Goal: Information Seeking & Learning: Find specific fact

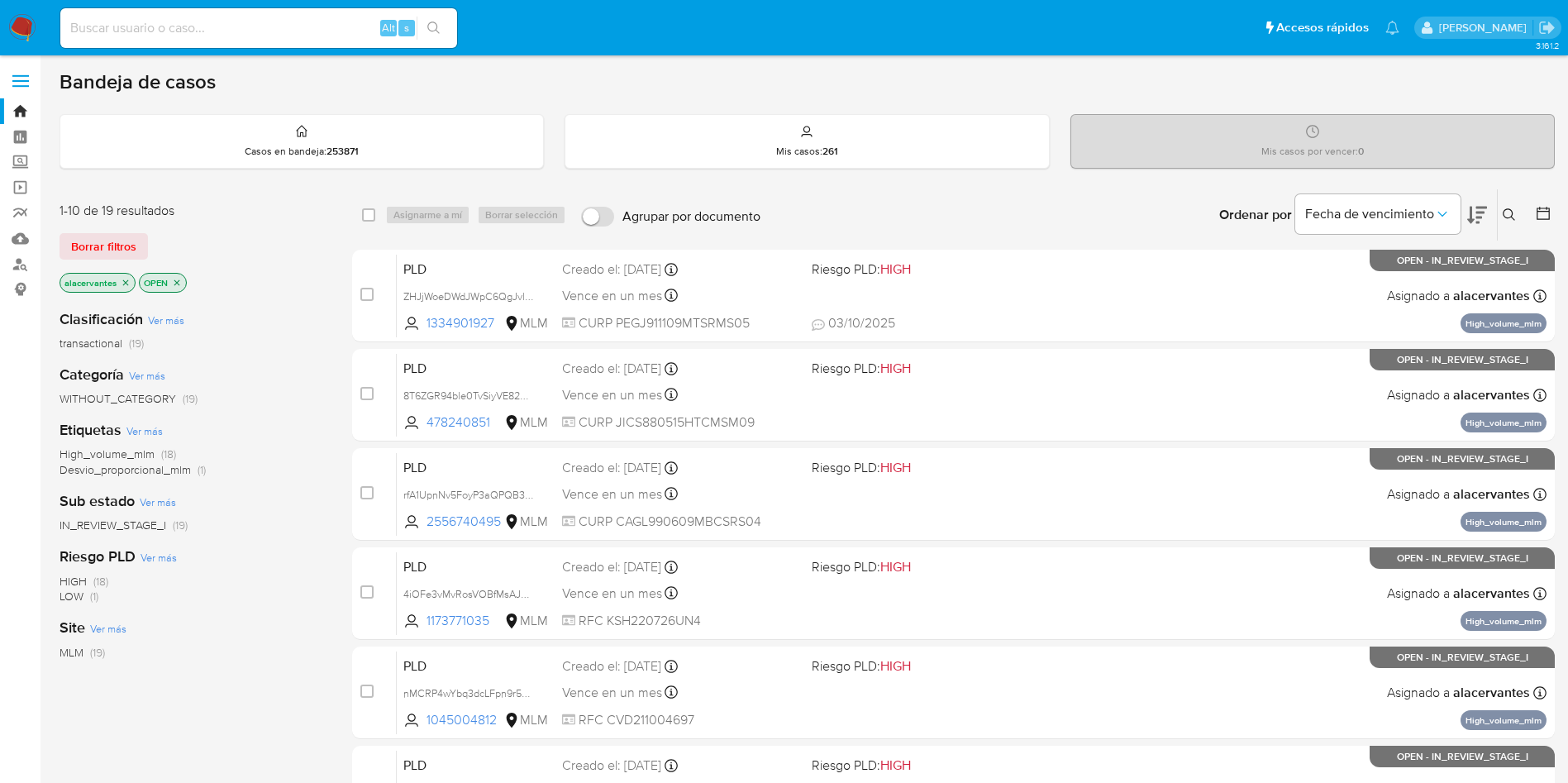
click at [1512, 215] on icon at bounding box center [1509, 215] width 13 height 13
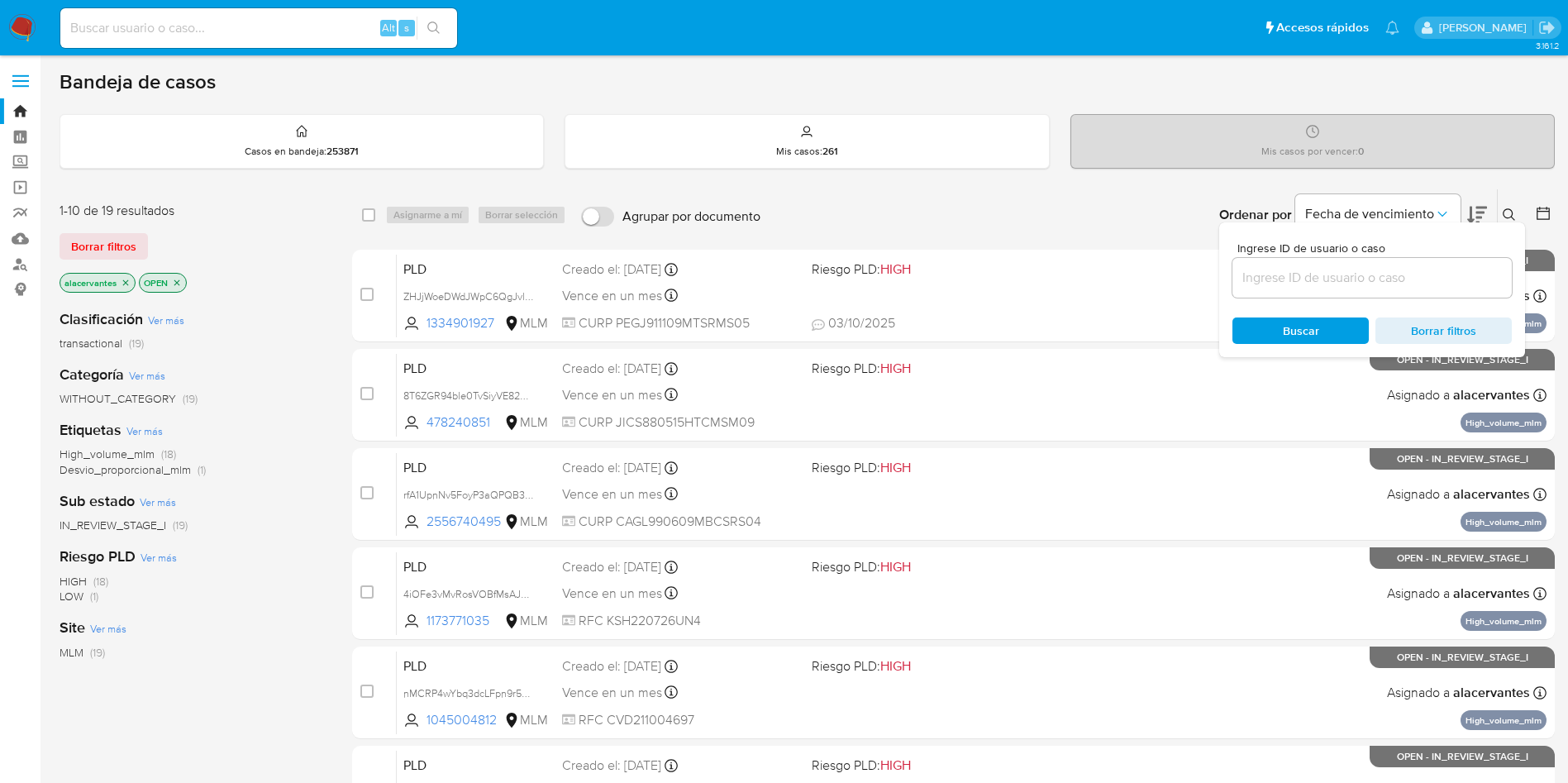
click at [1312, 295] on div at bounding box center [1372, 278] width 279 height 40
click at [1316, 289] on div at bounding box center [1372, 278] width 279 height 40
click at [1314, 276] on input at bounding box center [1372, 278] width 279 height 22
paste input "152267839"
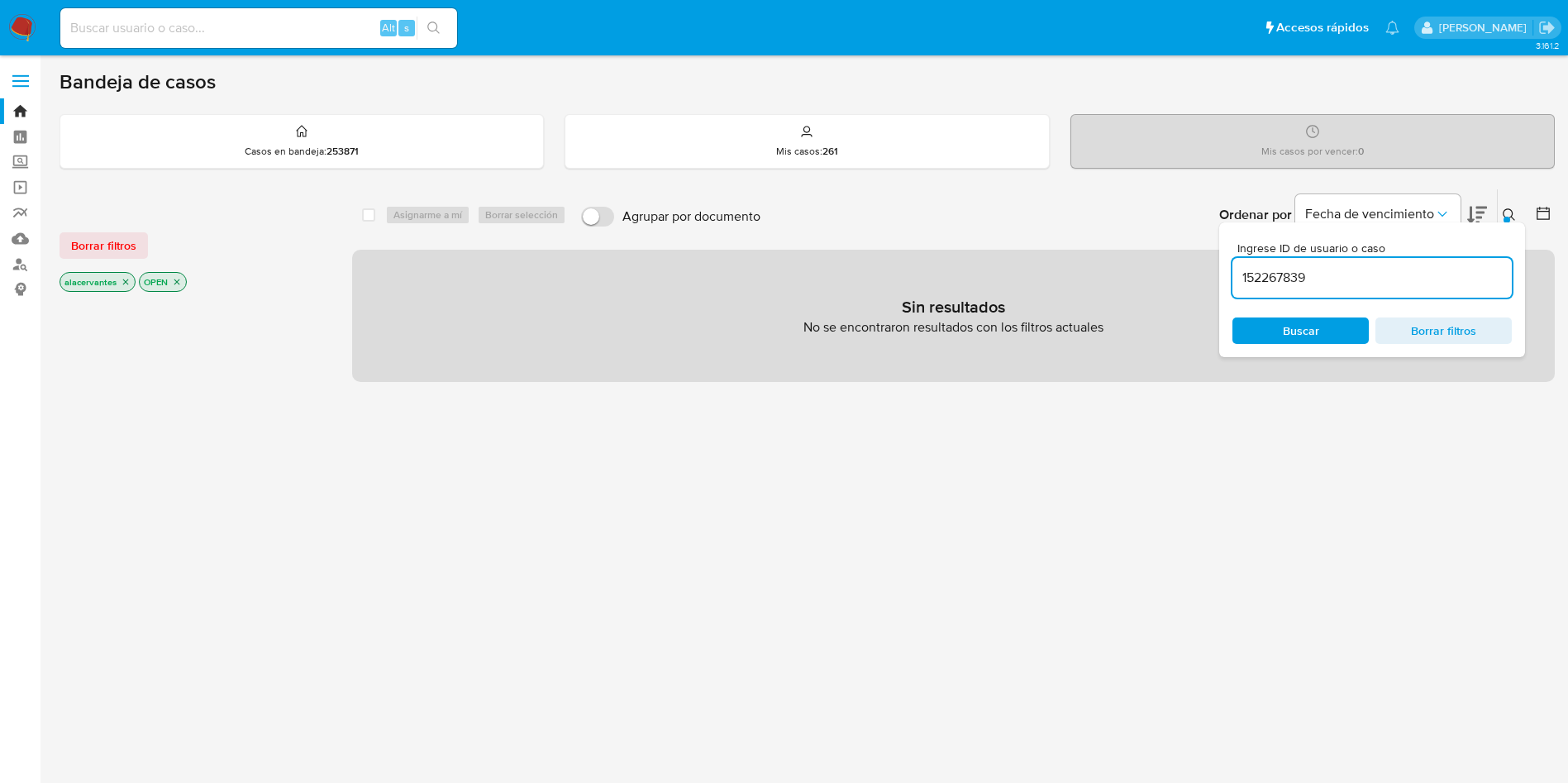
click at [1316, 284] on input "152267839" at bounding box center [1372, 278] width 279 height 22
type input "152267839"
click at [1316, 284] on input "152267839" at bounding box center [1372, 278] width 279 height 22
click at [127, 283] on icon "close-filter" at bounding box center [126, 282] width 6 height 6
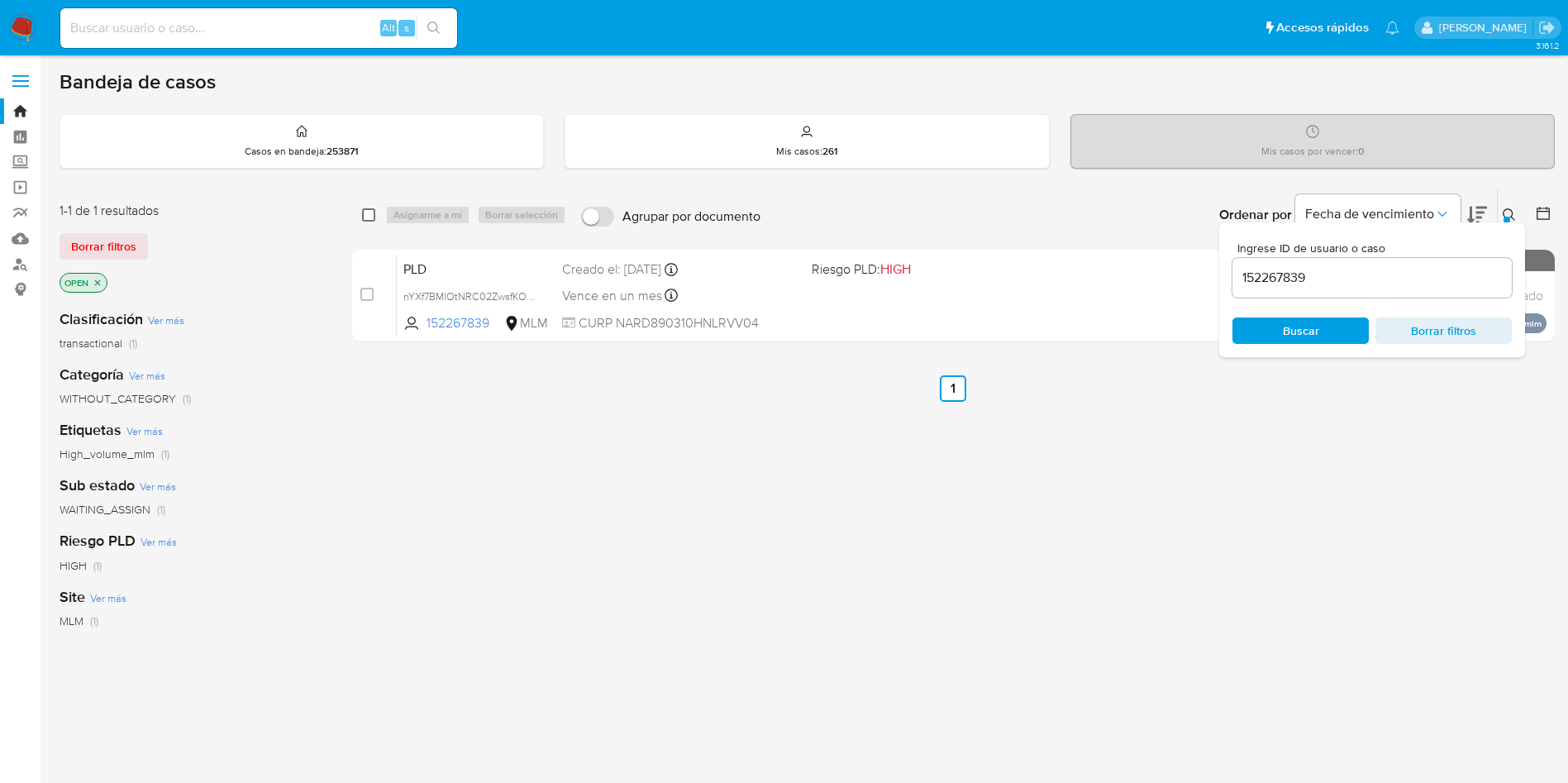
click at [368, 215] on input "checkbox" at bounding box center [369, 215] width 13 height 13
checkbox input "true"
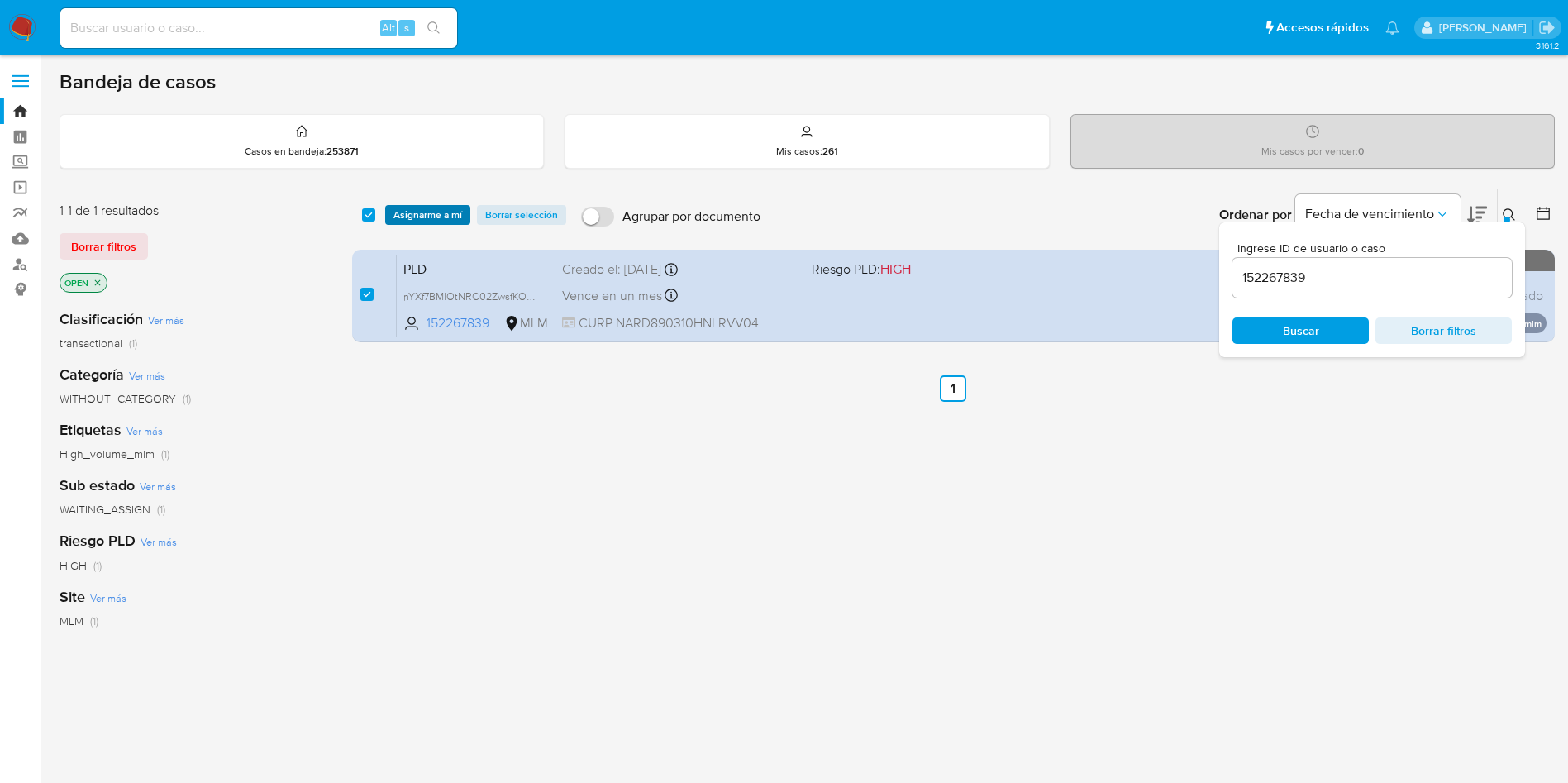
click at [422, 211] on span "Asignarme a mí" at bounding box center [428, 215] width 69 height 16
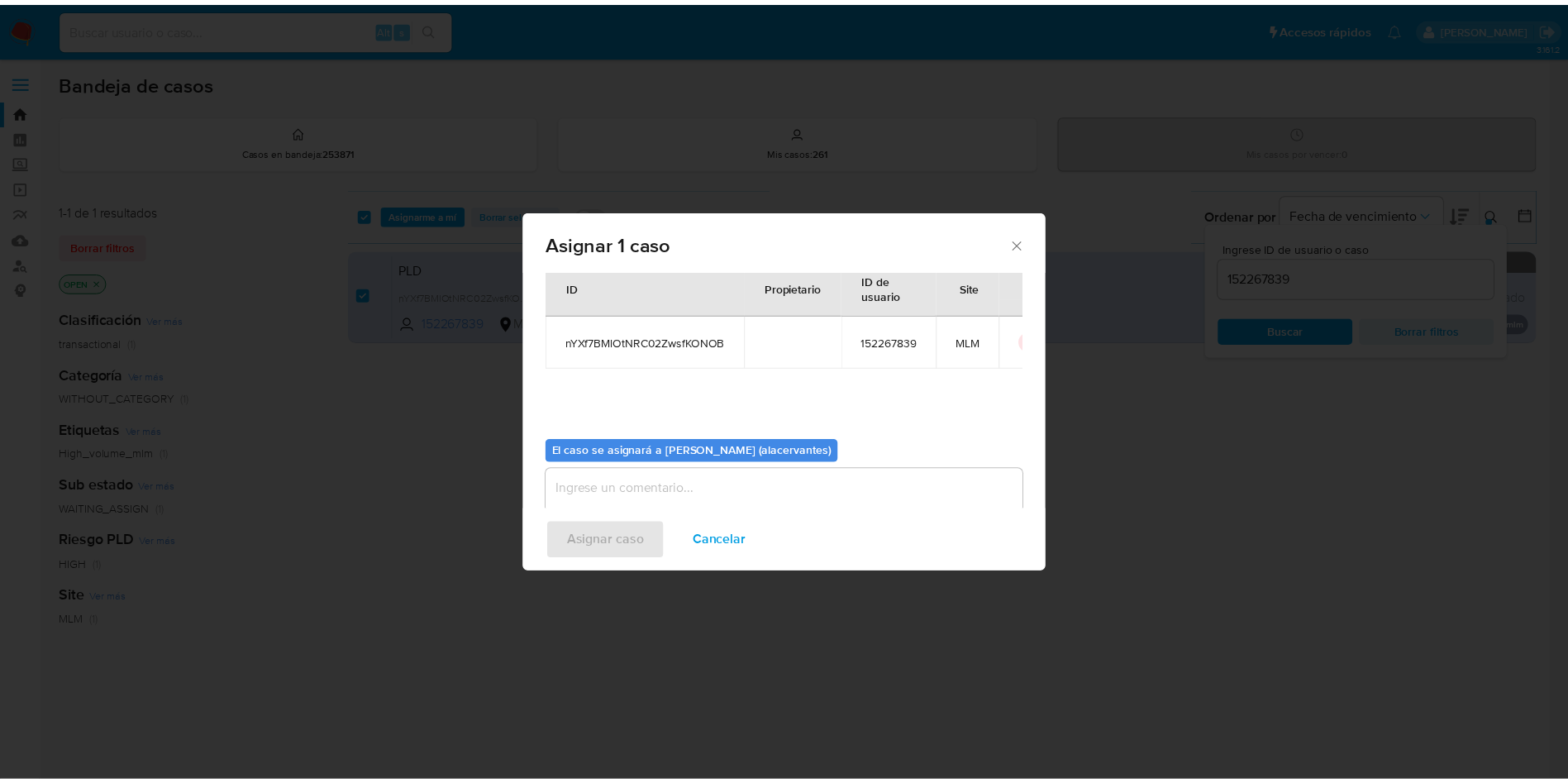
scroll to position [86, 0]
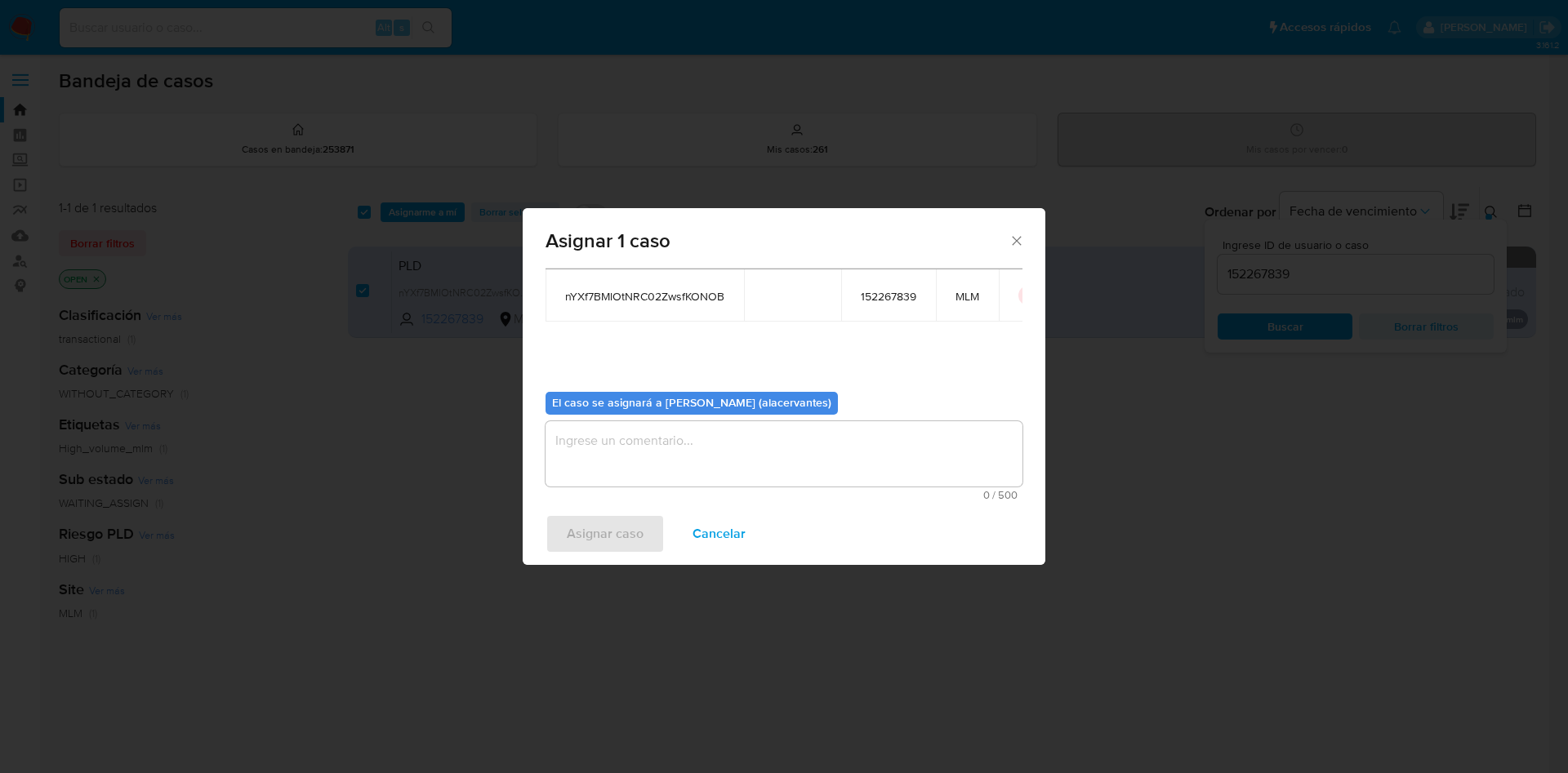
click at [774, 441] on textarea "assign-modal" at bounding box center [784, 453] width 477 height 65
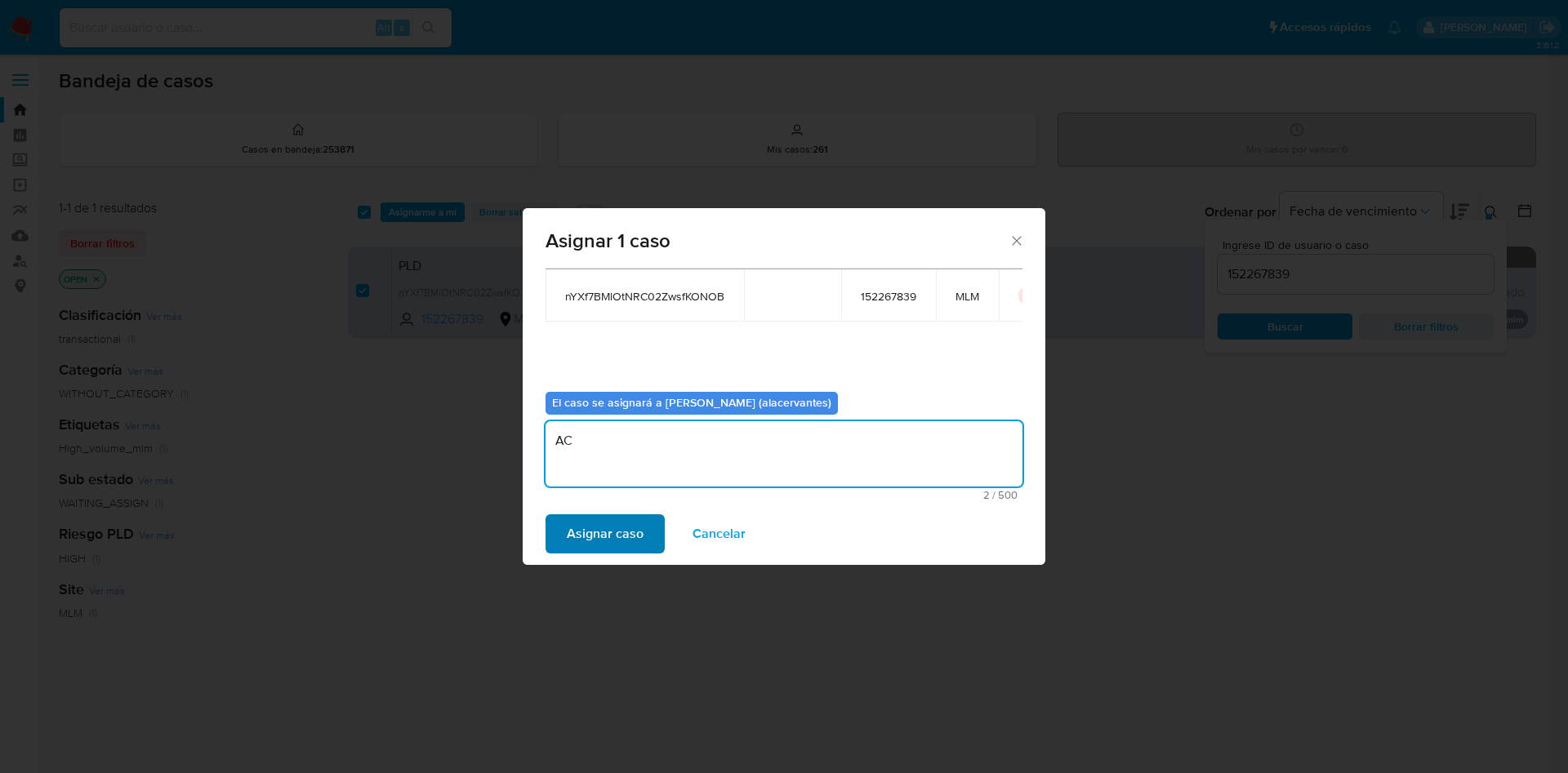
type textarea "AC"
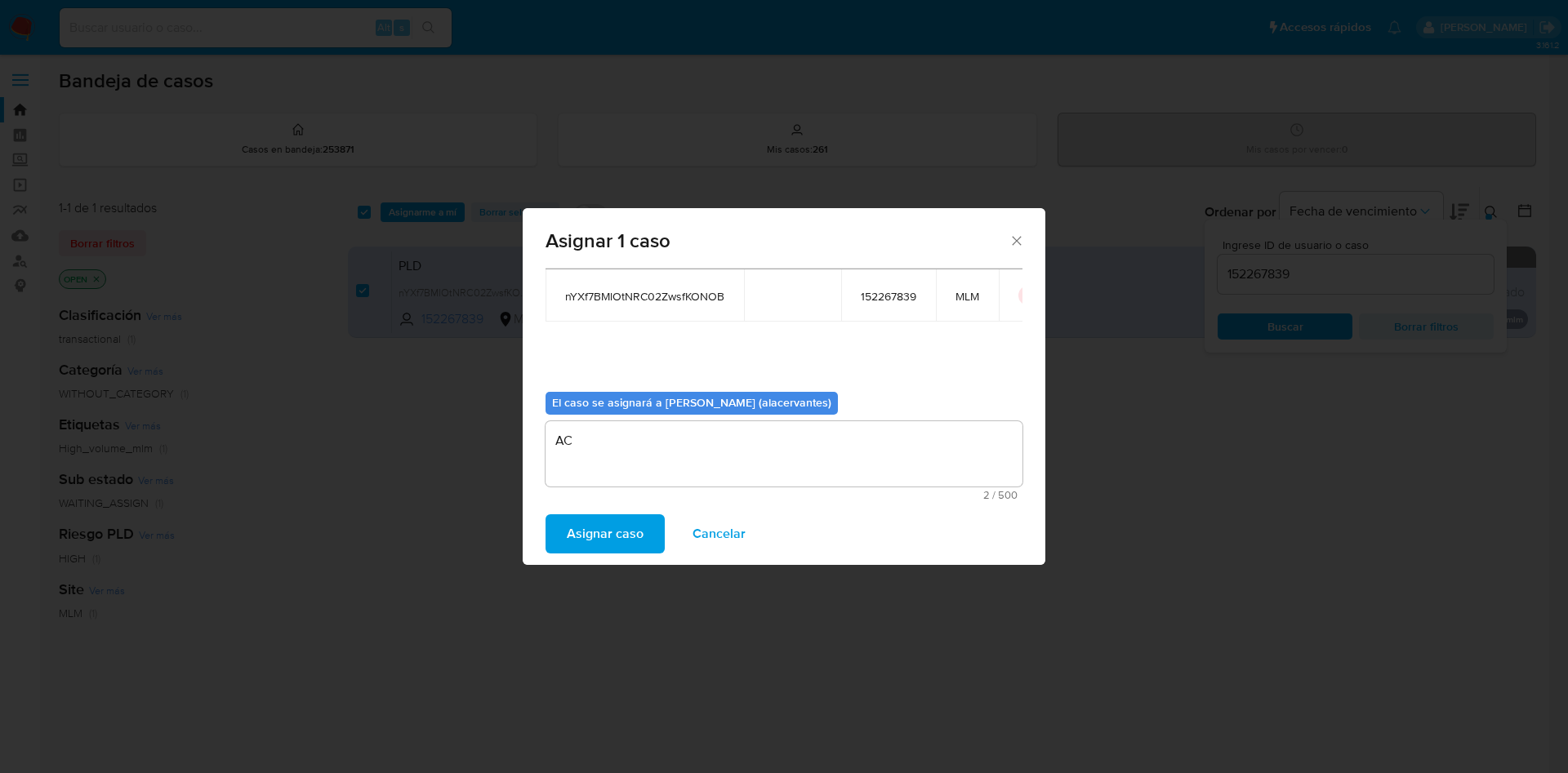
click at [606, 530] on span "Asignar caso" at bounding box center [605, 534] width 76 height 36
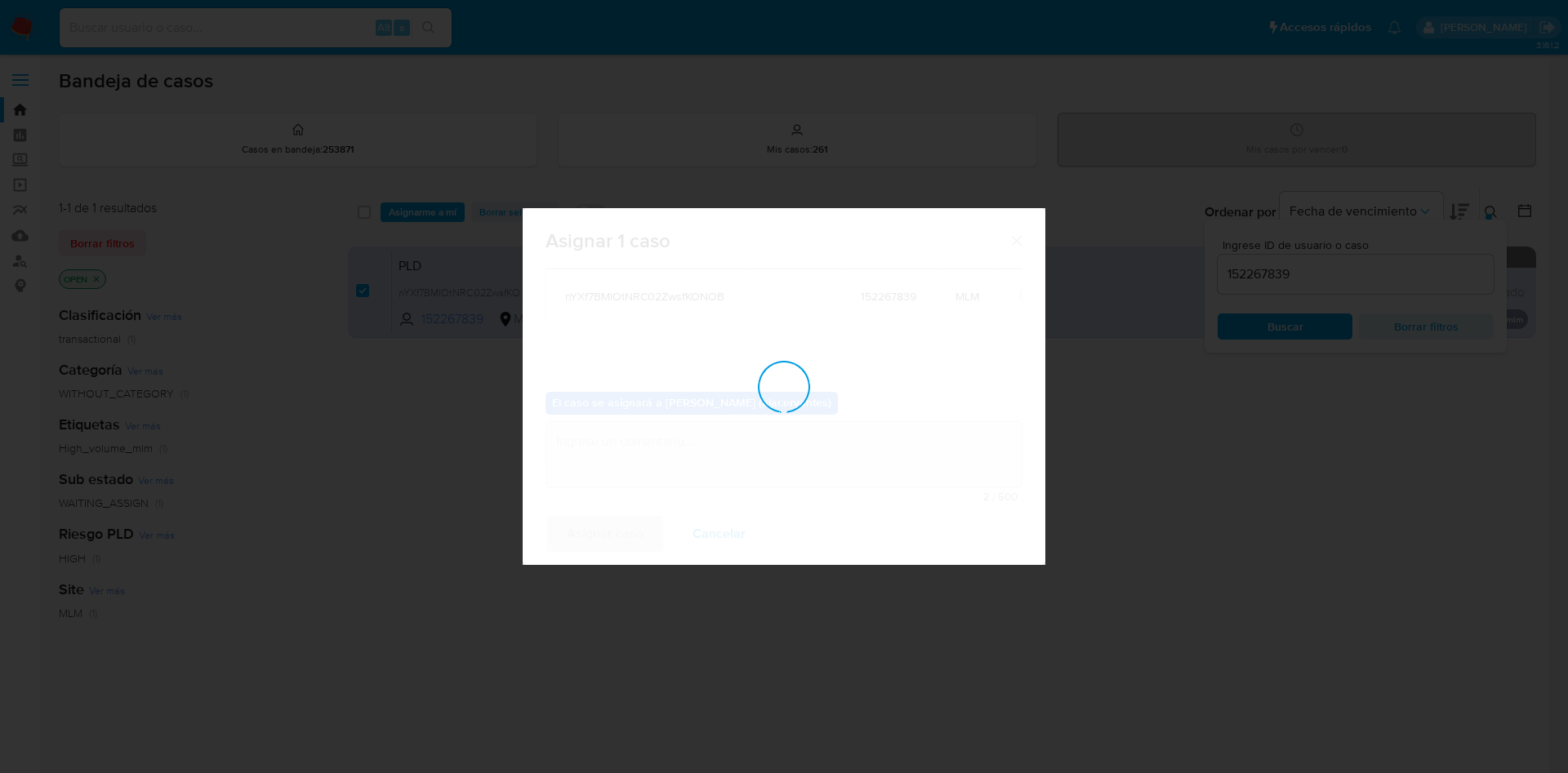
checkbox input "false"
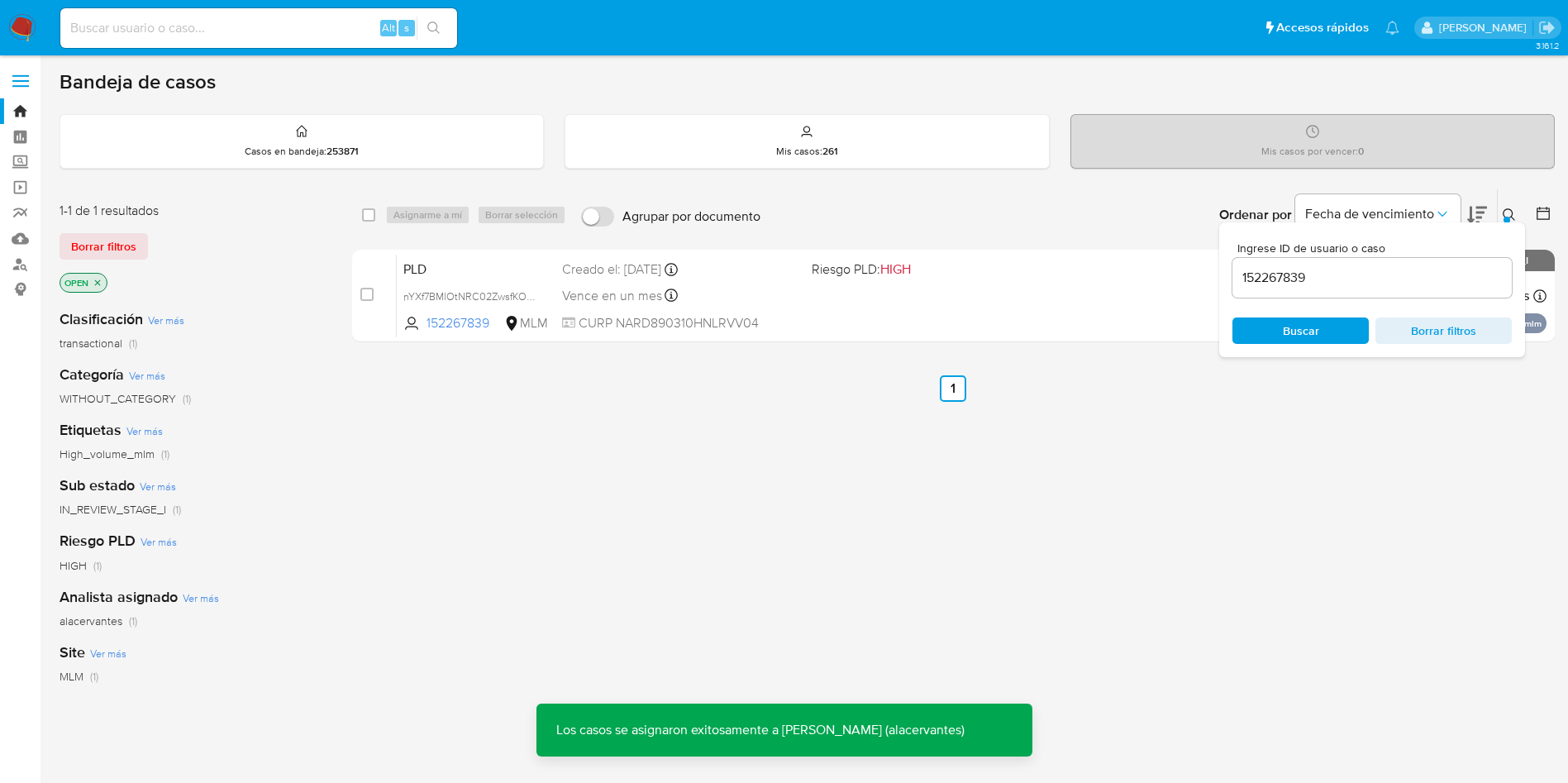
click at [1515, 187] on div "Bandeja de casos Casos en bandeja : 253871 Mis casos : 261 Mis casos por vencer…" at bounding box center [806, 504] width 1495 height 868
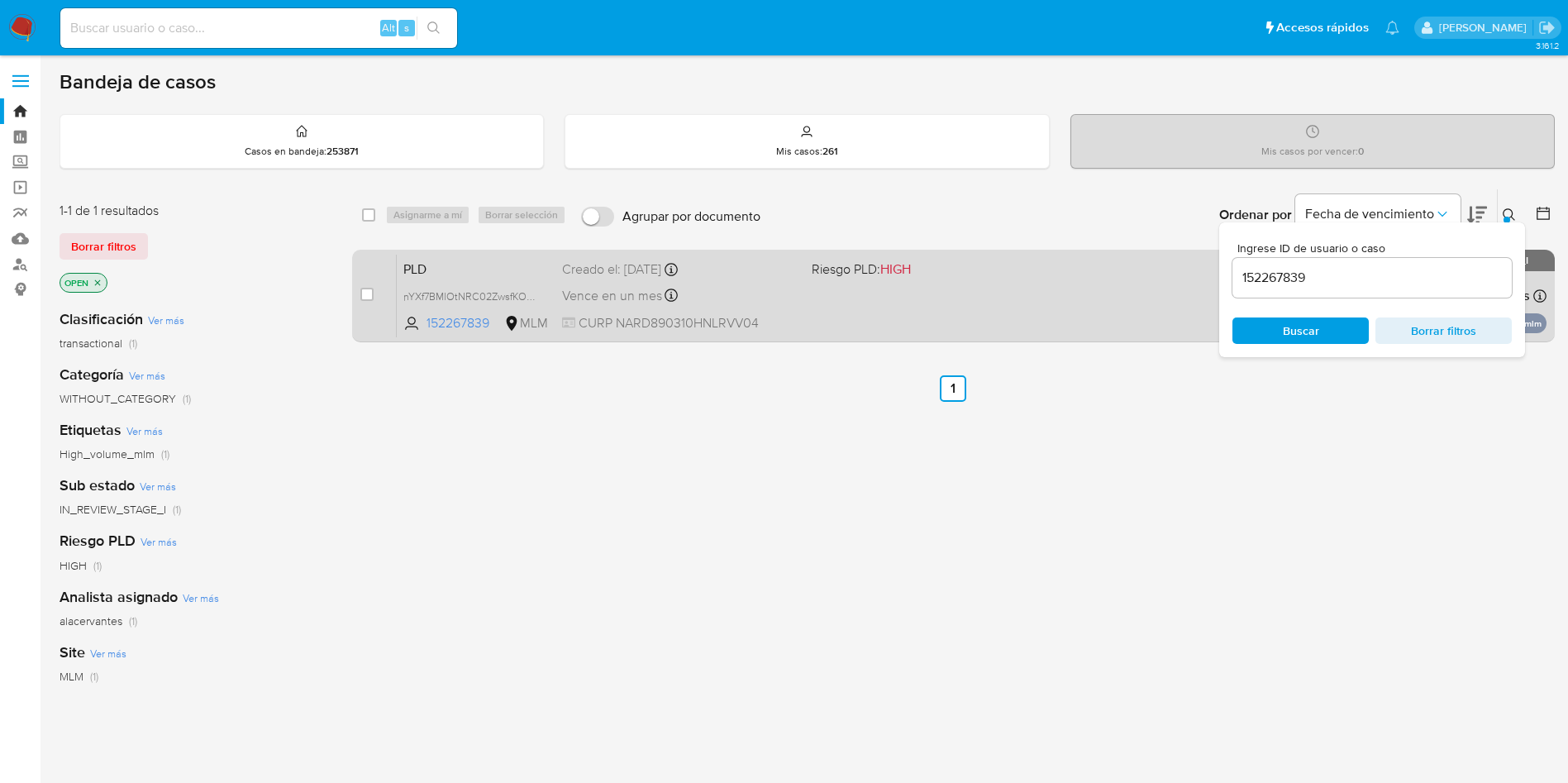
click at [991, 300] on div "PLD nYXf7BMlOtNRC02ZwsfKONOB 152267839 MLM Riesgo PLD: HIGH Creado el: 12/09/20…" at bounding box center [971, 296] width 1150 height 84
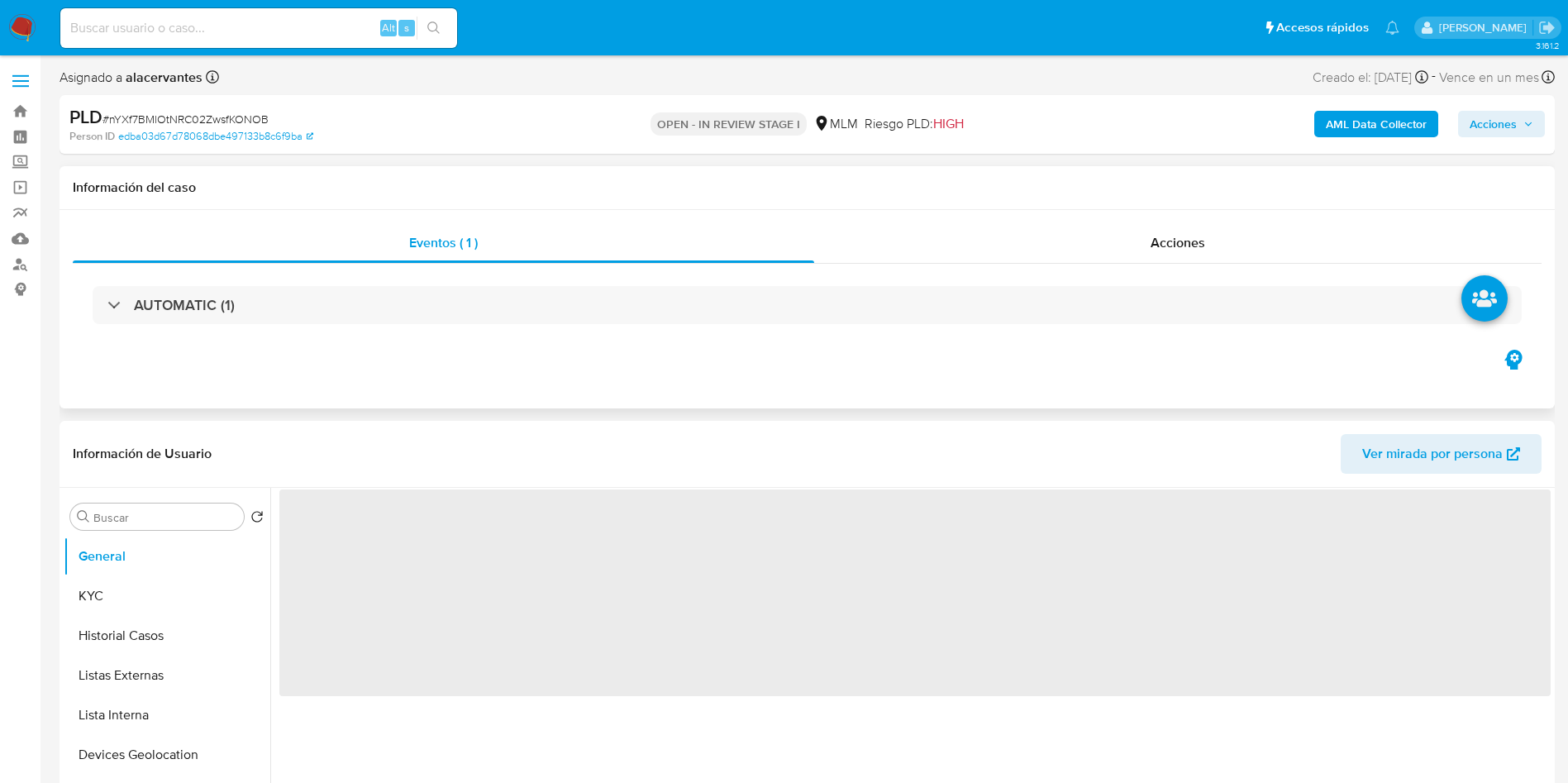
select select "10"
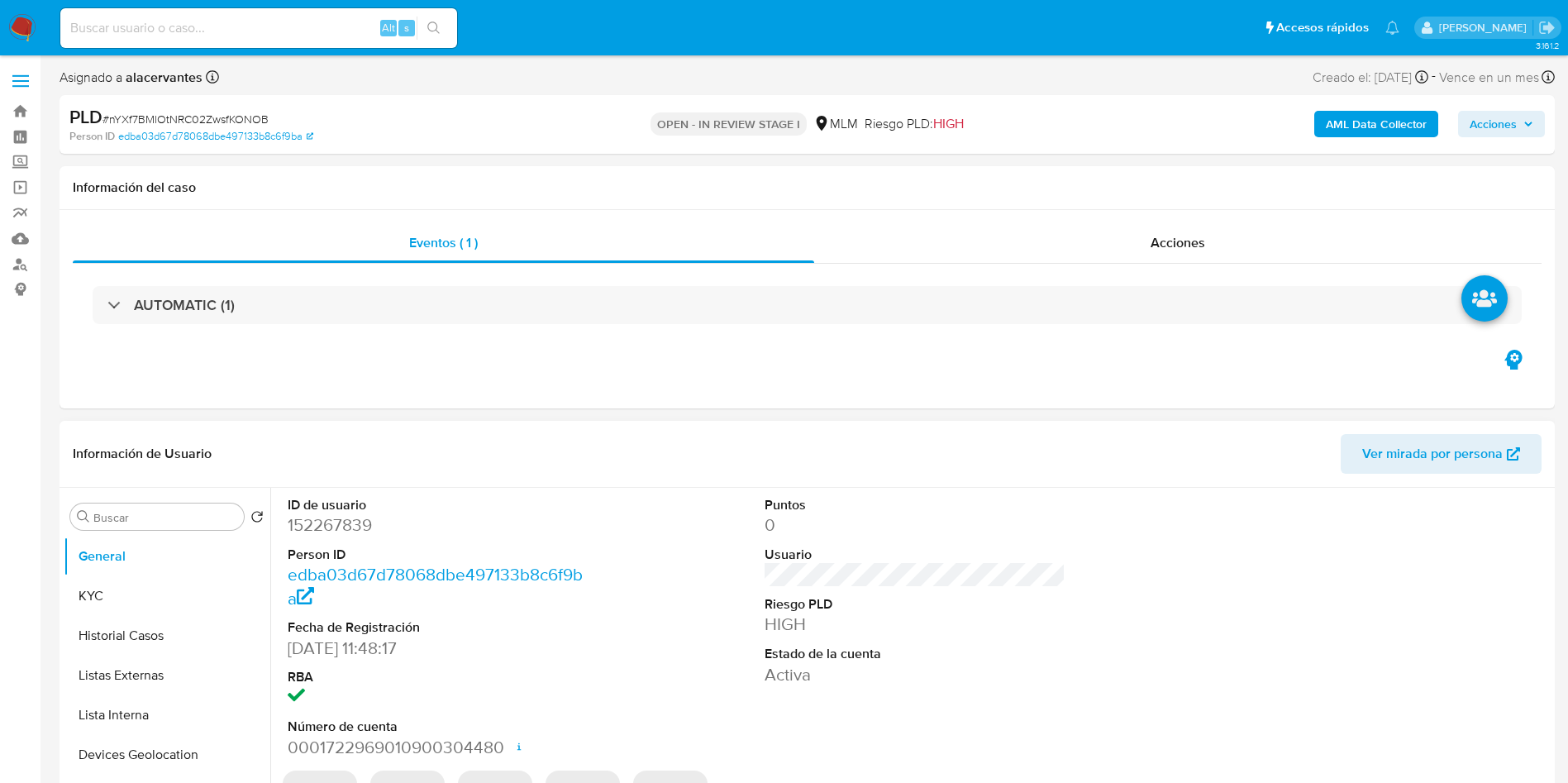
scroll to position [124, 0]
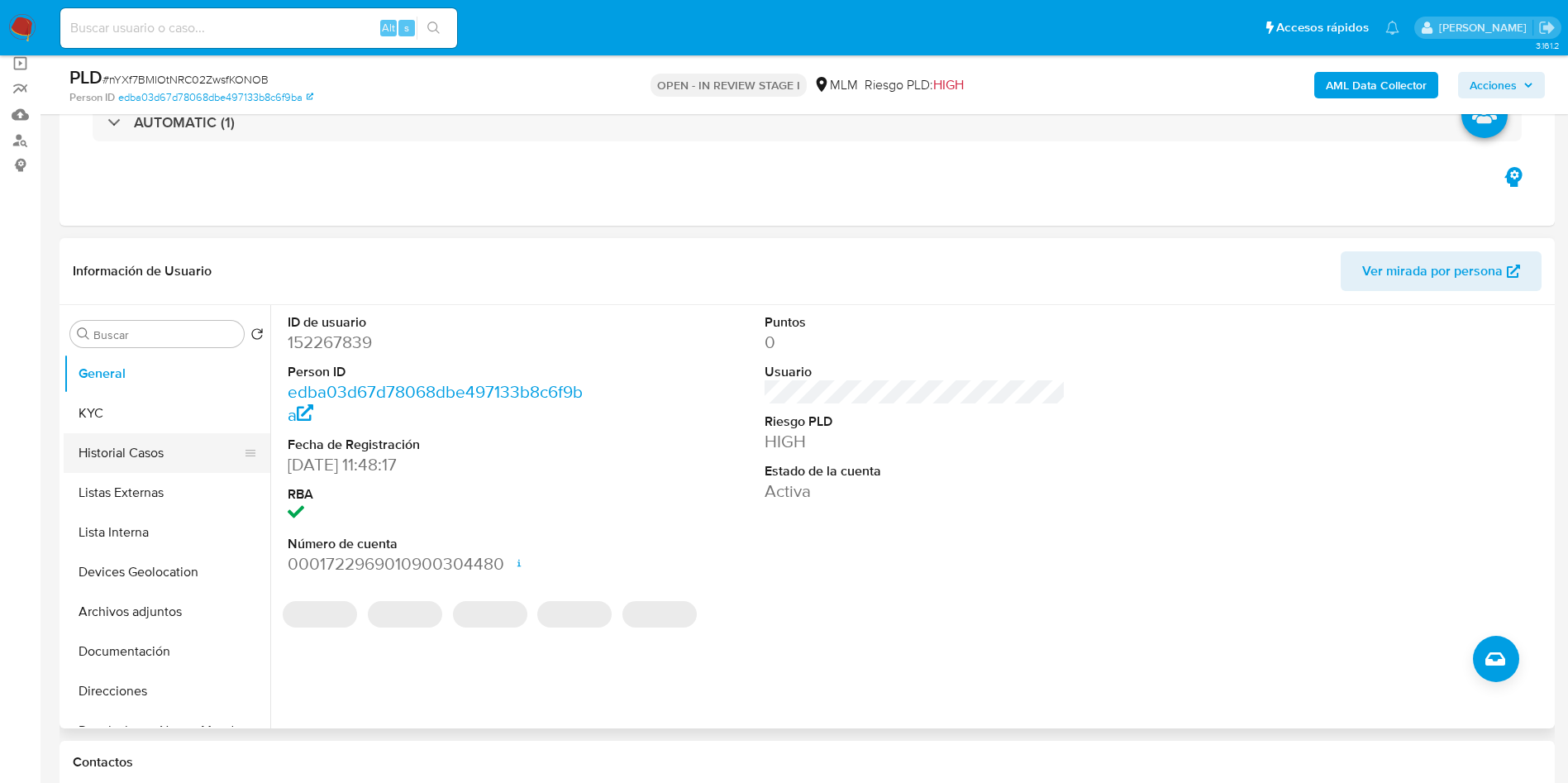
click at [163, 459] on button "Historial Casos" at bounding box center [160, 453] width 193 height 40
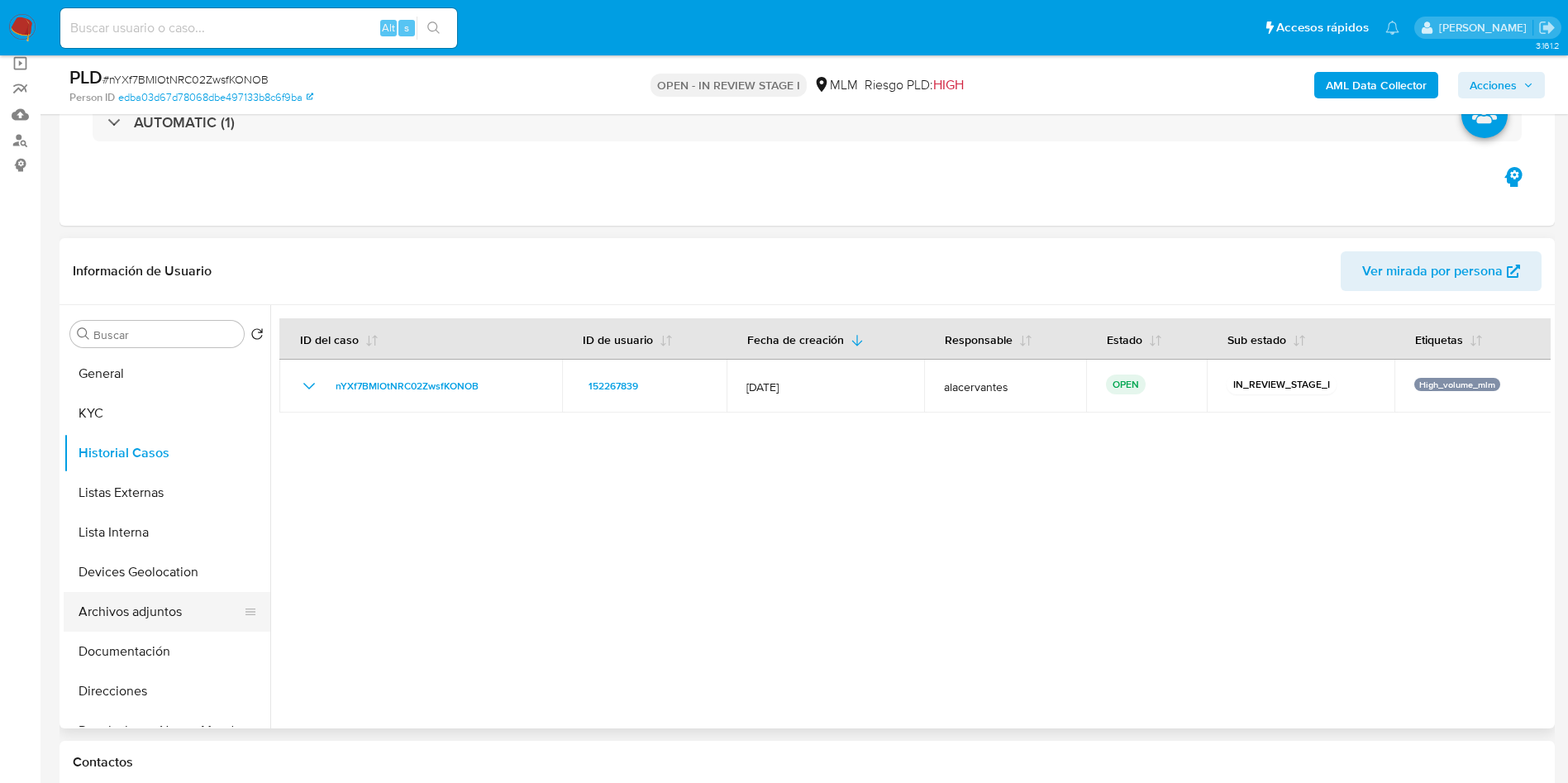
drag, startPoint x: 157, startPoint y: 662, endPoint x: 197, endPoint y: 625, distance: 54.5
click at [157, 662] on button "Documentación" at bounding box center [167, 651] width 207 height 40
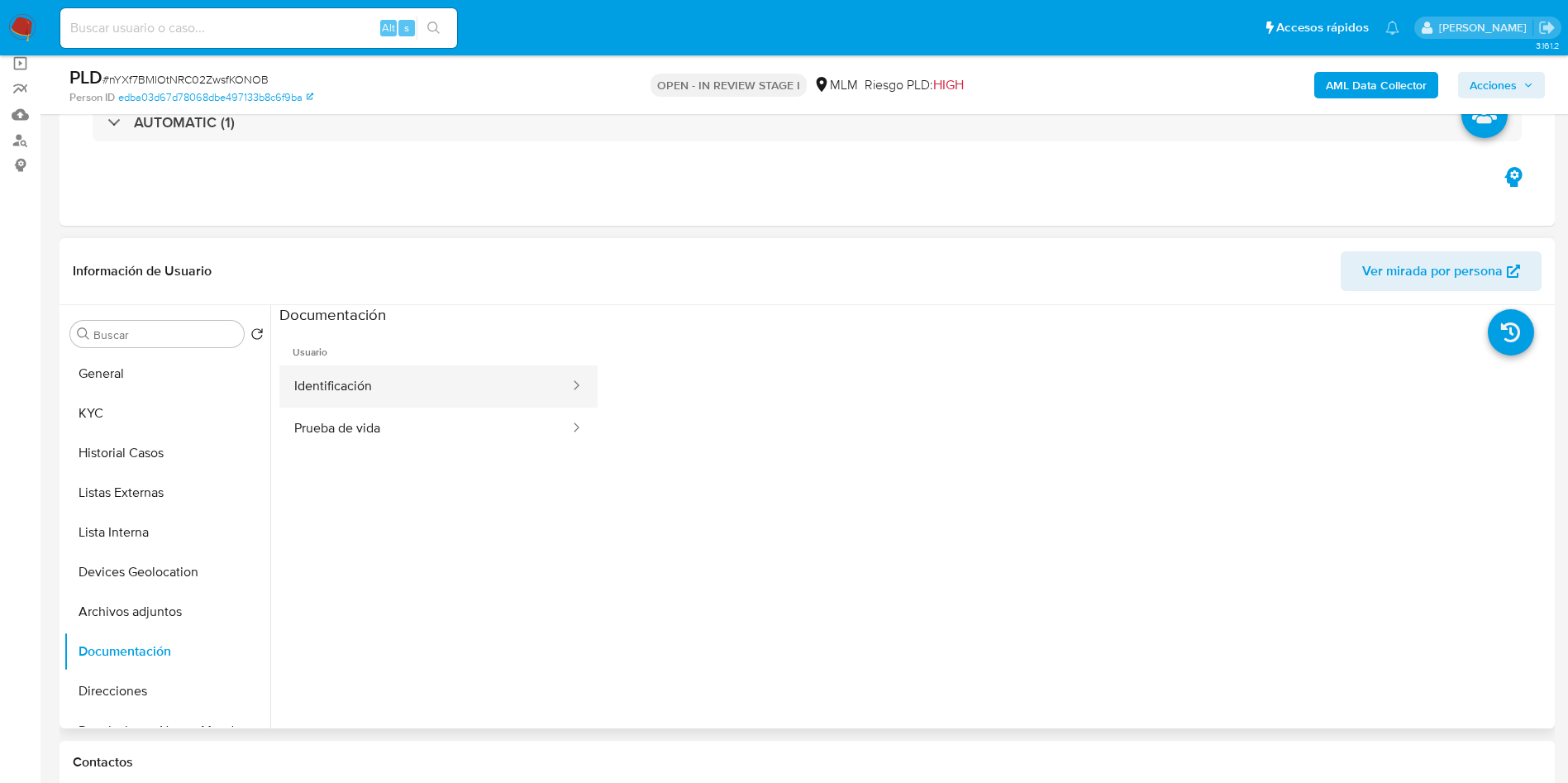
click at [382, 401] on button "Identificación" at bounding box center [425, 386] width 292 height 42
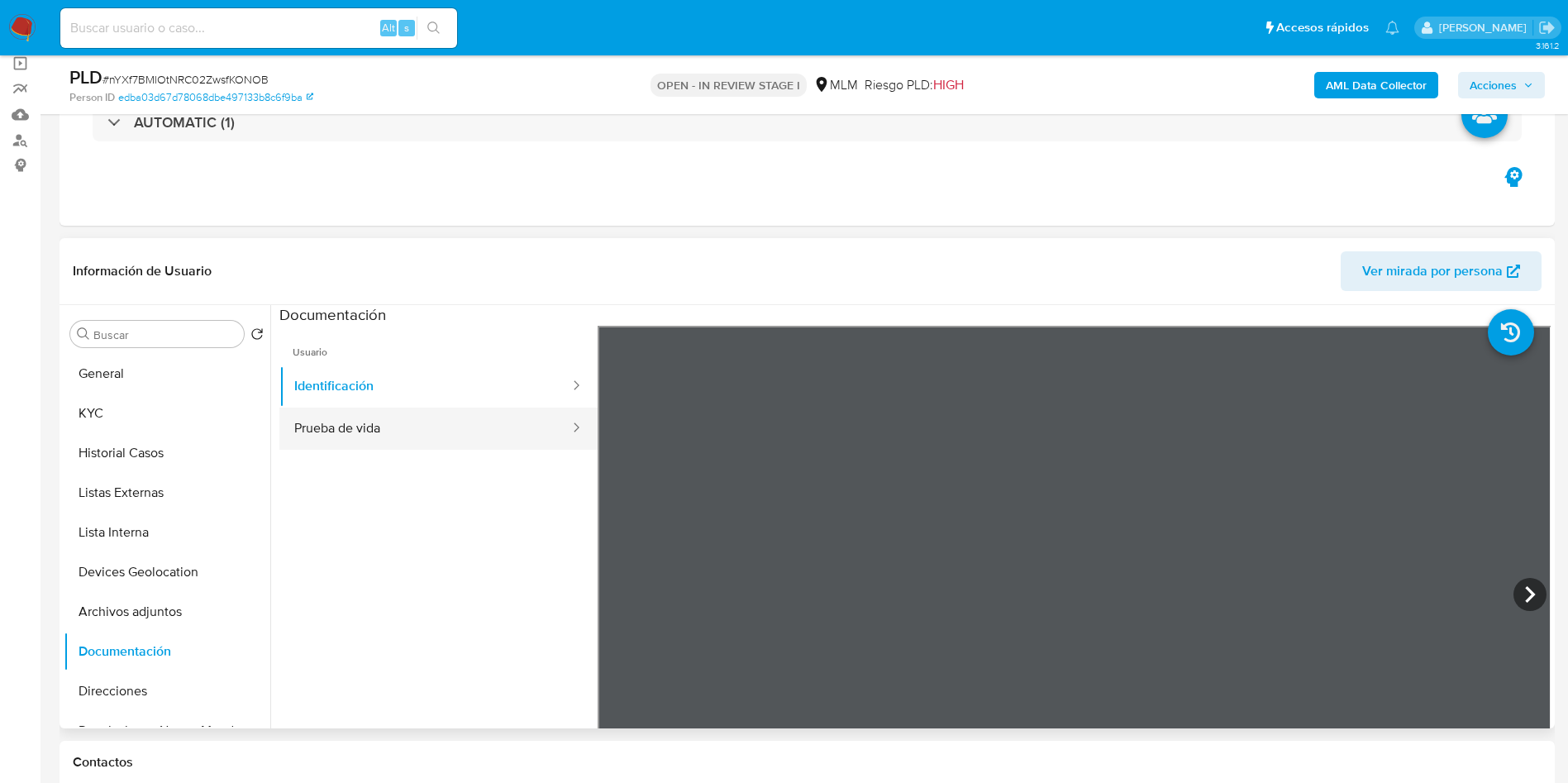
click at [423, 423] on button "Prueba de vida" at bounding box center [425, 428] width 292 height 42
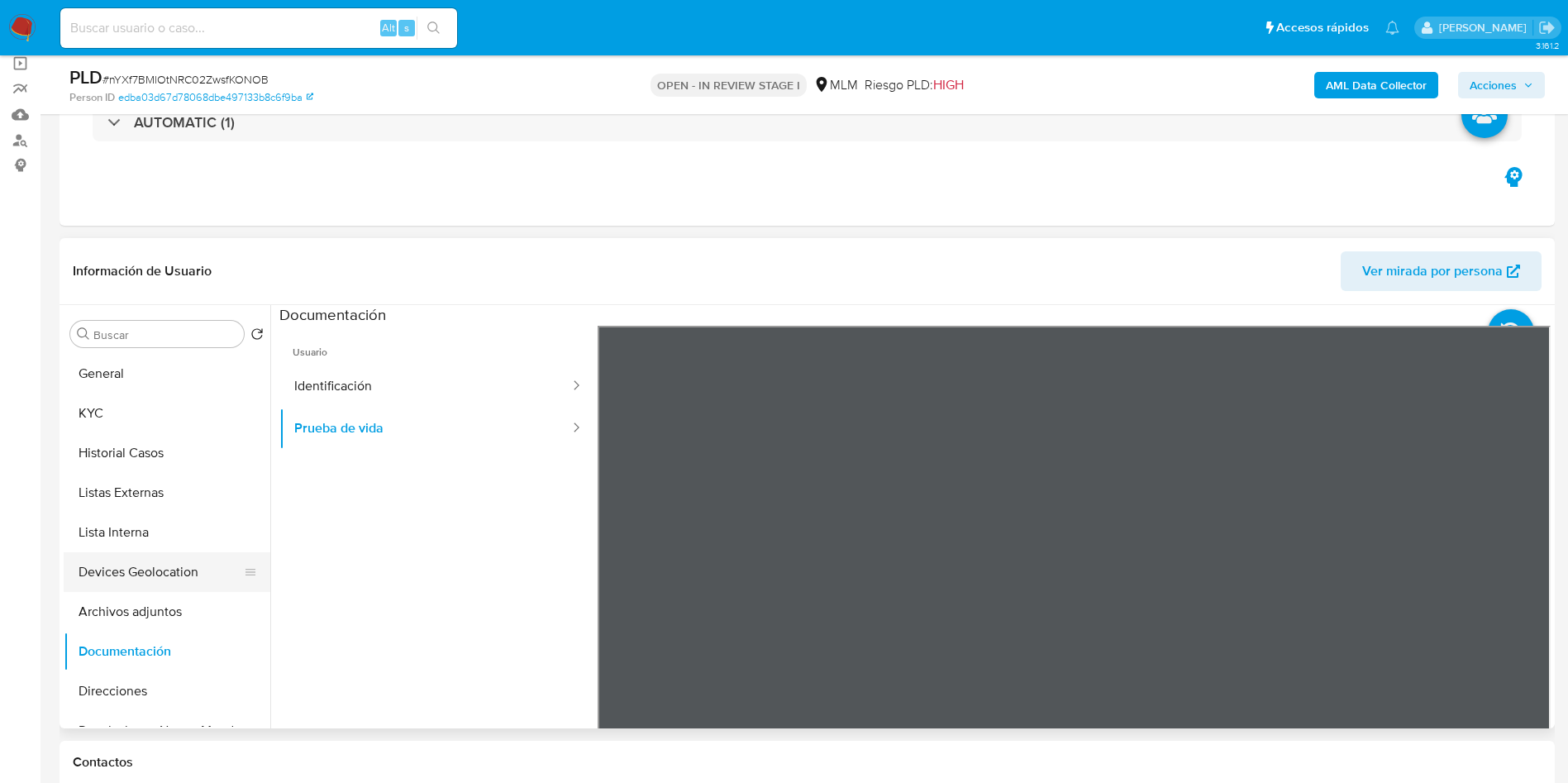
click at [165, 568] on button "Devices Geolocation" at bounding box center [160, 572] width 193 height 40
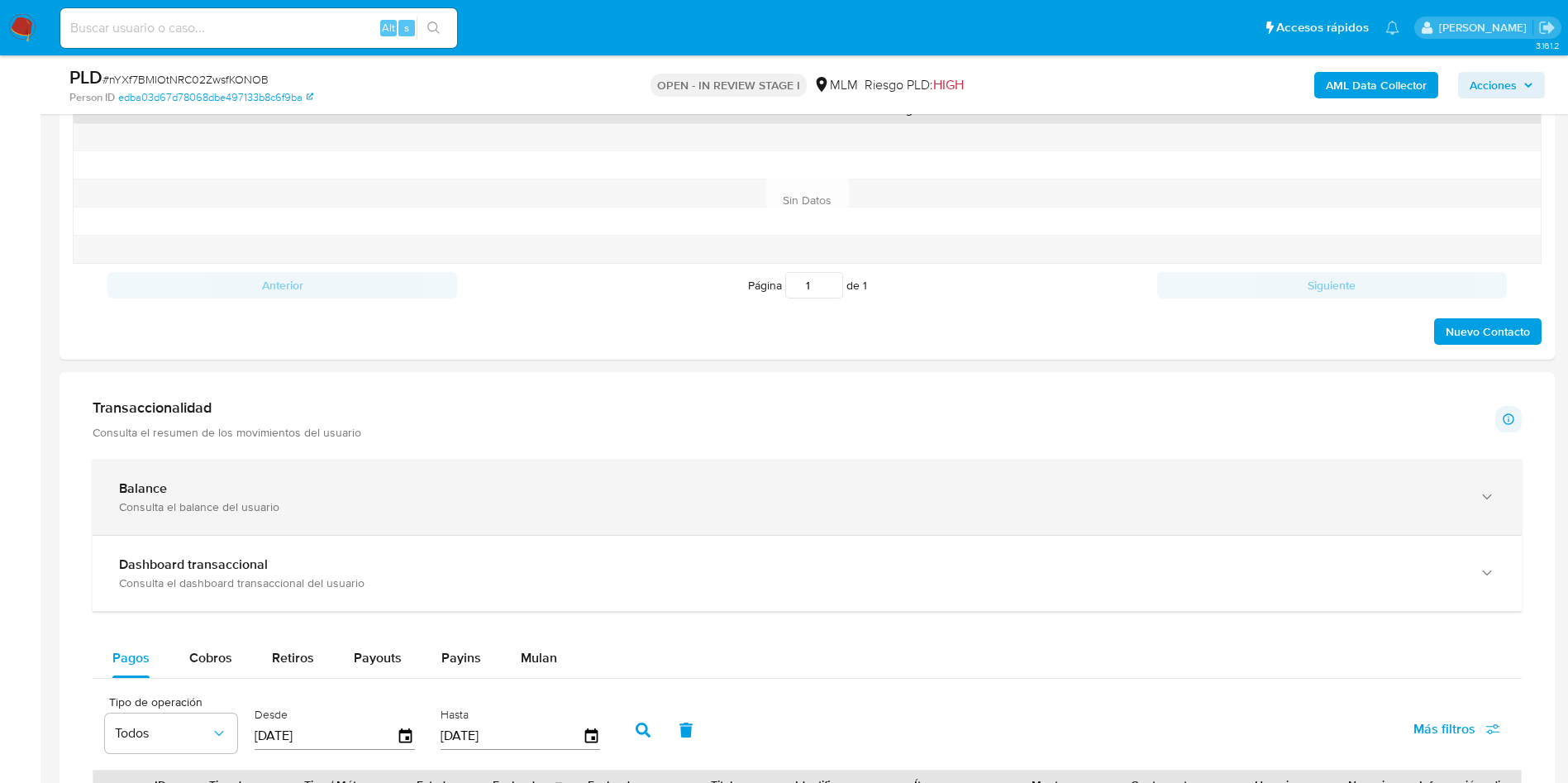
click at [484, 497] on div "Balance Consulta el balance del usuario" at bounding box center [790, 498] width 1343 height 34
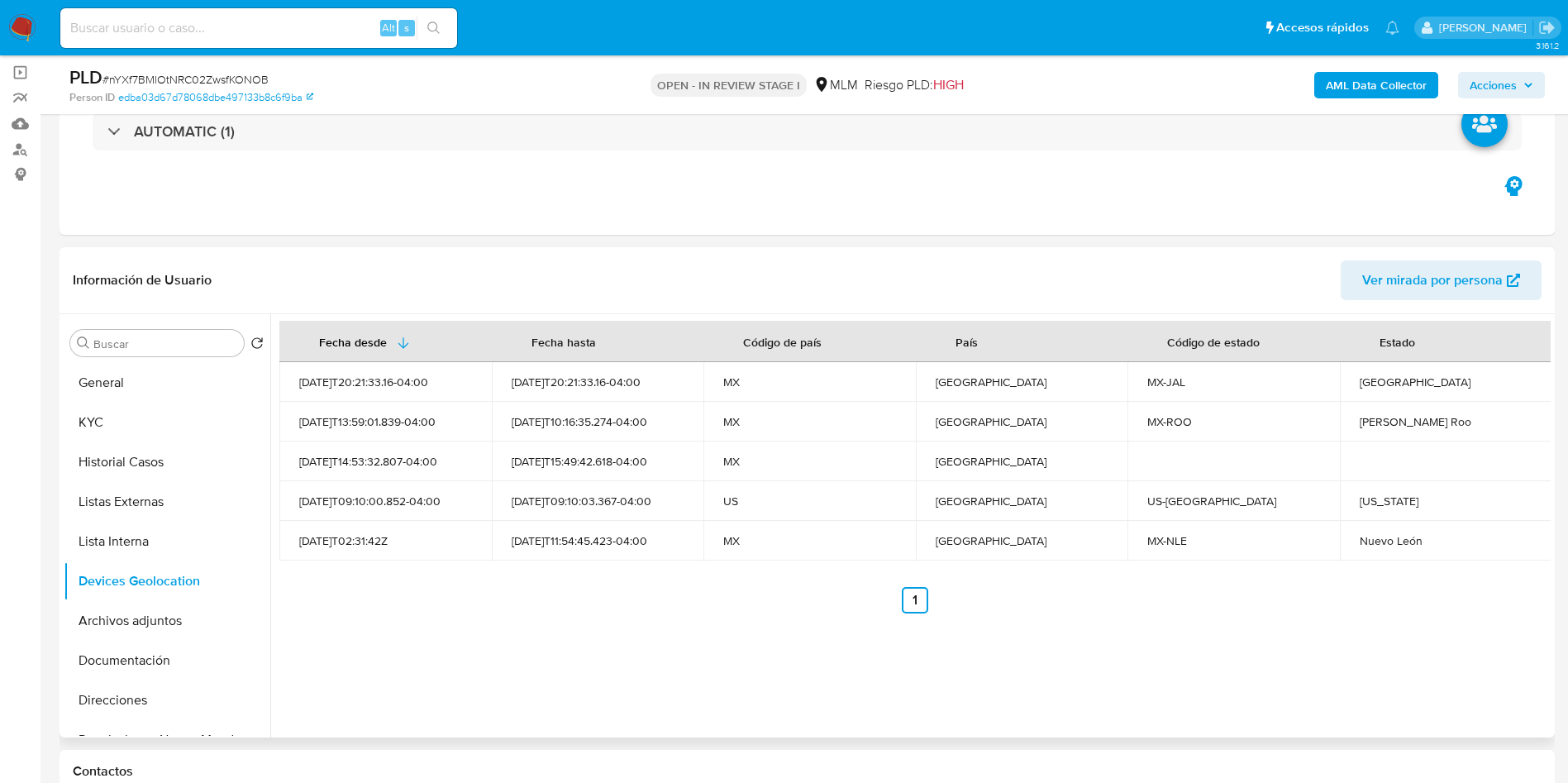
scroll to position [248, 0]
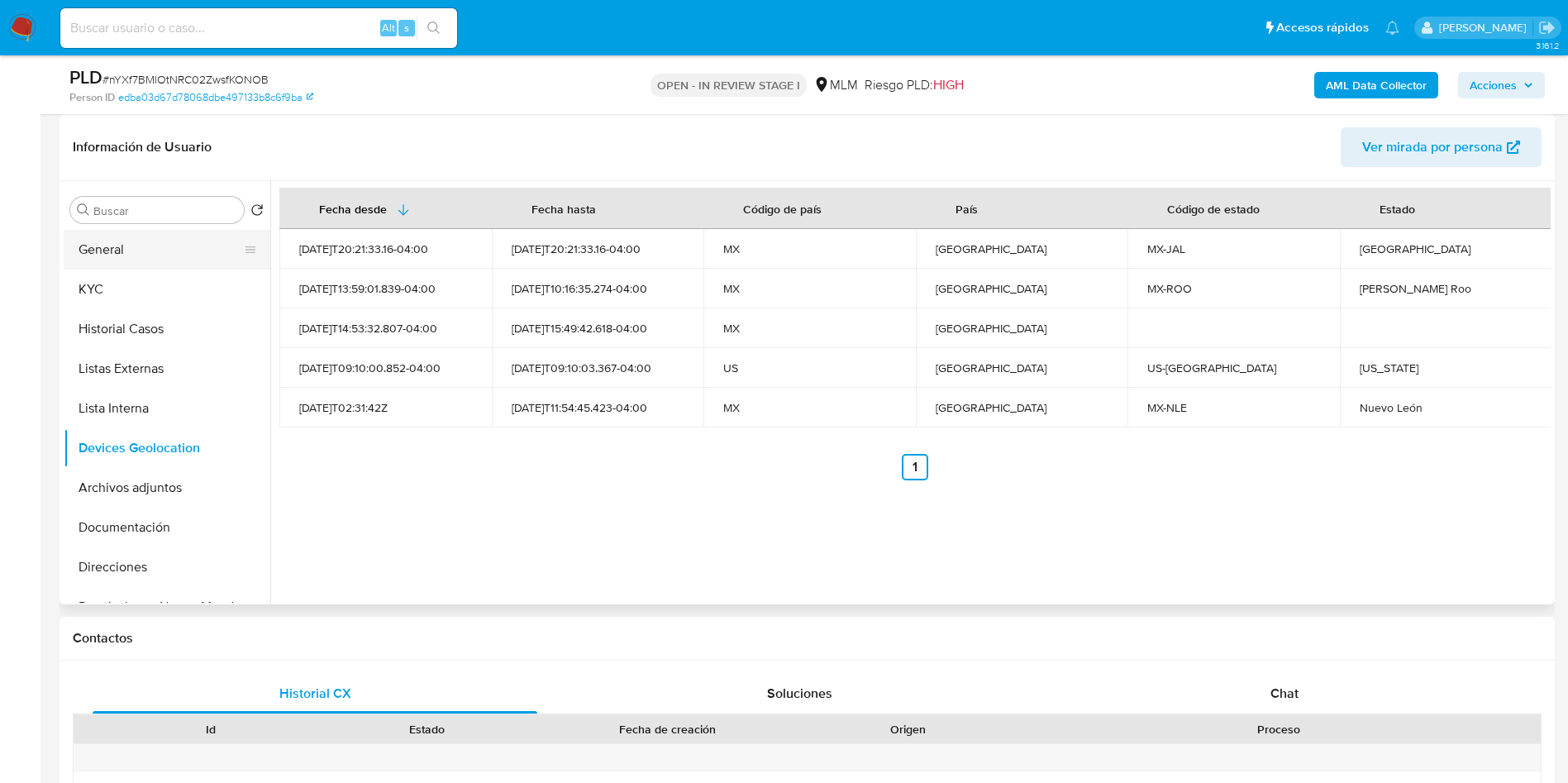
click at [112, 237] on button "General" at bounding box center [160, 250] width 193 height 40
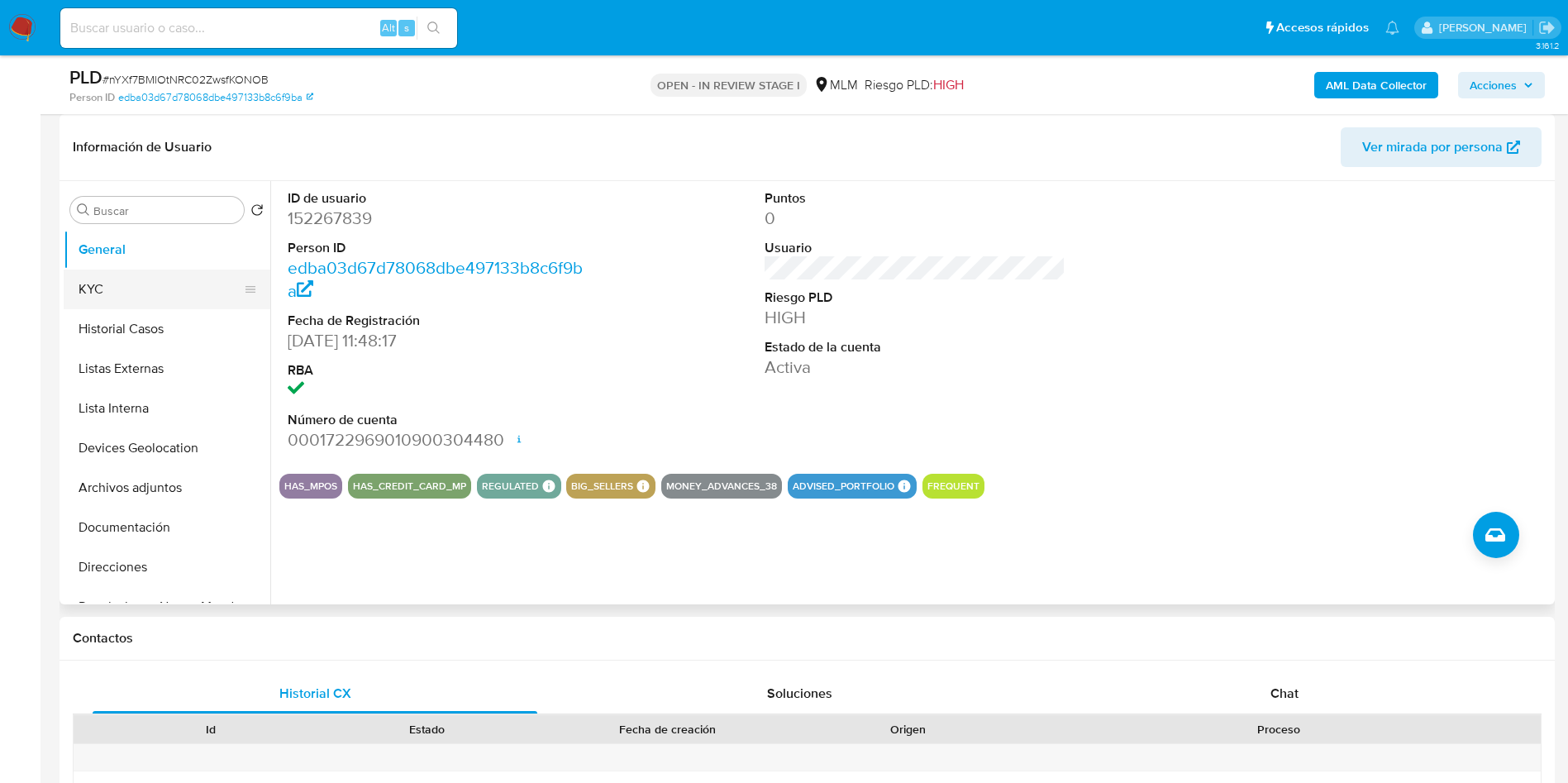
click at [173, 295] on button "KYC" at bounding box center [160, 290] width 193 height 40
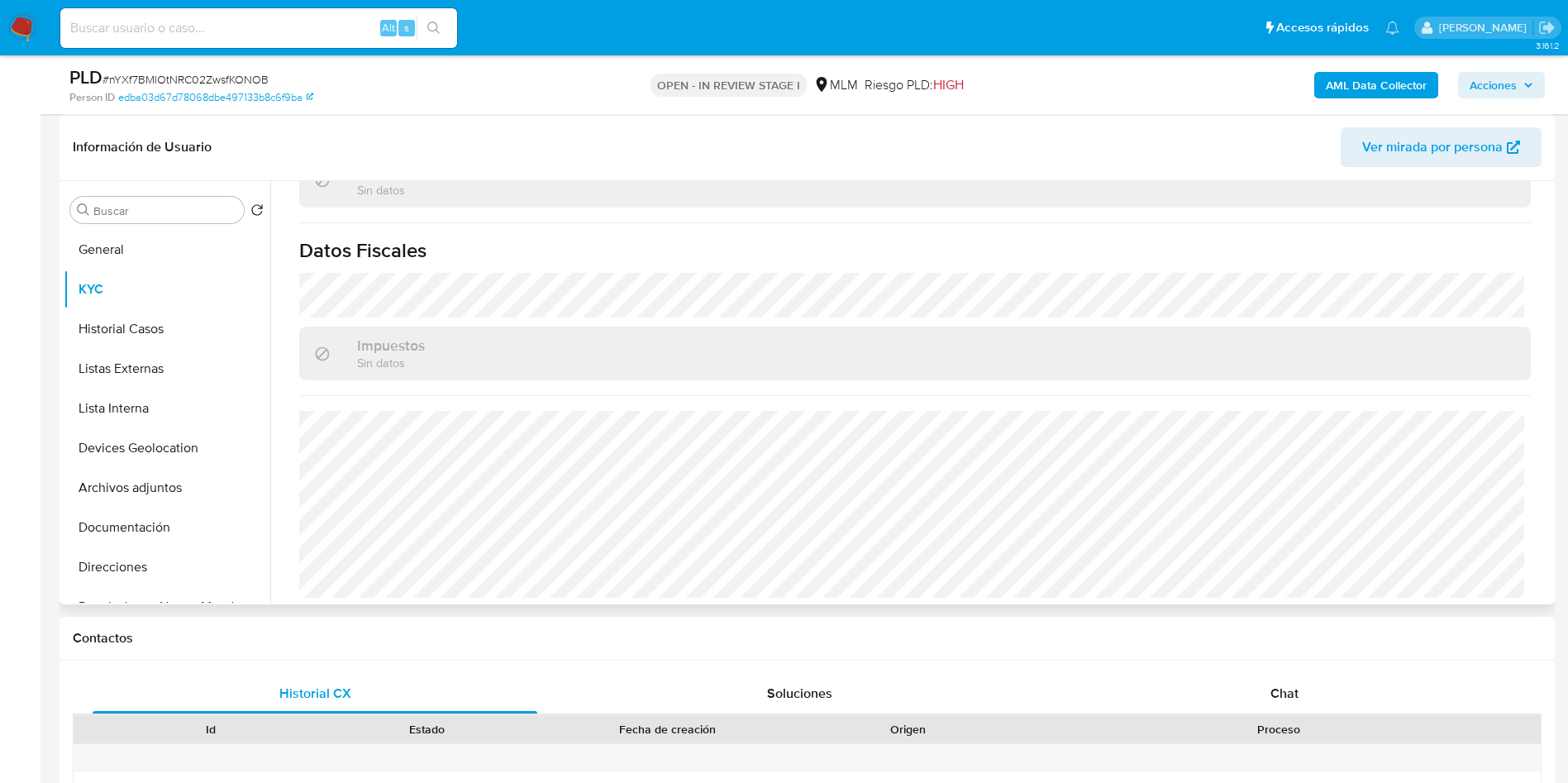
scroll to position [1006, 0]
click at [179, 327] on button "Historial Casos" at bounding box center [160, 329] width 193 height 40
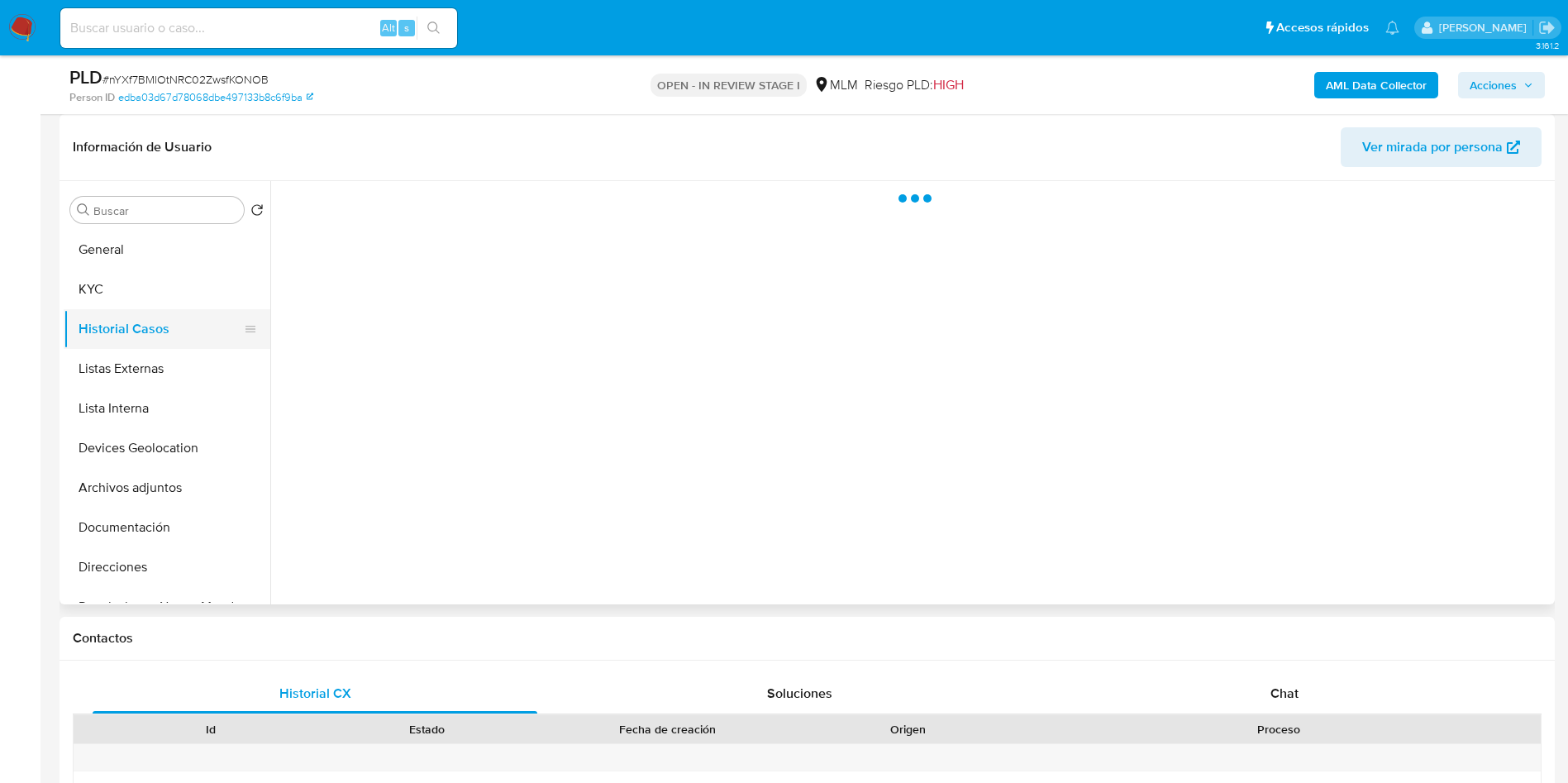
scroll to position [0, 0]
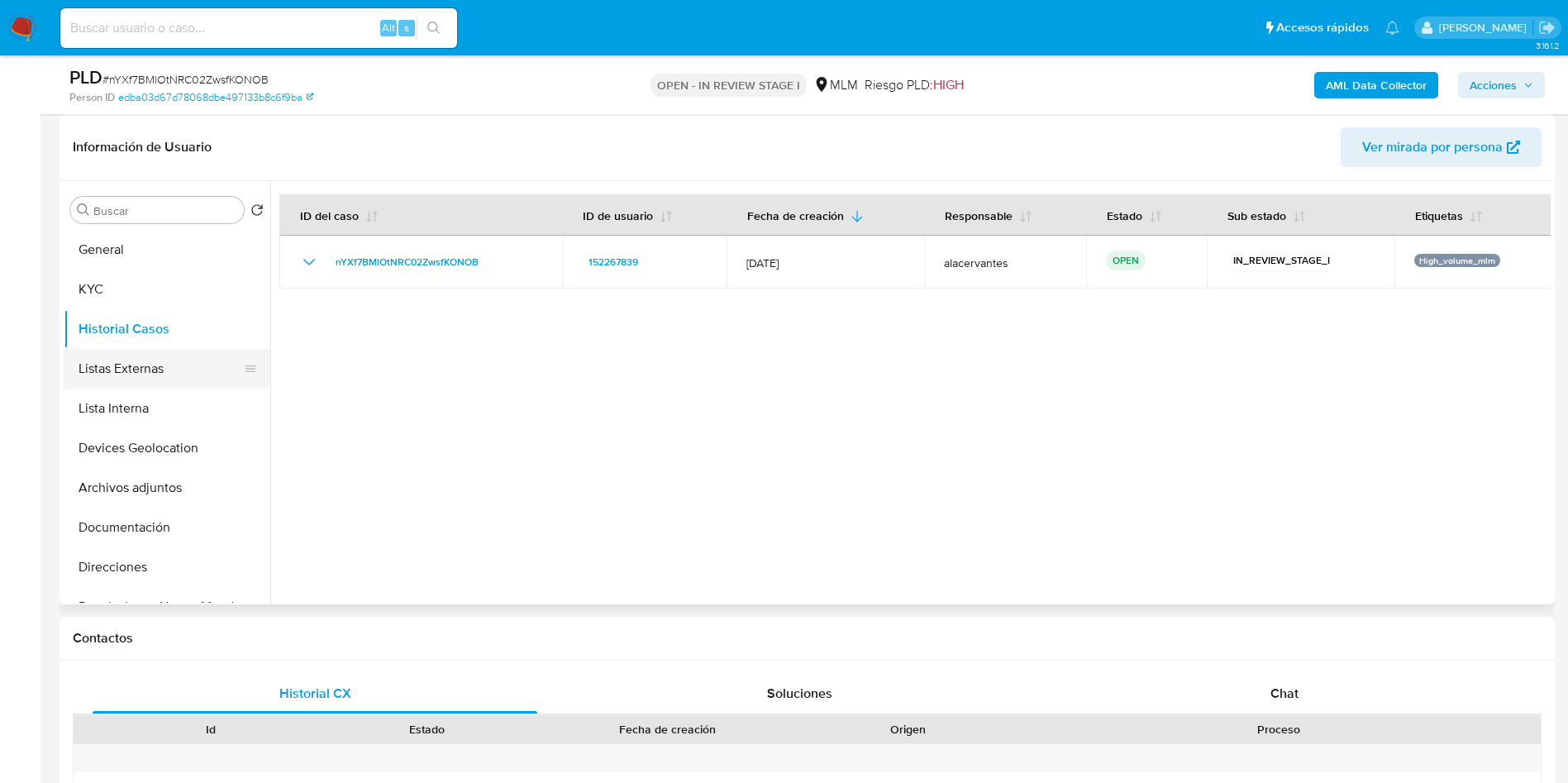
click at [163, 355] on button "Listas Externas" at bounding box center [160, 369] width 193 height 40
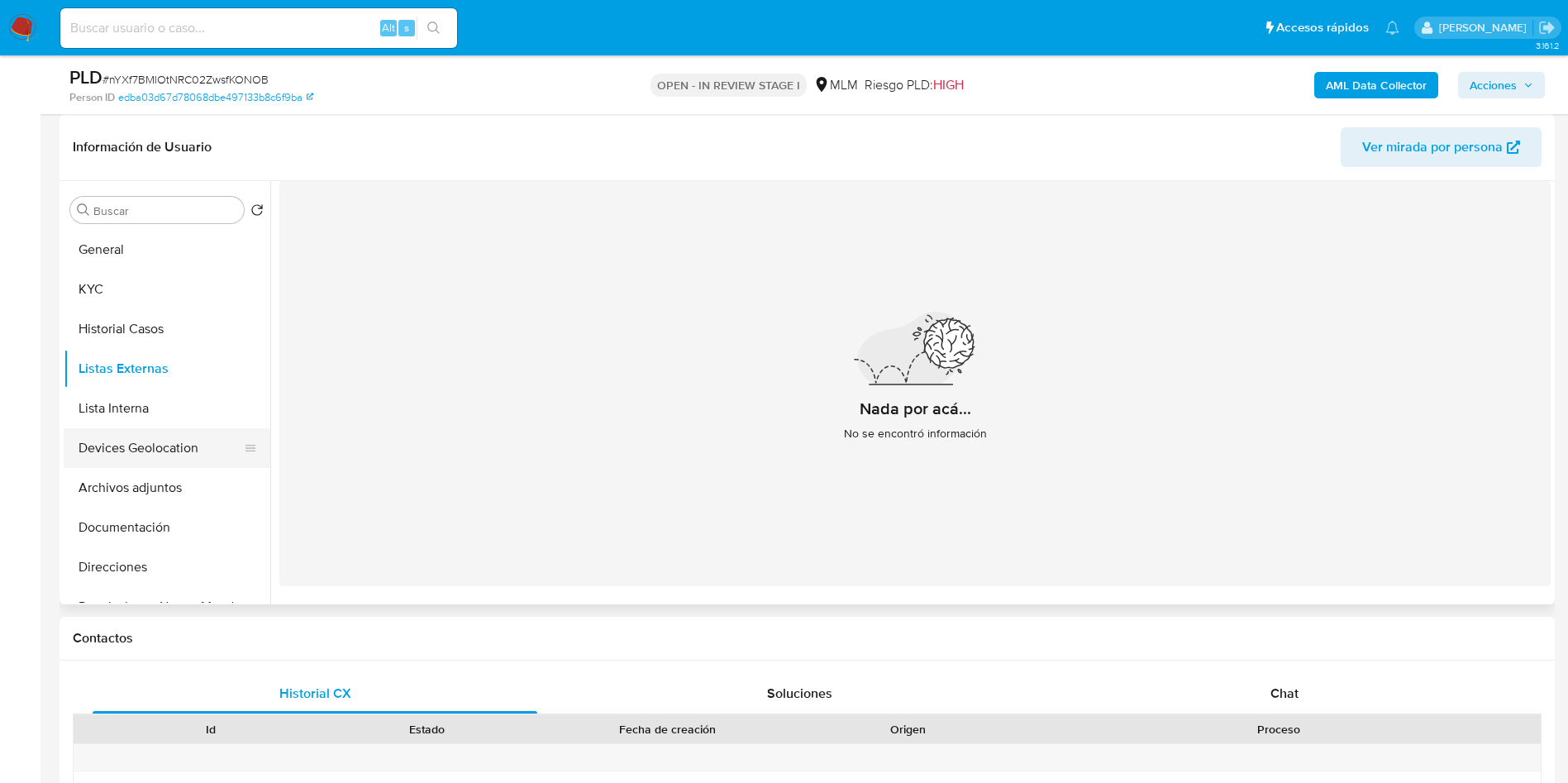
click at [183, 439] on button "Devices Geolocation" at bounding box center [160, 448] width 193 height 40
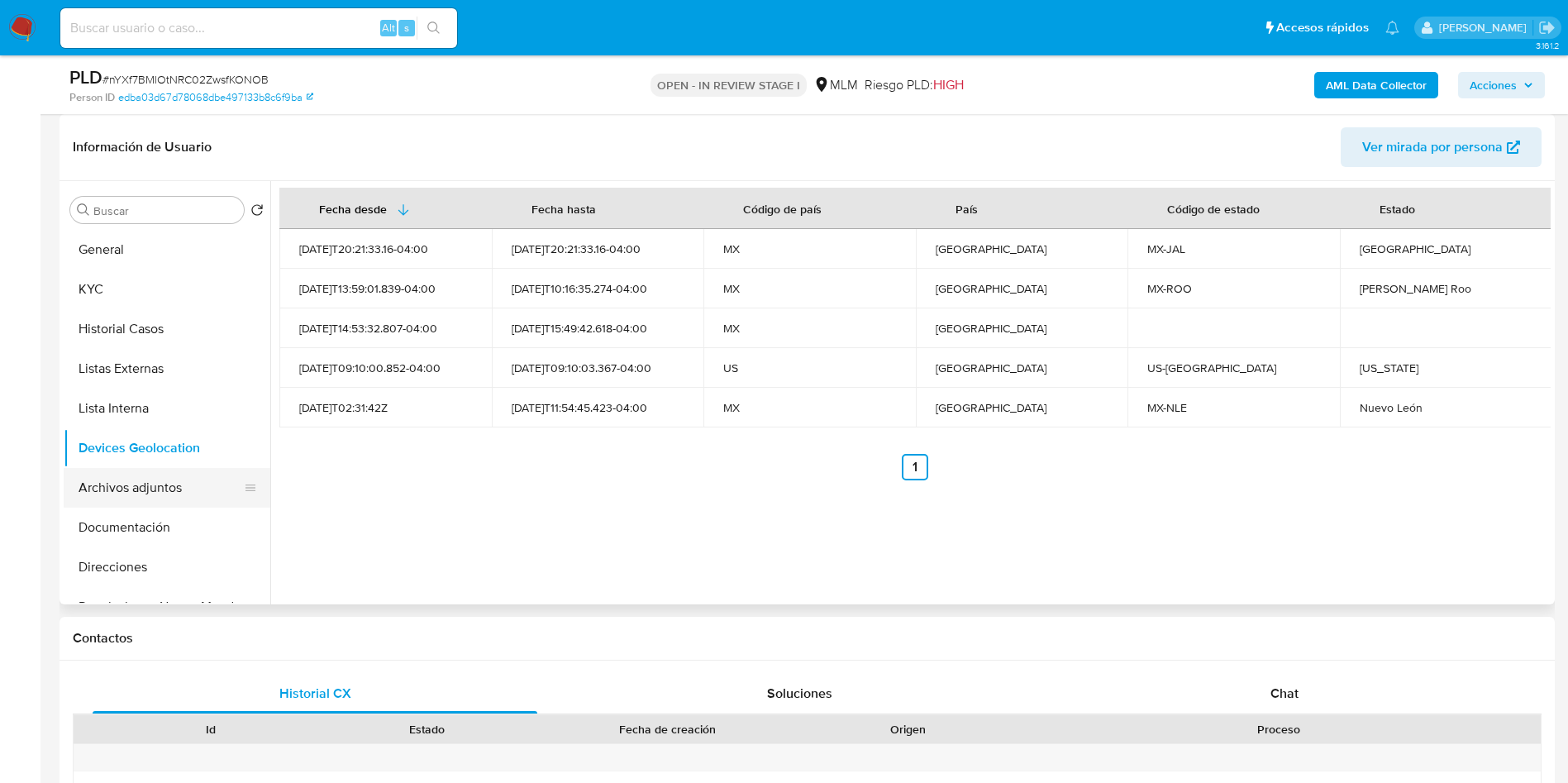
click at [177, 481] on button "Archivos adjuntos" at bounding box center [160, 488] width 193 height 40
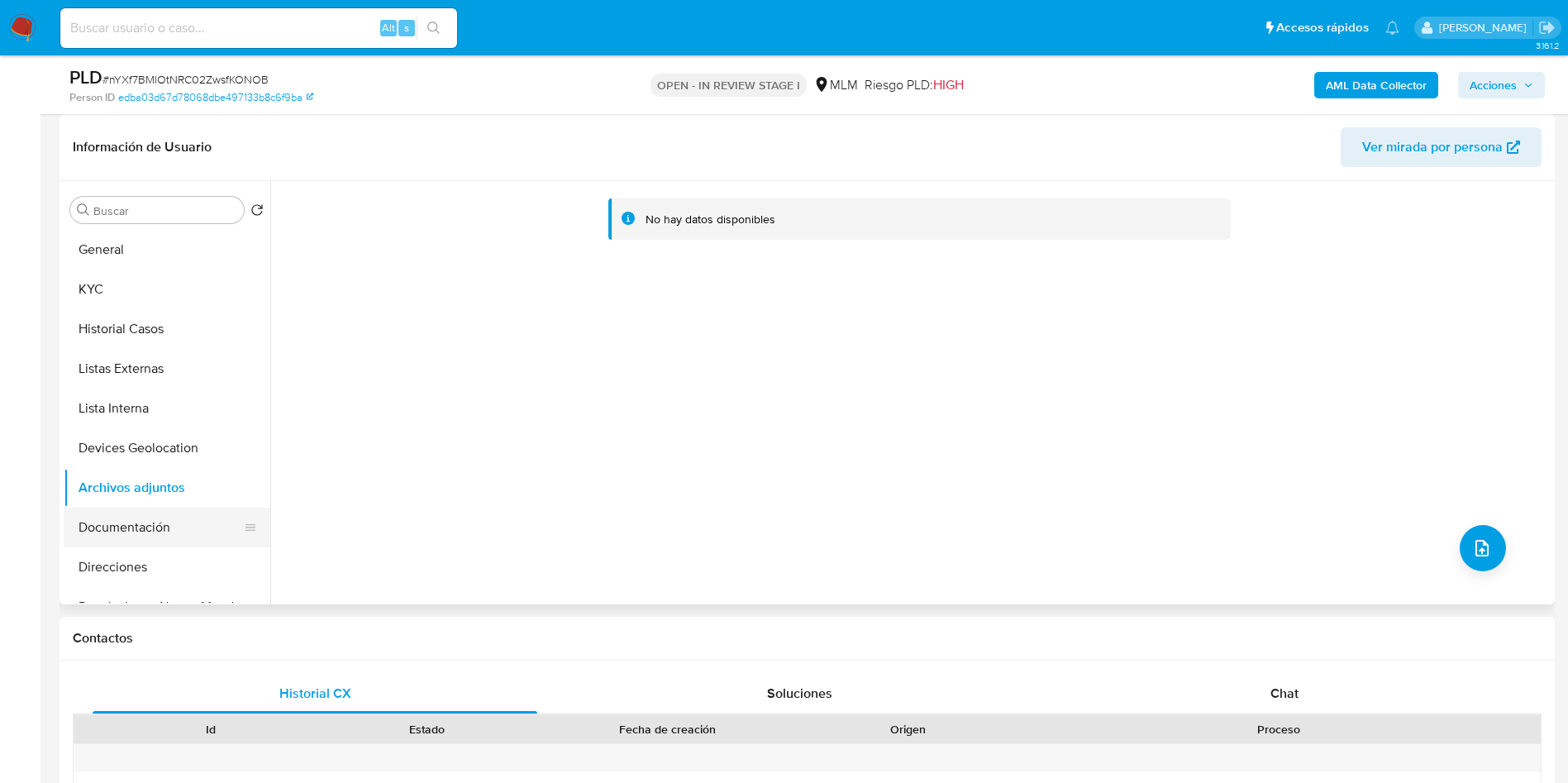
click at [130, 530] on button "Documentación" at bounding box center [160, 527] width 193 height 40
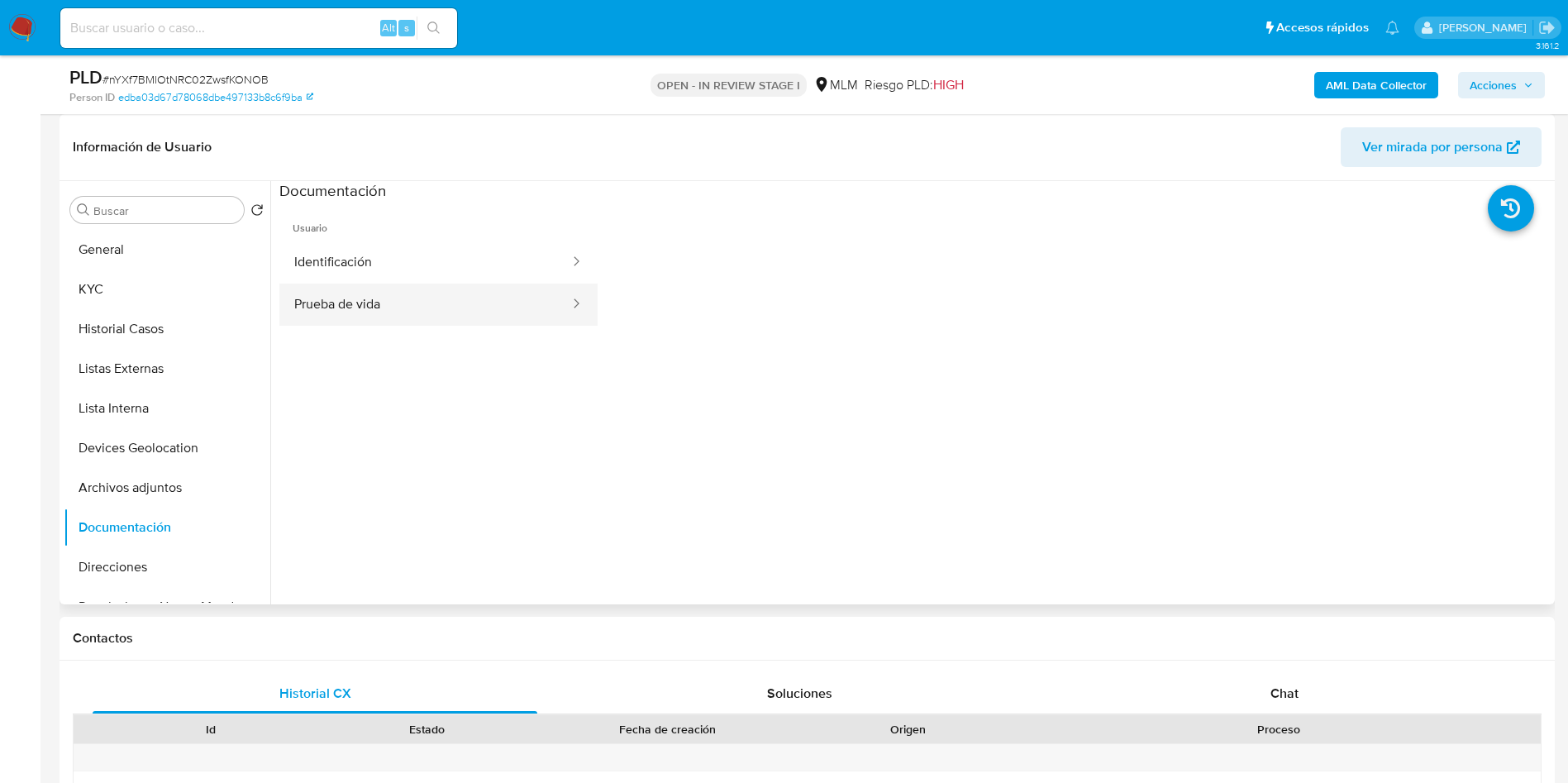
click at [474, 289] on button "Prueba de vida" at bounding box center [425, 304] width 292 height 42
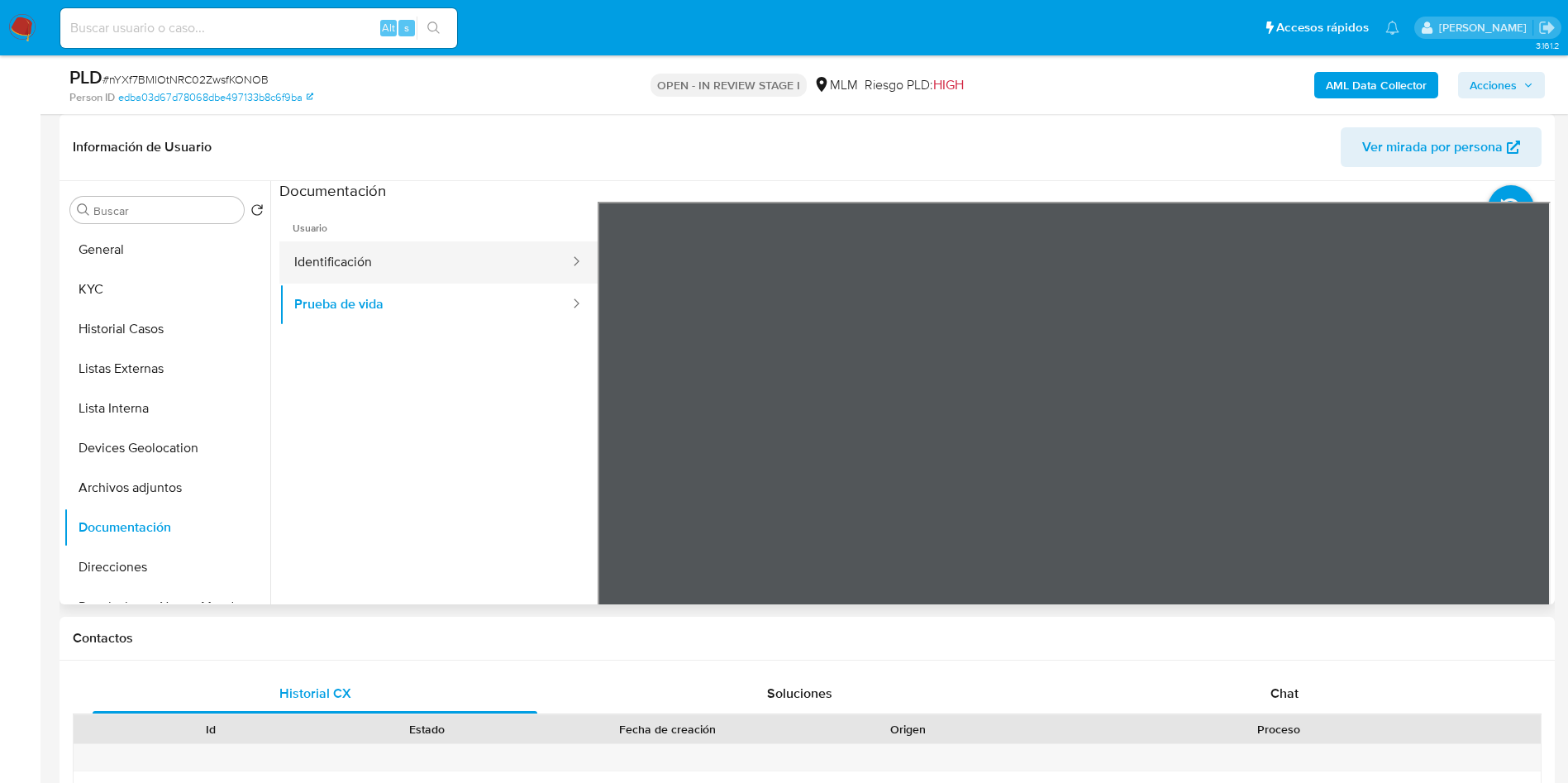
click at [519, 254] on button "Identificación" at bounding box center [425, 262] width 292 height 42
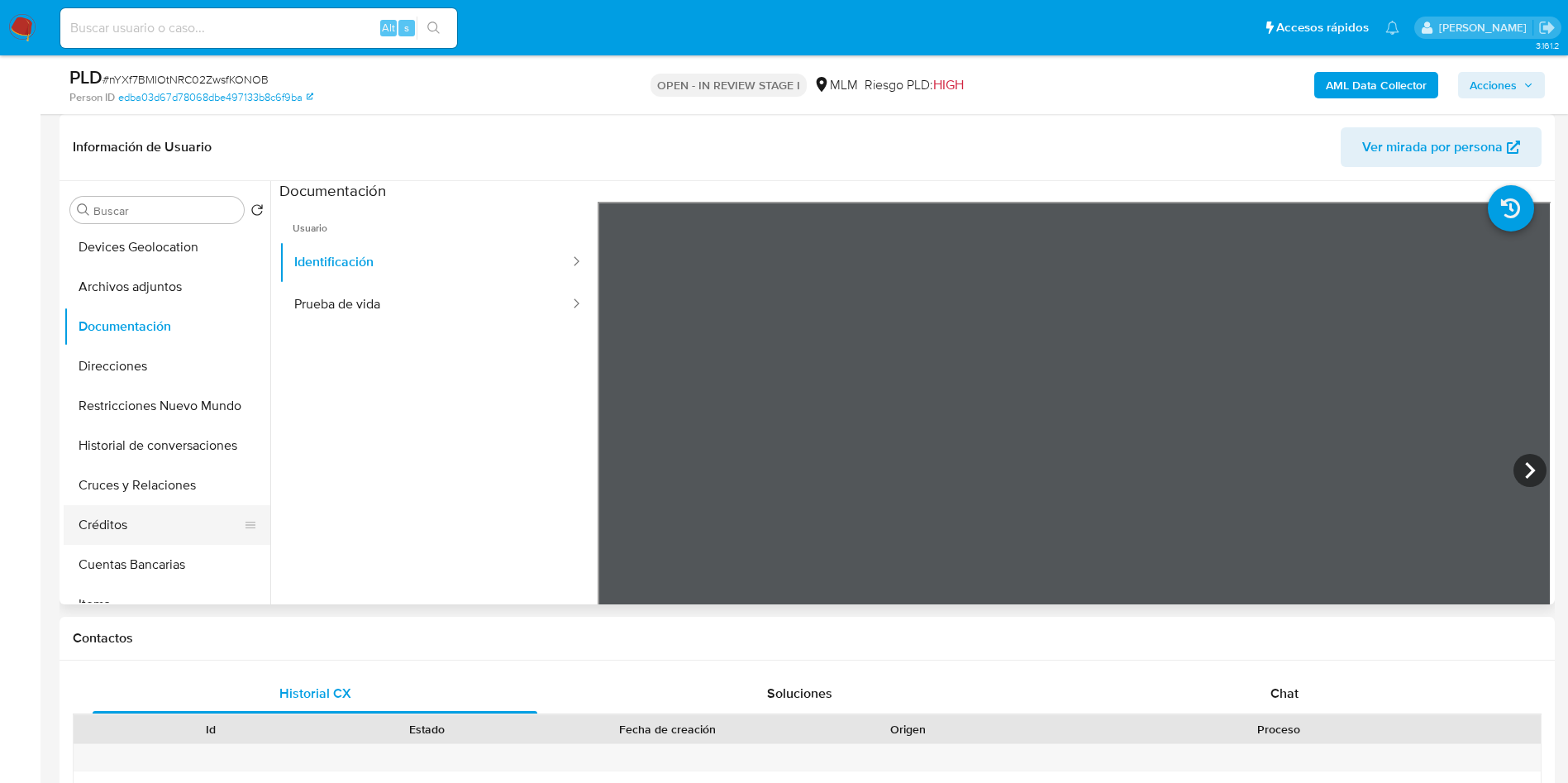
scroll to position [248, 0]
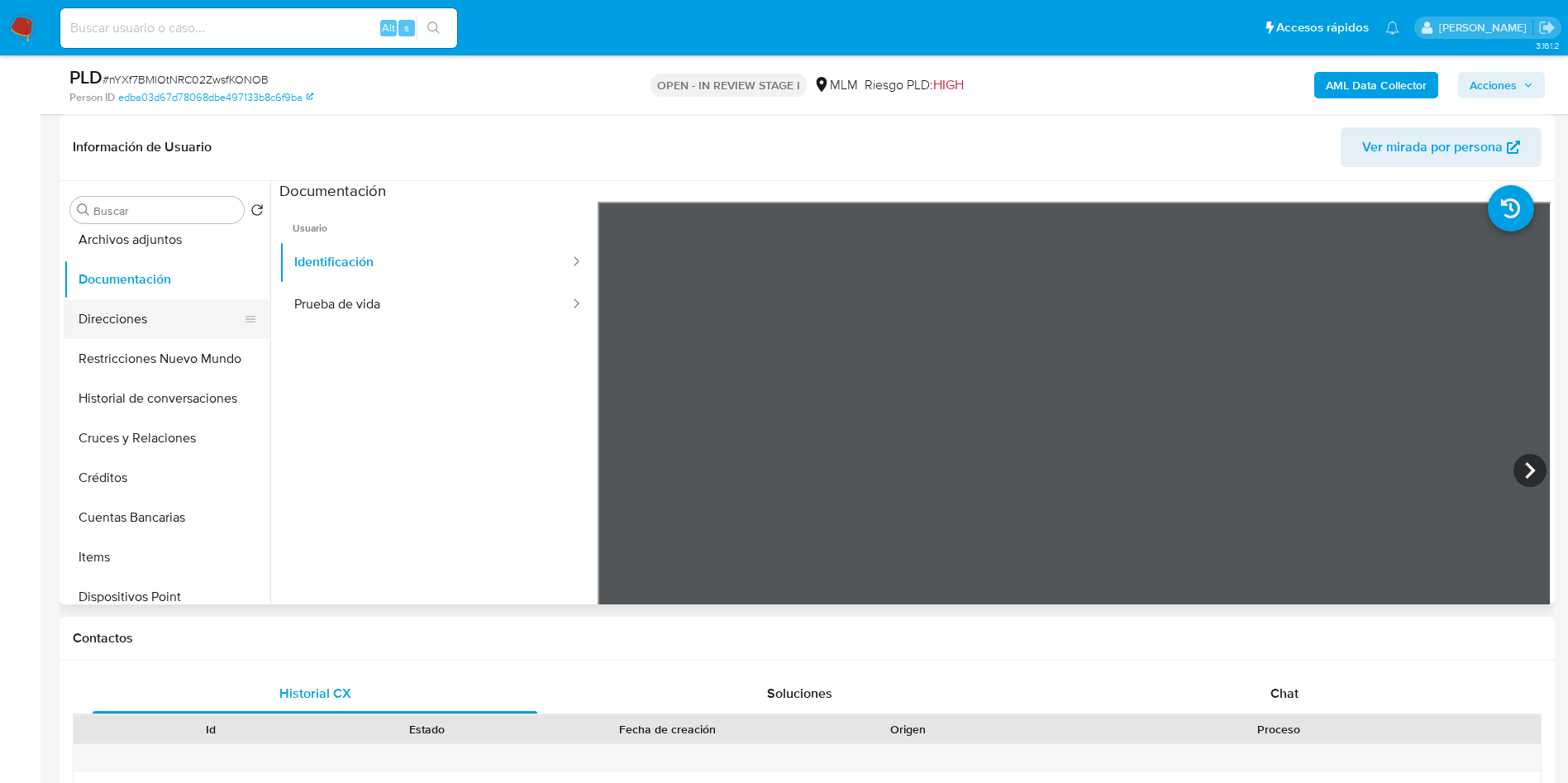
click at [157, 326] on button "Direcciones" at bounding box center [160, 319] width 193 height 40
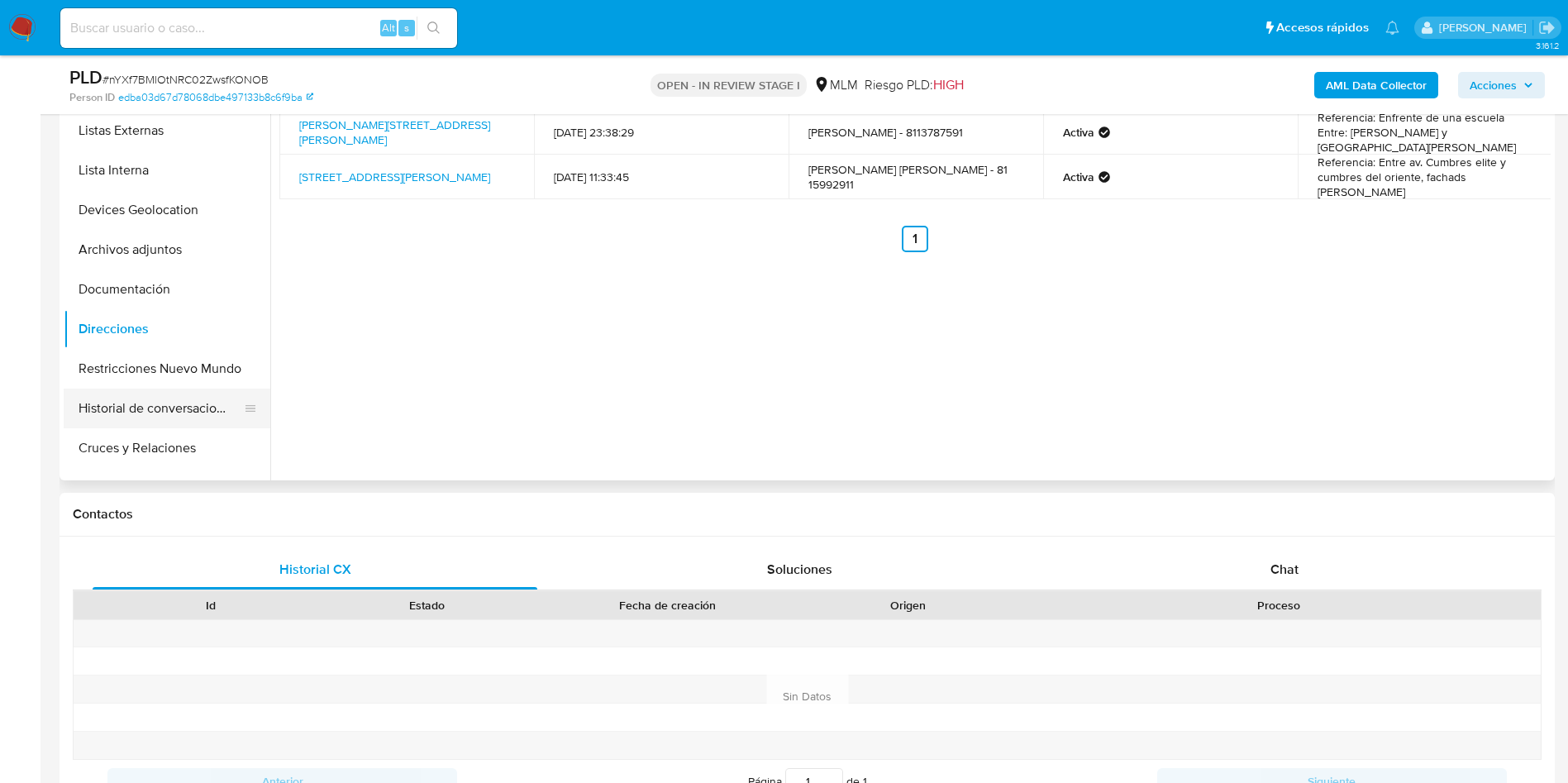
scroll to position [0, 0]
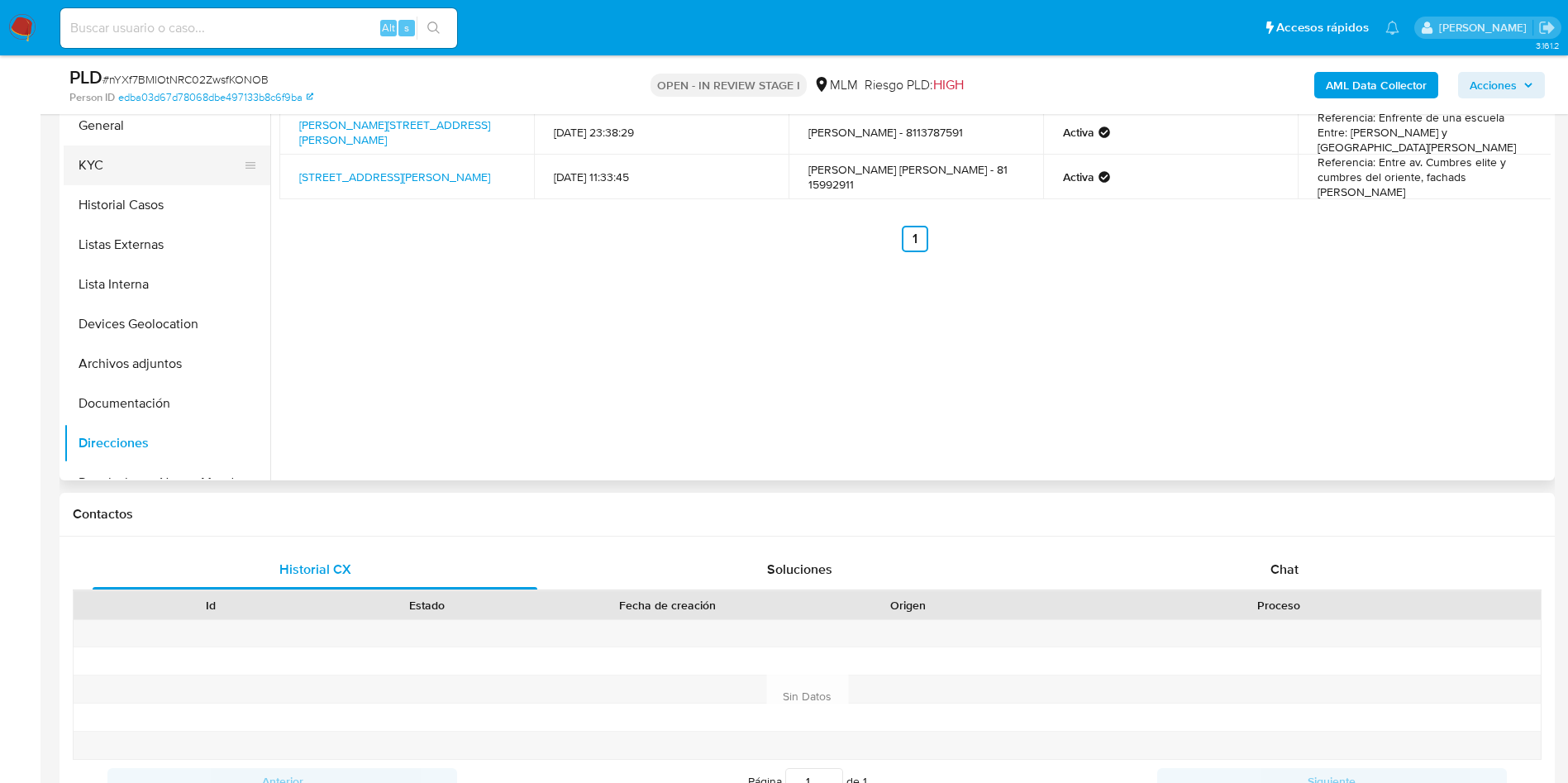
click at [136, 168] on button "KYC" at bounding box center [160, 166] width 193 height 40
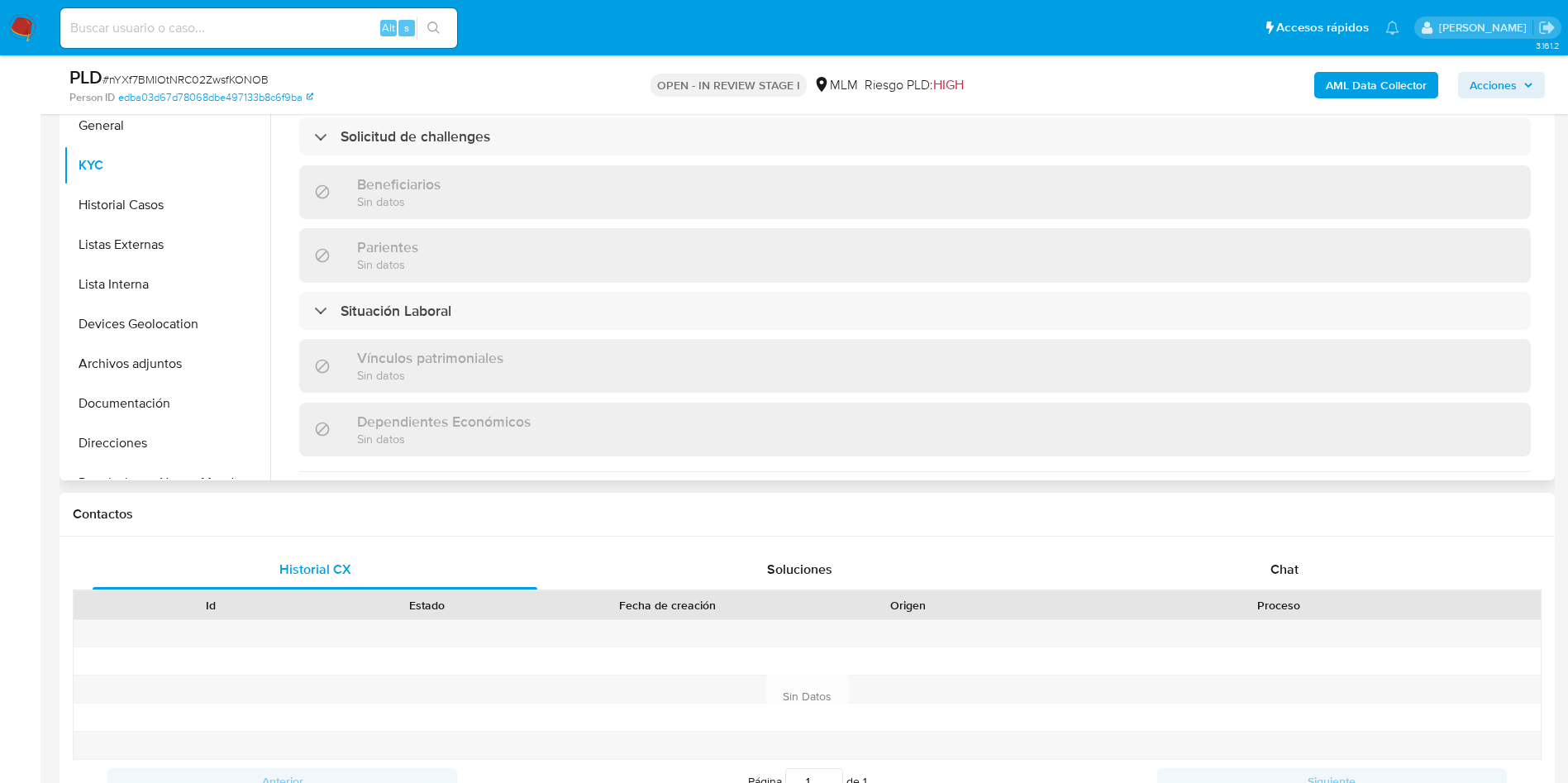
scroll to position [1007, 0]
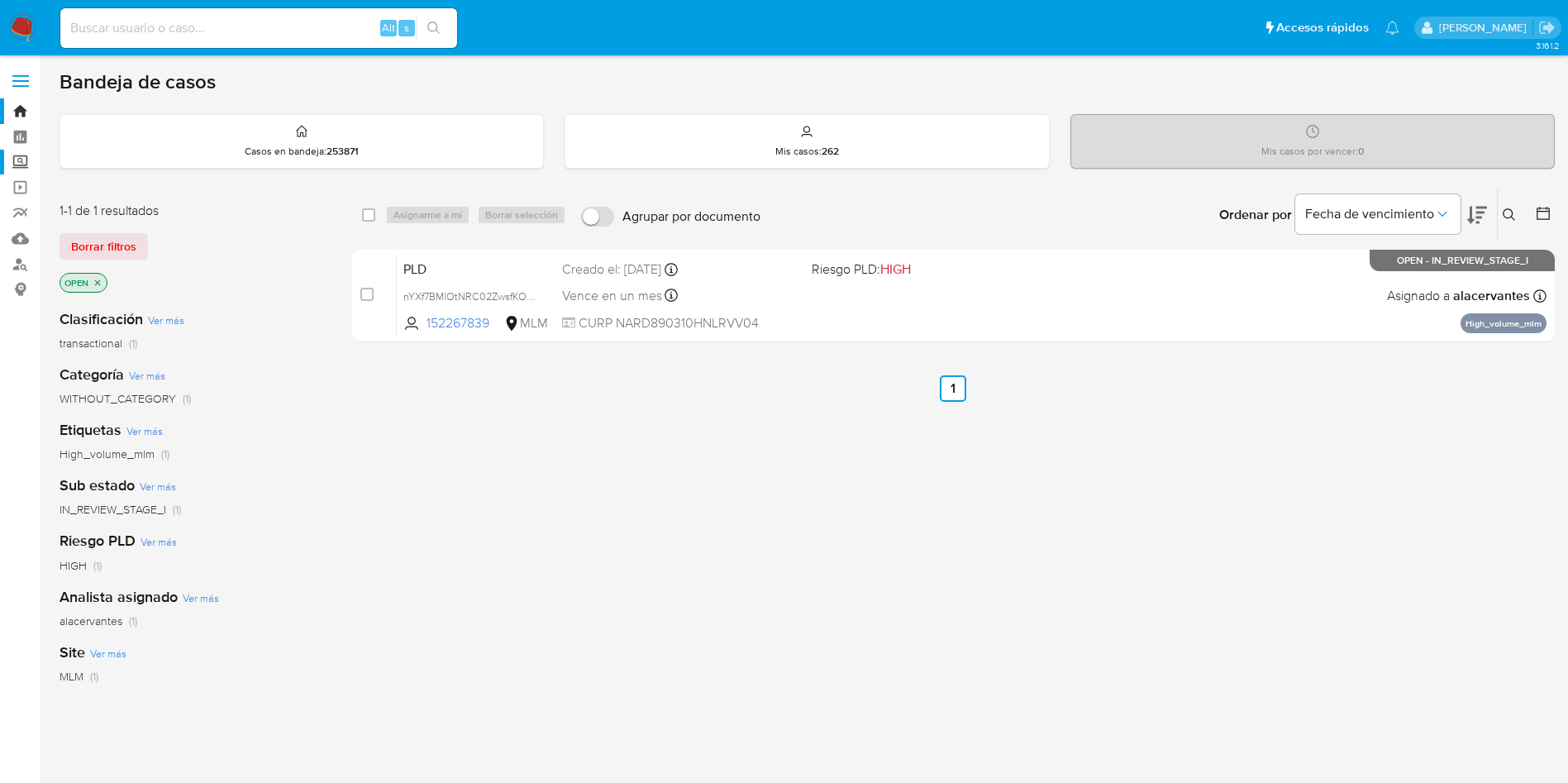
click at [19, 164] on label "Screening" at bounding box center [98, 162] width 196 height 26
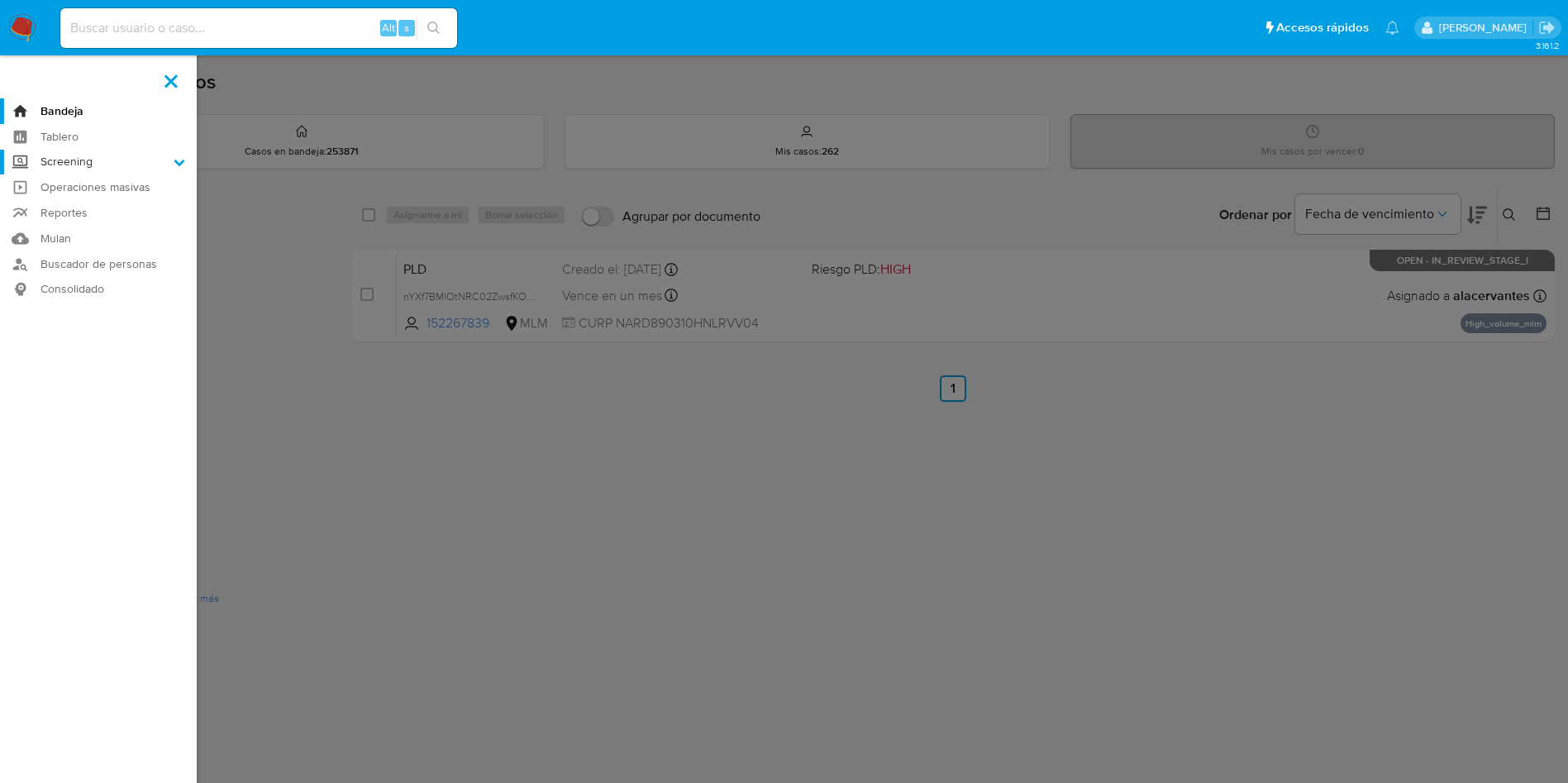
click at [0, 0] on input "Screening" at bounding box center [0, 0] width 0 height 0
click at [150, 218] on link "Herramientas" at bounding box center [98, 227] width 196 height 21
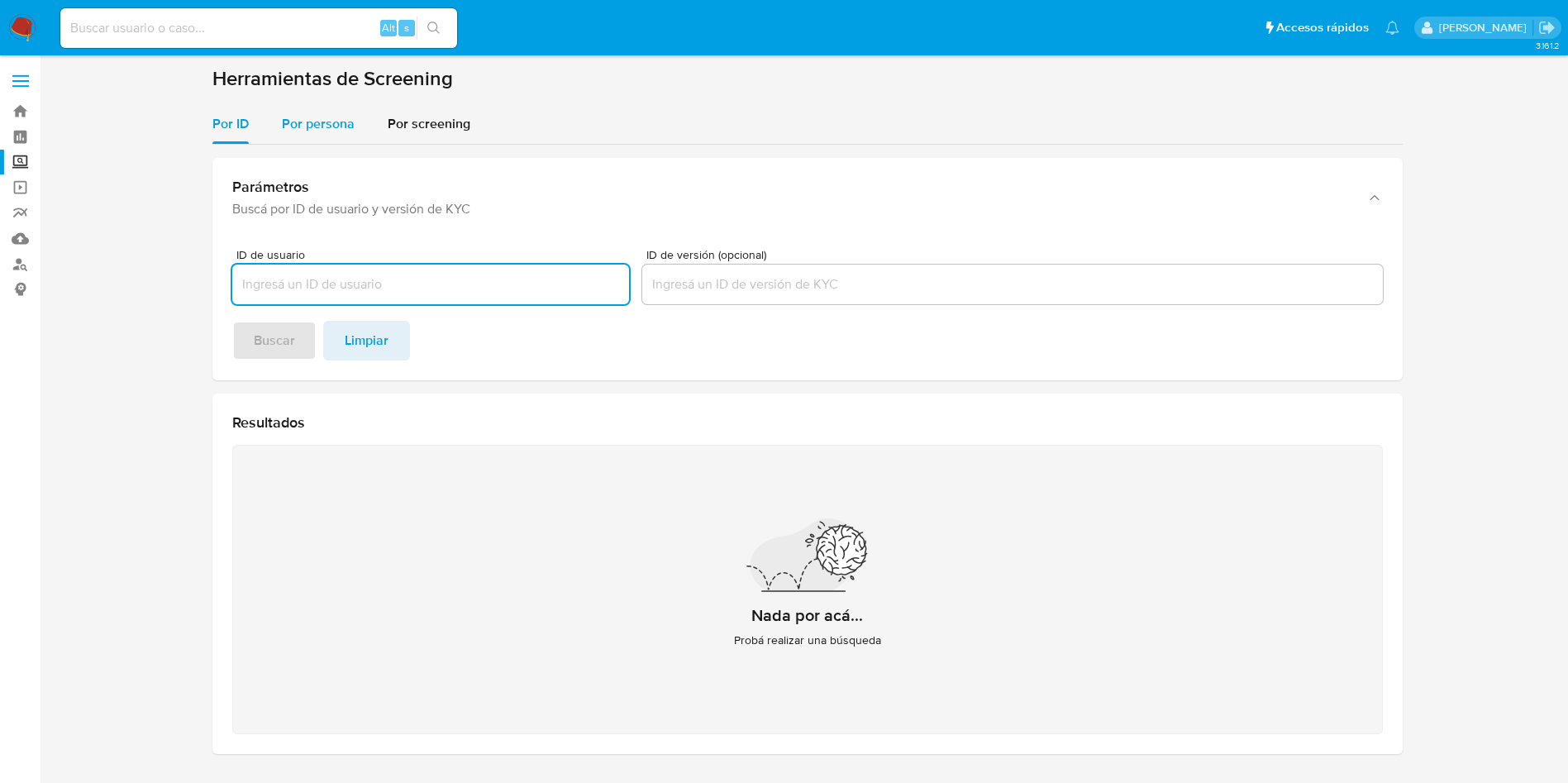
click at [345, 121] on span "Por persona" at bounding box center [318, 124] width 72 height 19
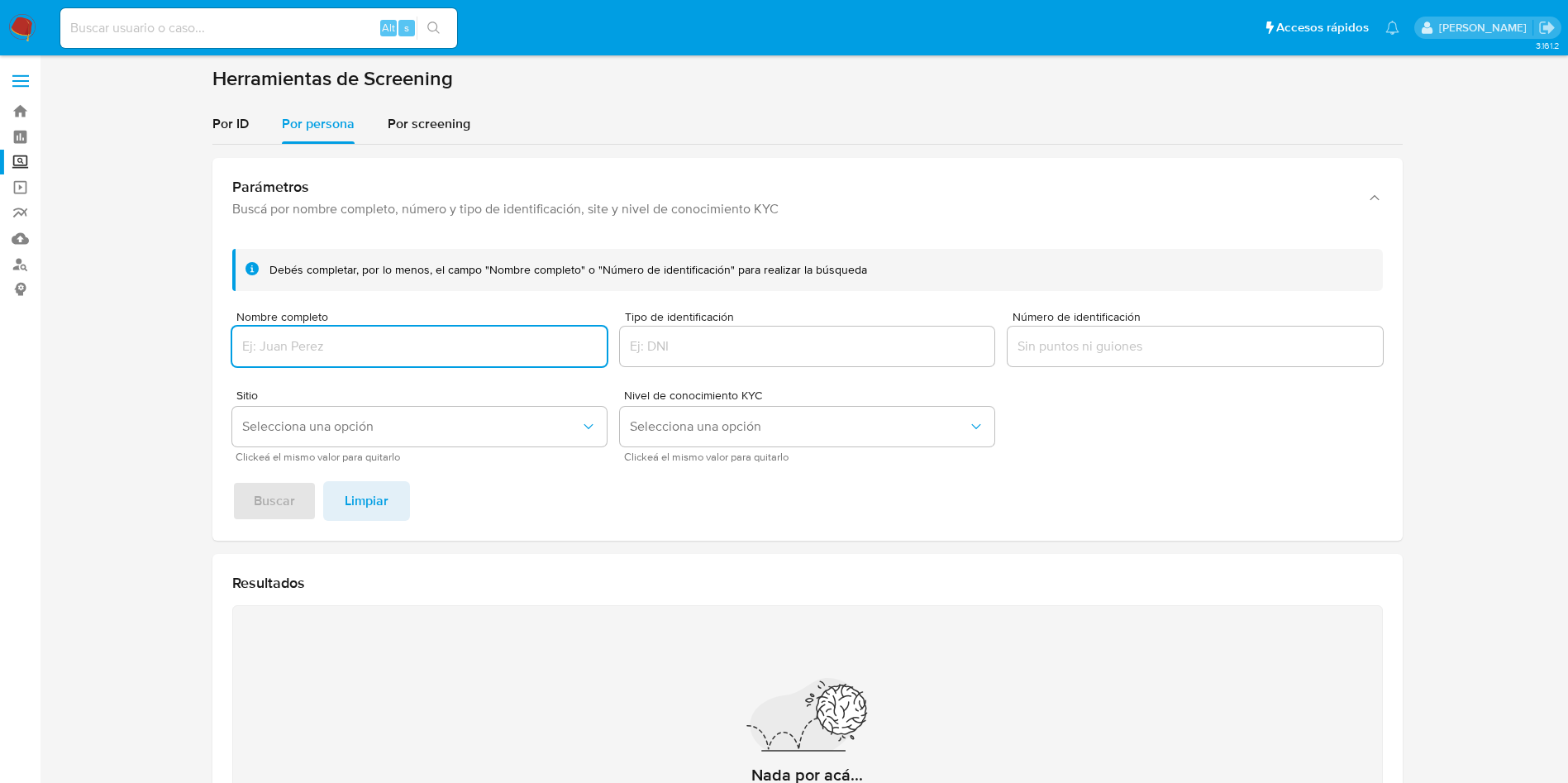
click at [484, 337] on input "Nombre completo" at bounding box center [419, 346] width 375 height 22
type input "MARIA DE LOURDES RIVERA CHAVEZ"
click at [289, 505] on span "Buscar" at bounding box center [274, 501] width 41 height 36
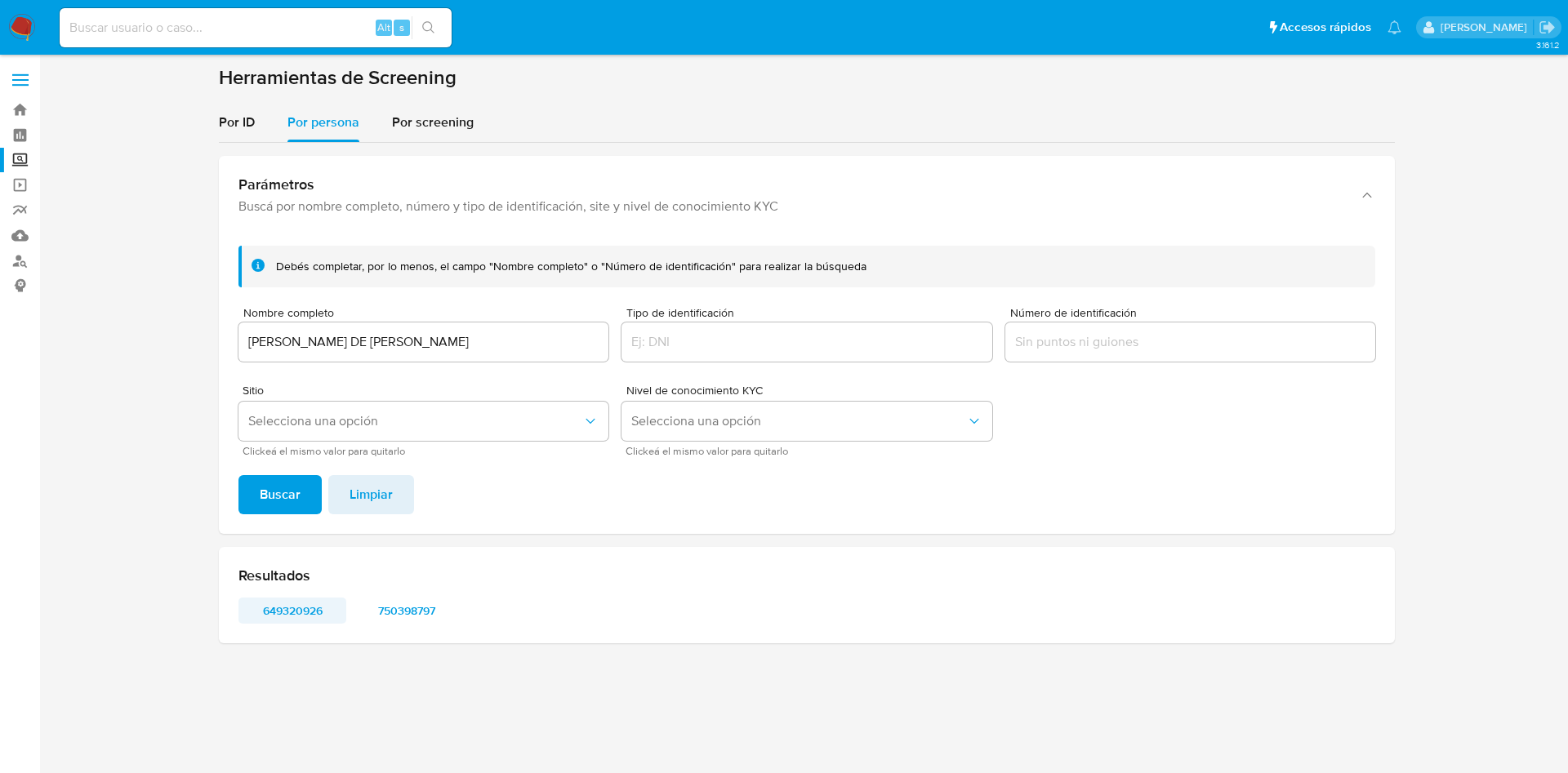
click at [322, 613] on span "649320926" at bounding box center [292, 610] width 85 height 23
click at [322, 35] on input at bounding box center [255, 27] width 392 height 22
paste input "152267839"
type input "152267839"
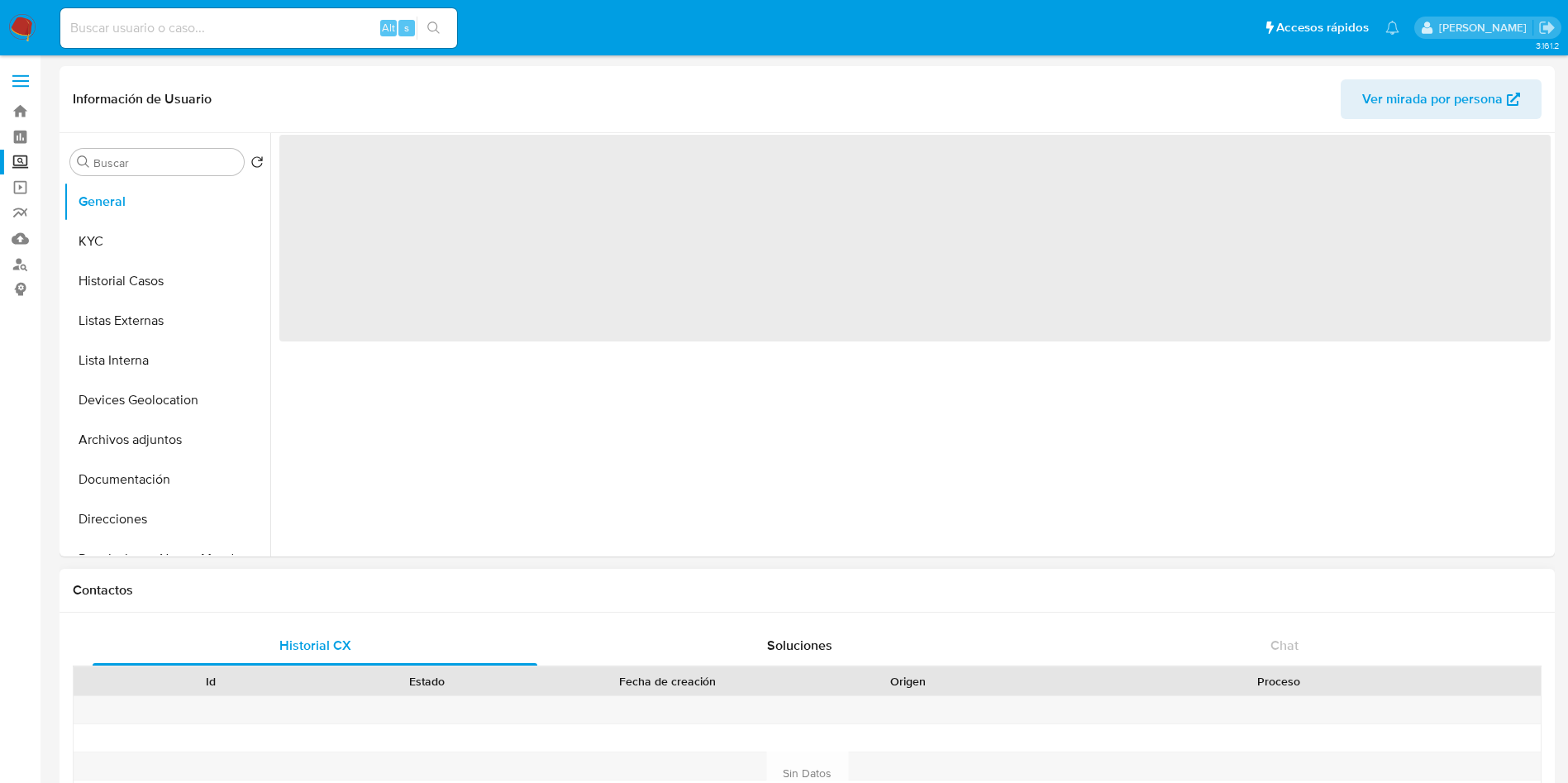
select select "10"
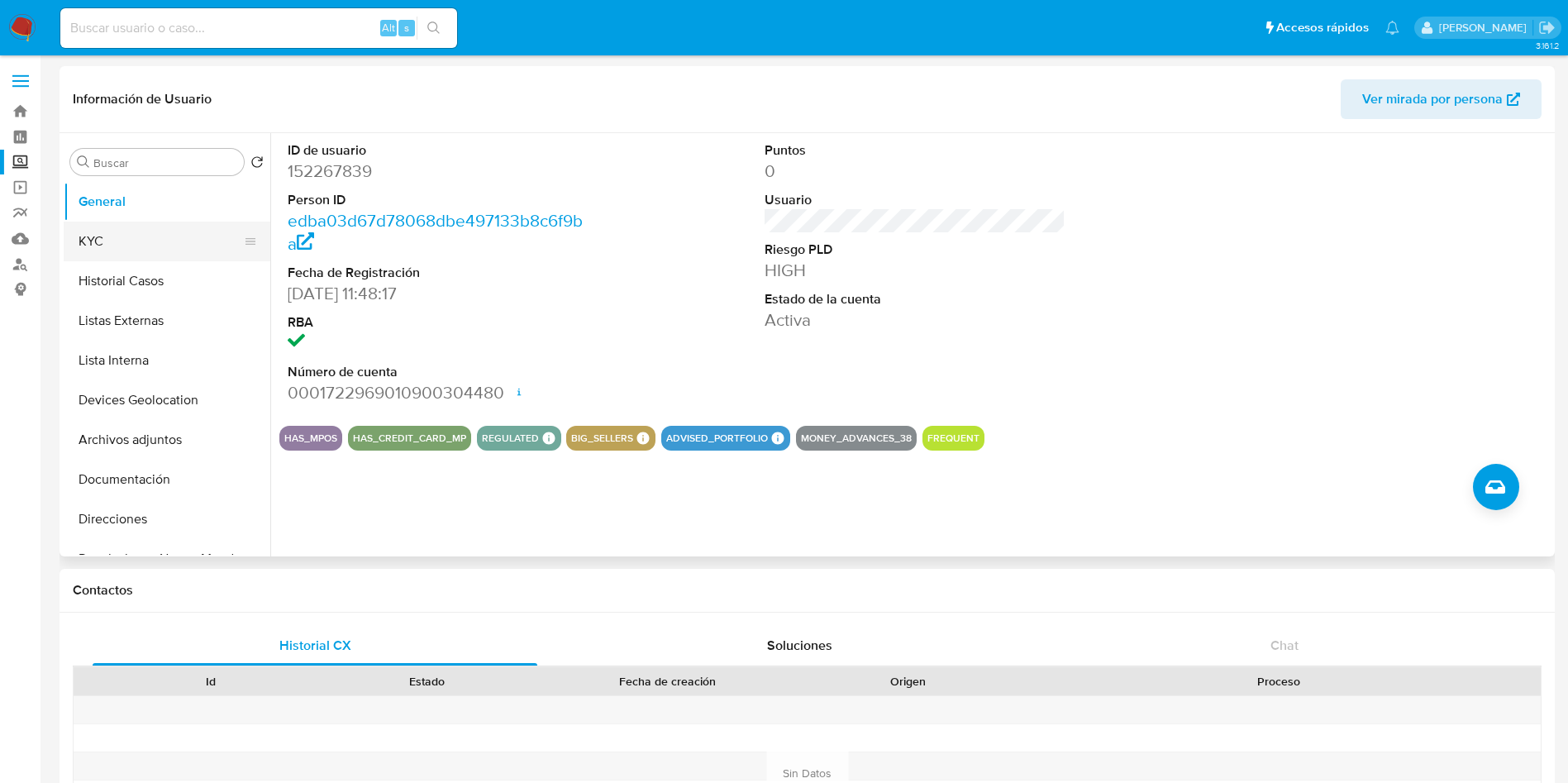
click at [163, 252] on button "KYC" at bounding box center [160, 241] width 193 height 40
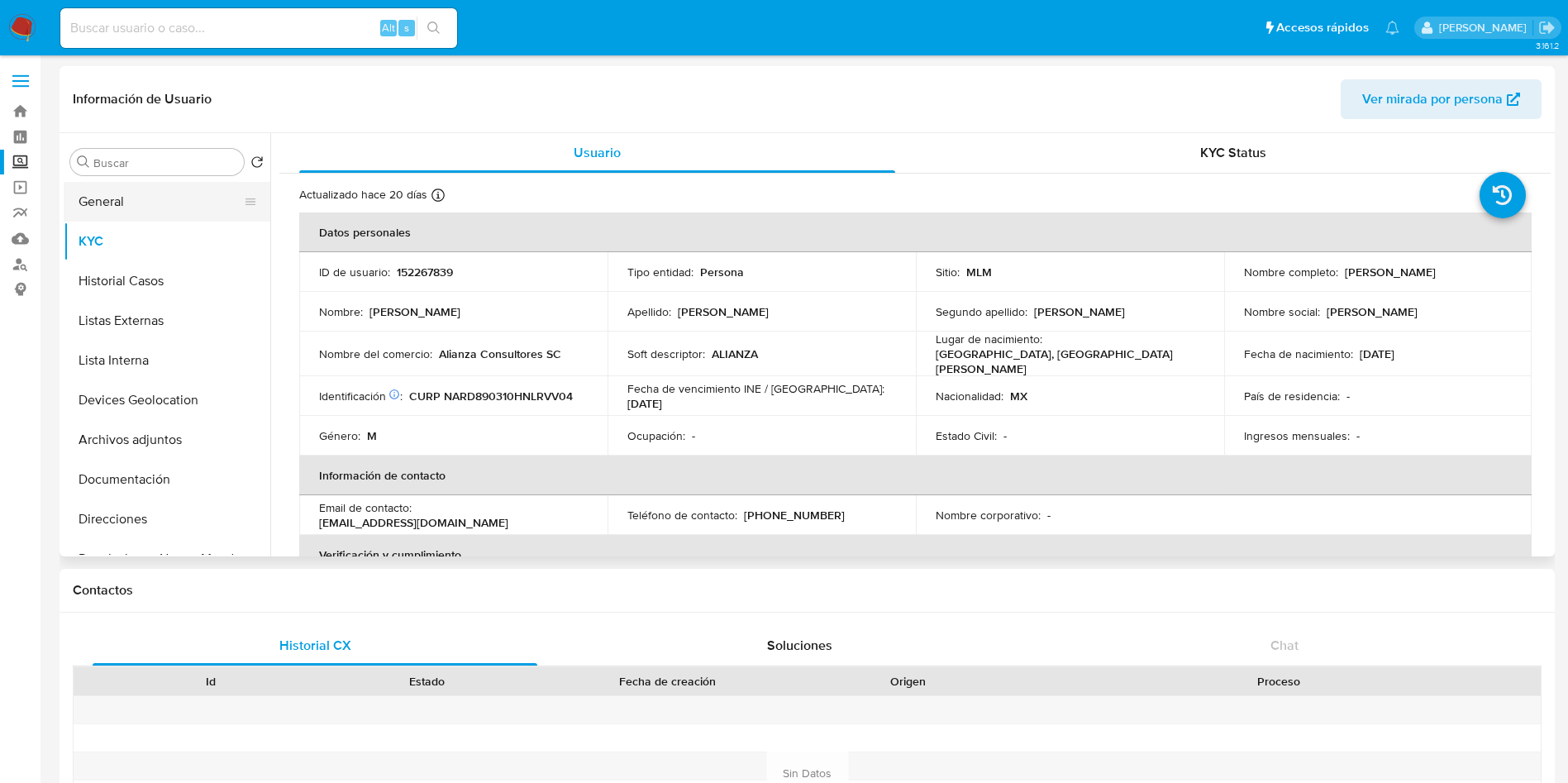
click at [138, 215] on button "General" at bounding box center [160, 202] width 193 height 40
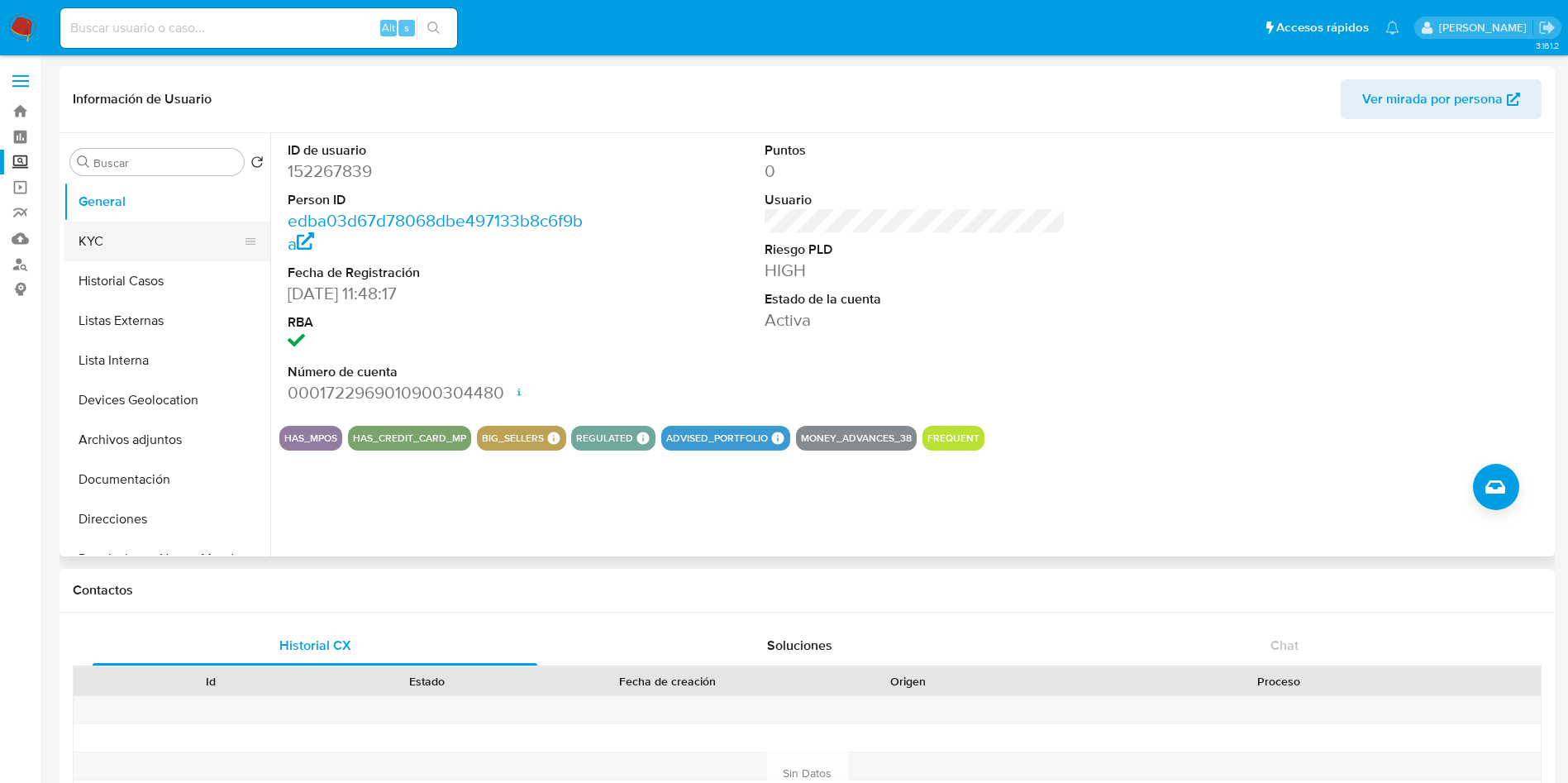
click at [109, 255] on button "KYC" at bounding box center [160, 241] width 193 height 40
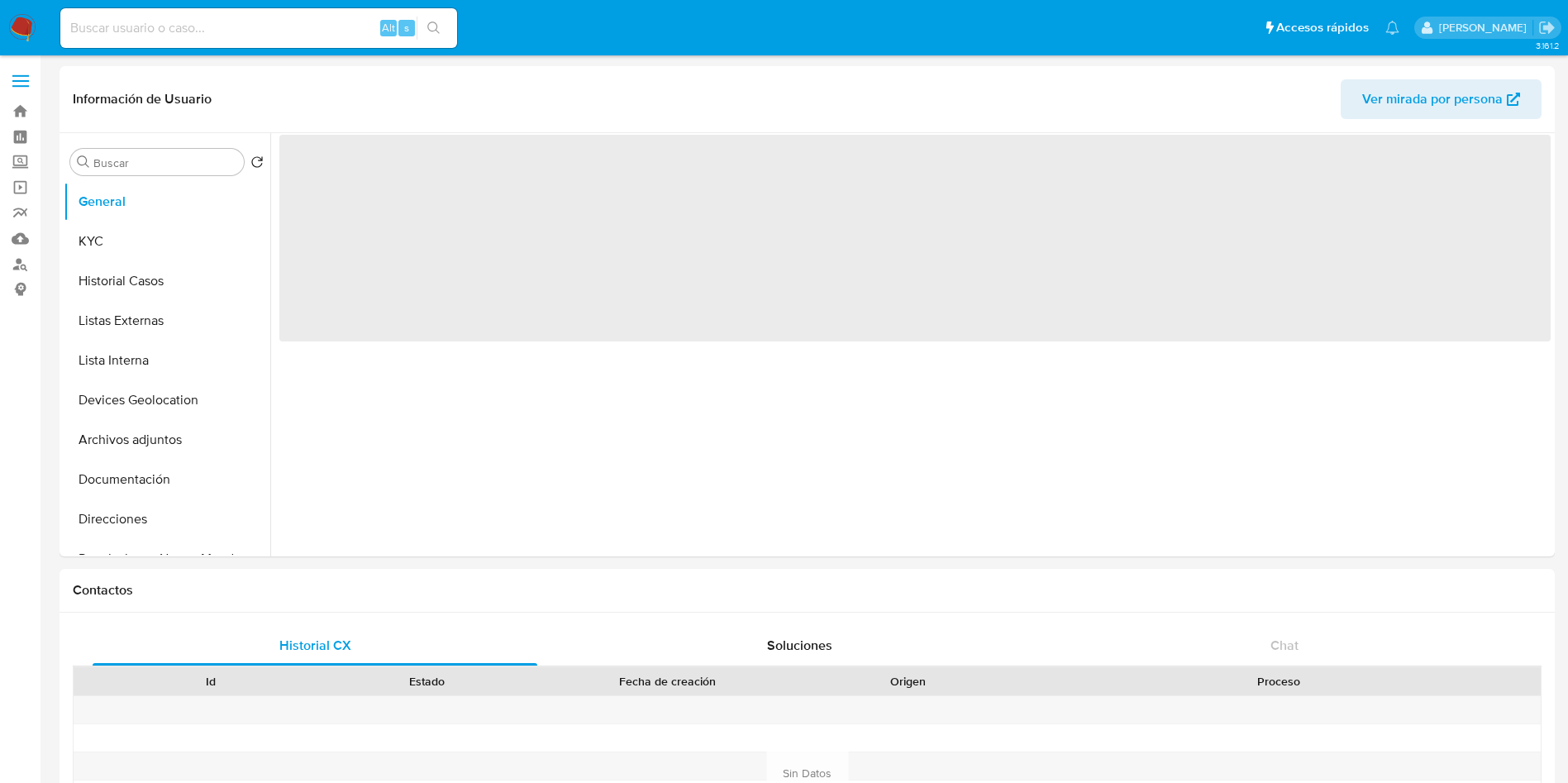
select select "10"
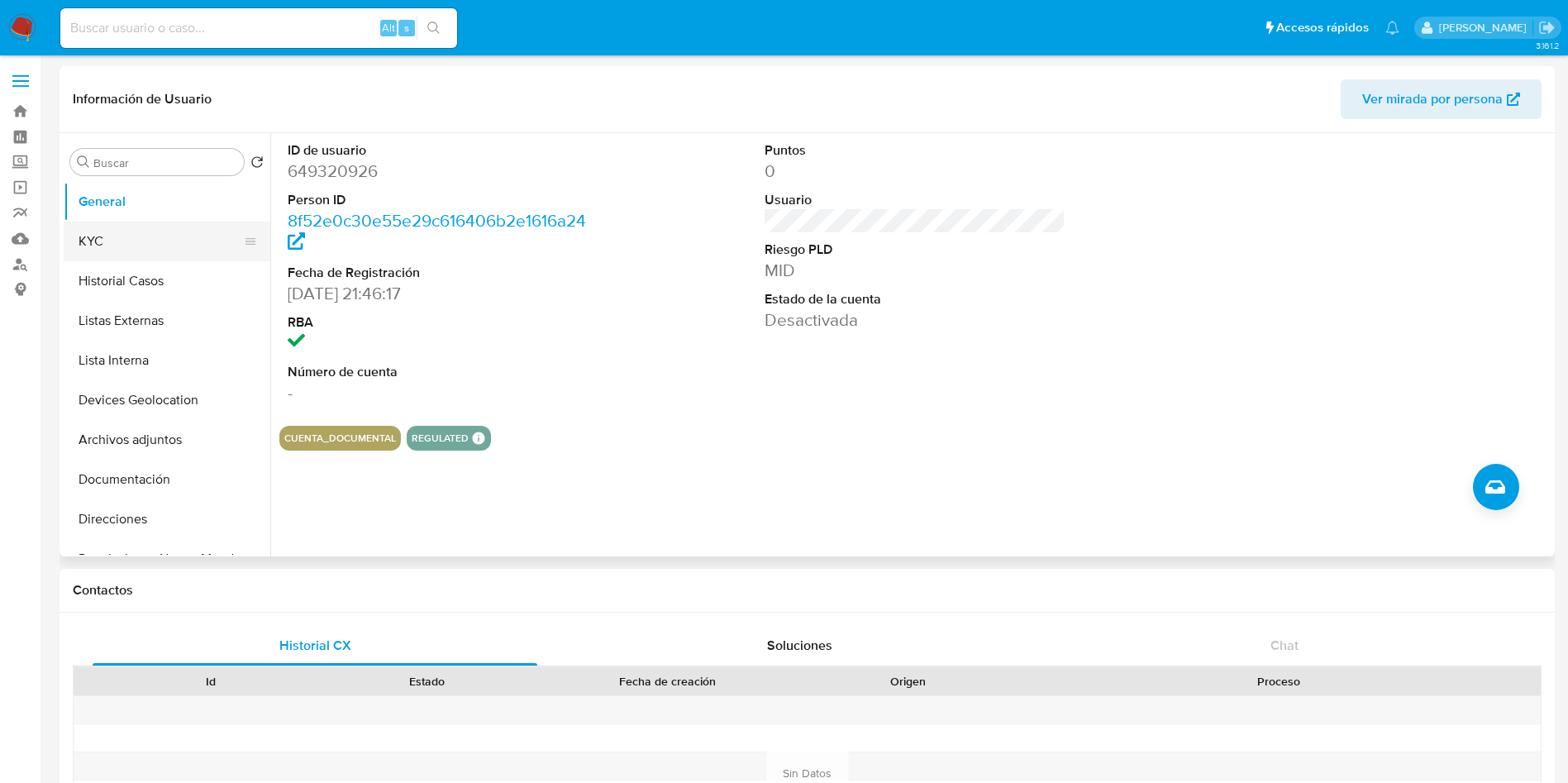
click at [137, 232] on button "KYC" at bounding box center [160, 241] width 193 height 40
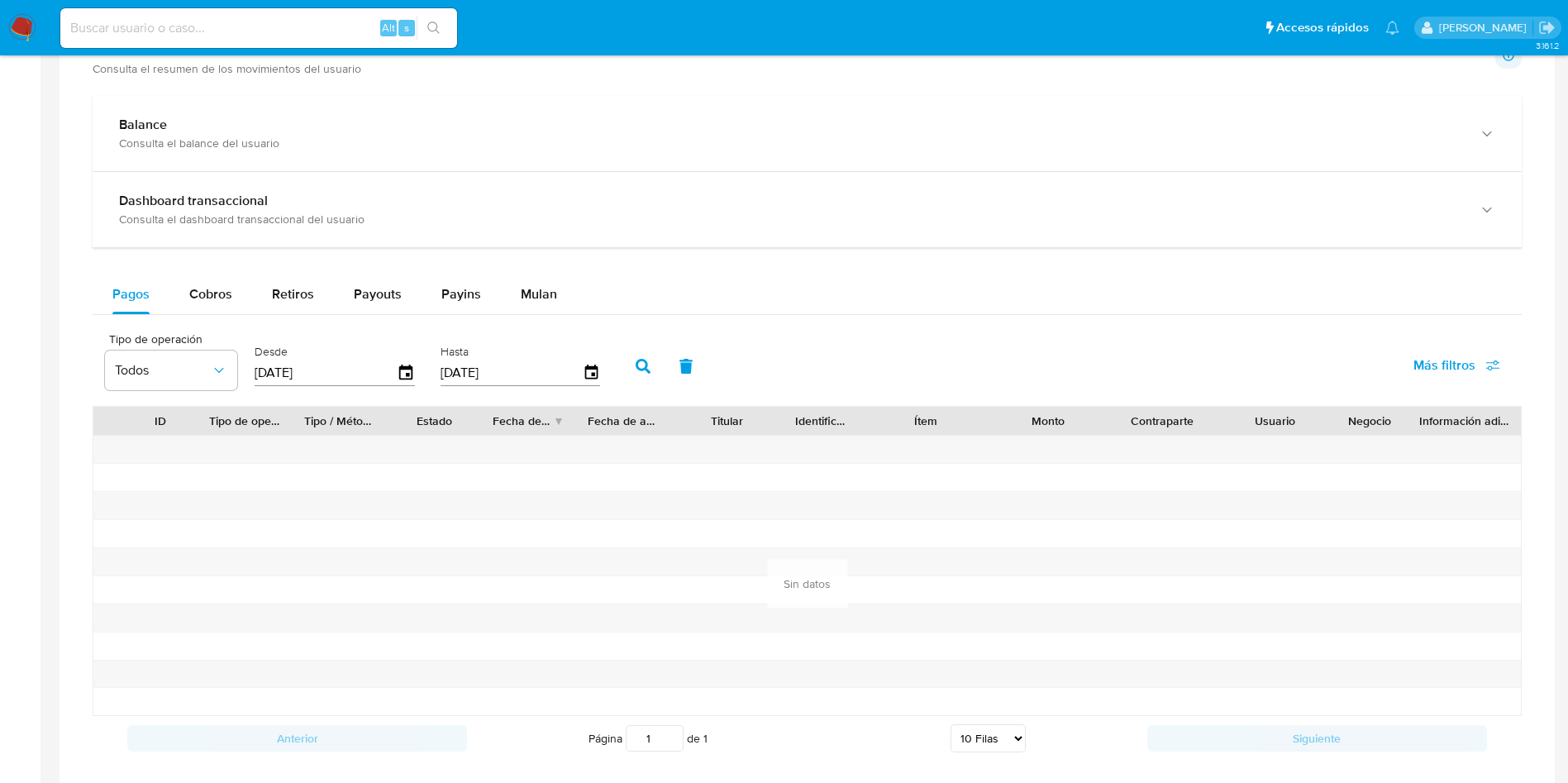
scroll to position [894, 0]
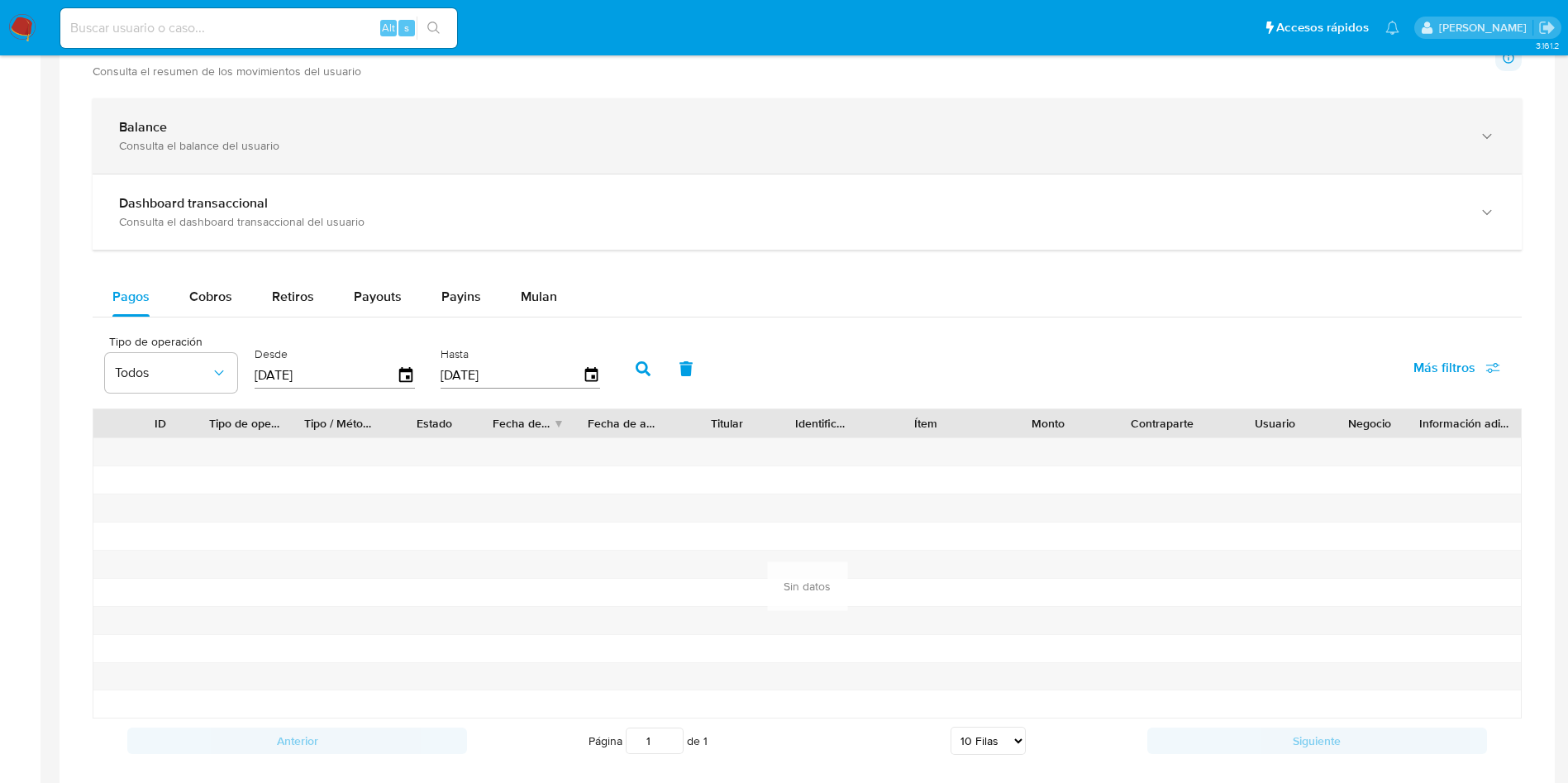
click at [308, 150] on div "Consulta el balance del usuario" at bounding box center [790, 146] width 1343 height 15
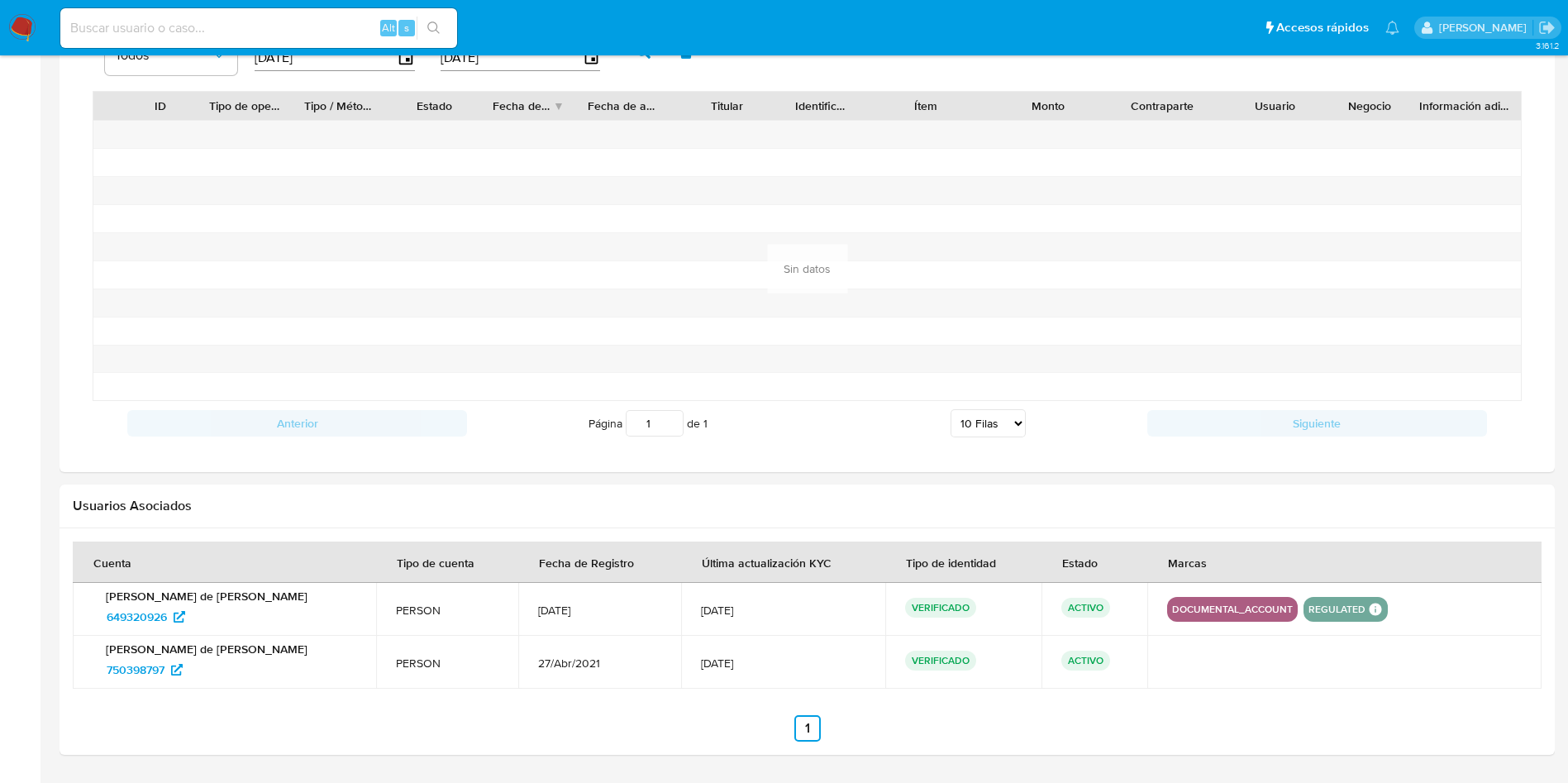
scroll to position [1382, 0]
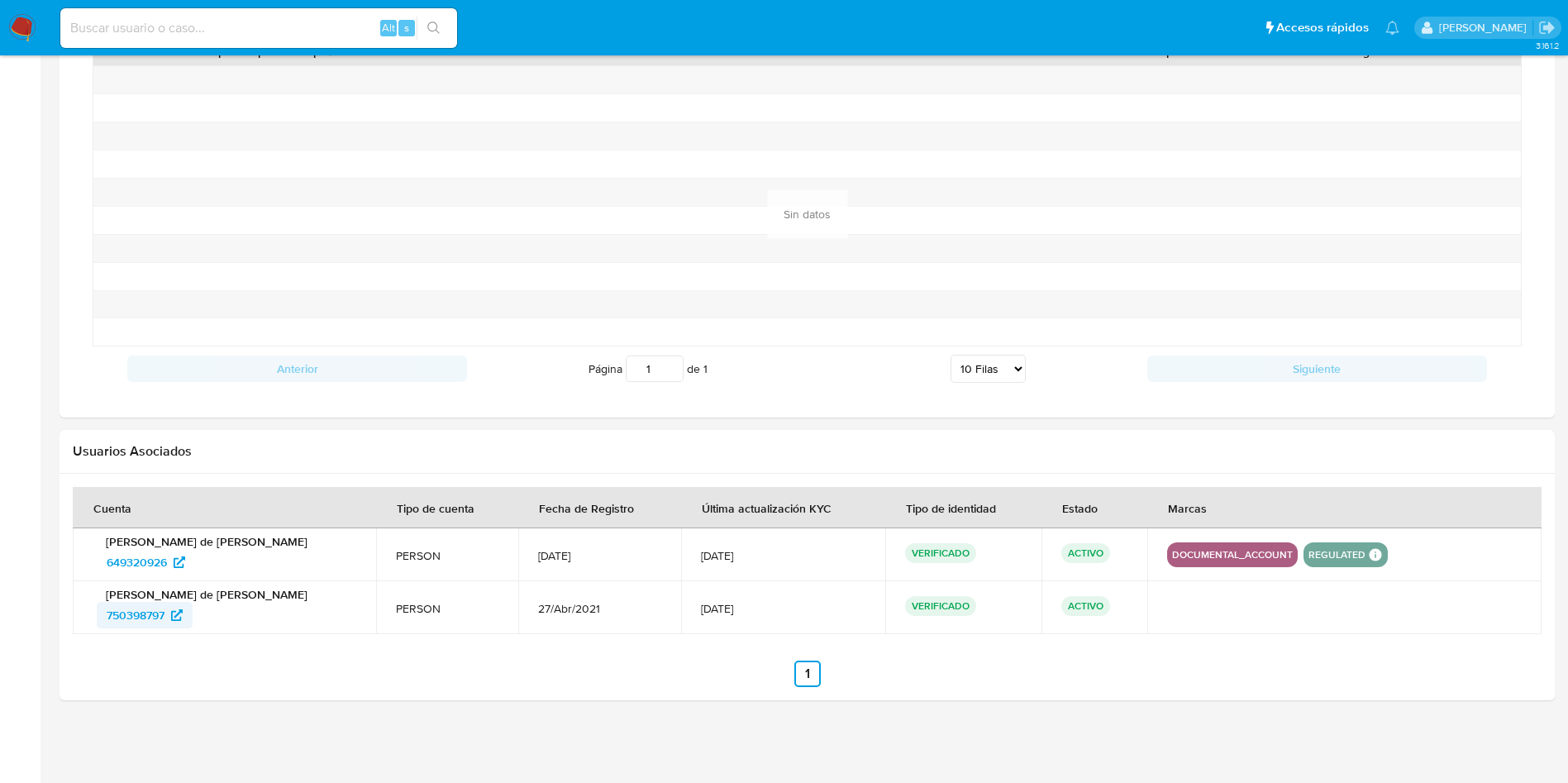
click at [172, 608] on span "750398797" at bounding box center [145, 615] width 76 height 27
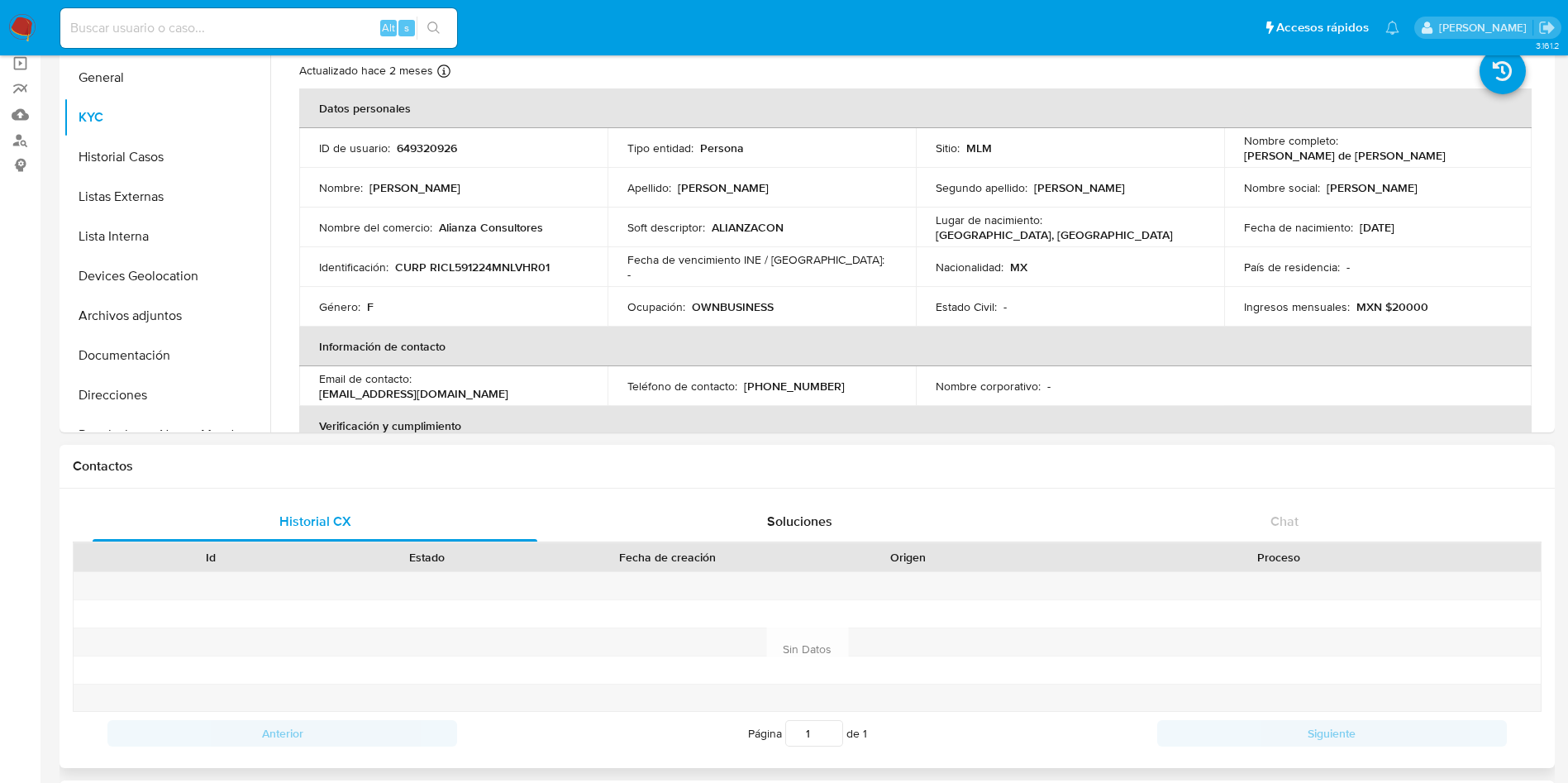
scroll to position [17, 0]
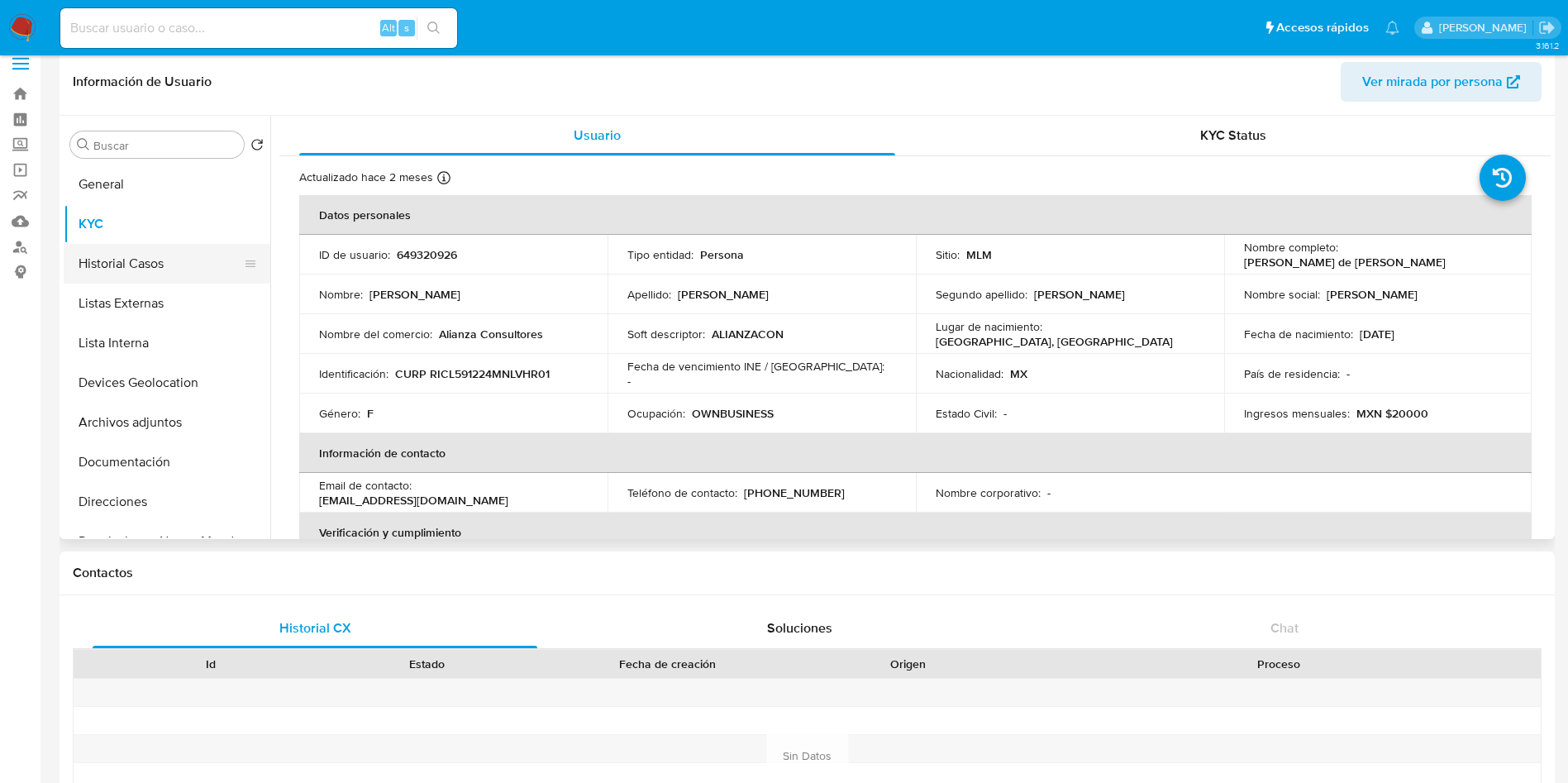
click at [159, 273] on button "Historial Casos" at bounding box center [160, 264] width 193 height 40
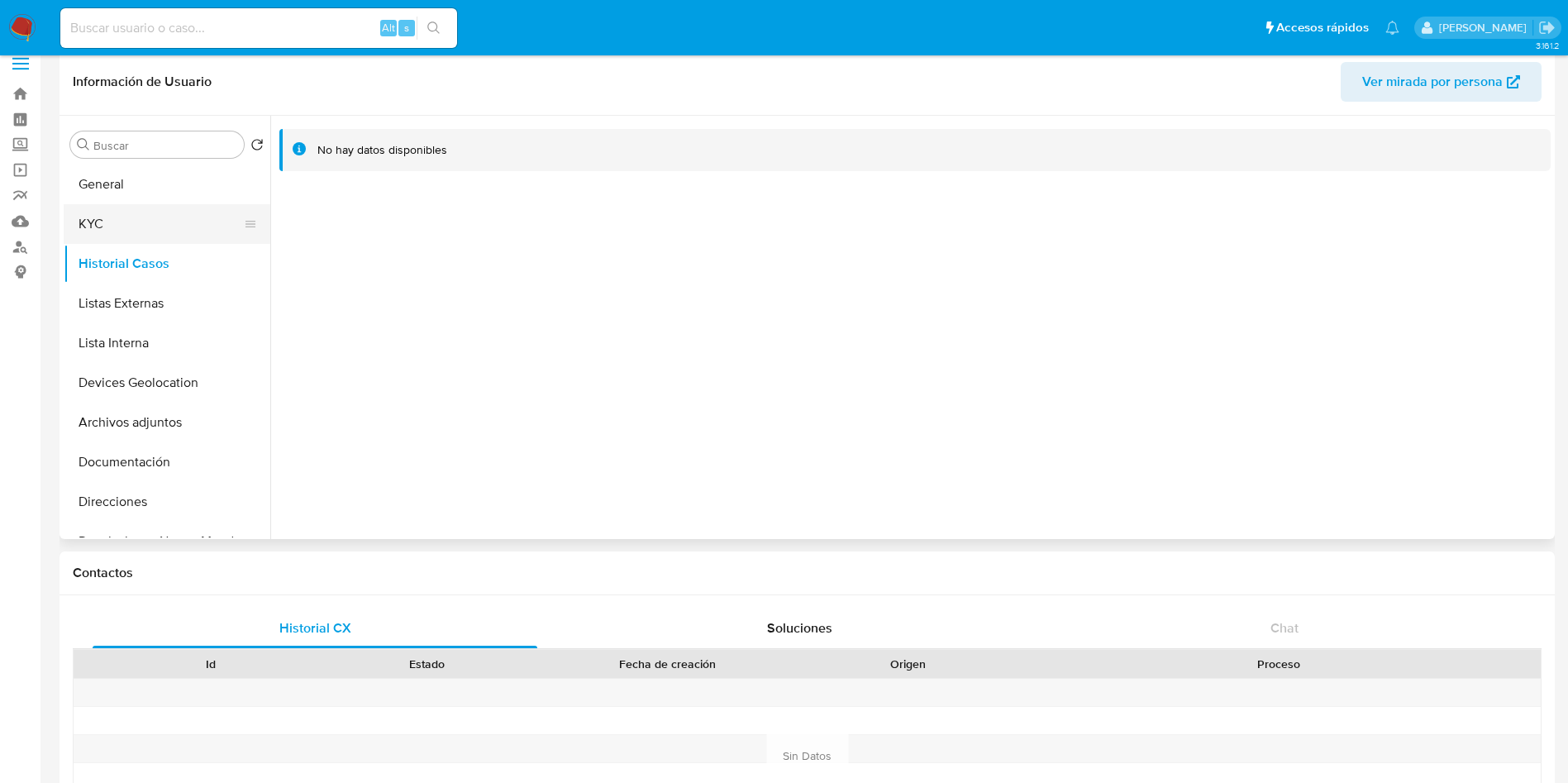
click at [131, 229] on button "KYC" at bounding box center [160, 224] width 193 height 40
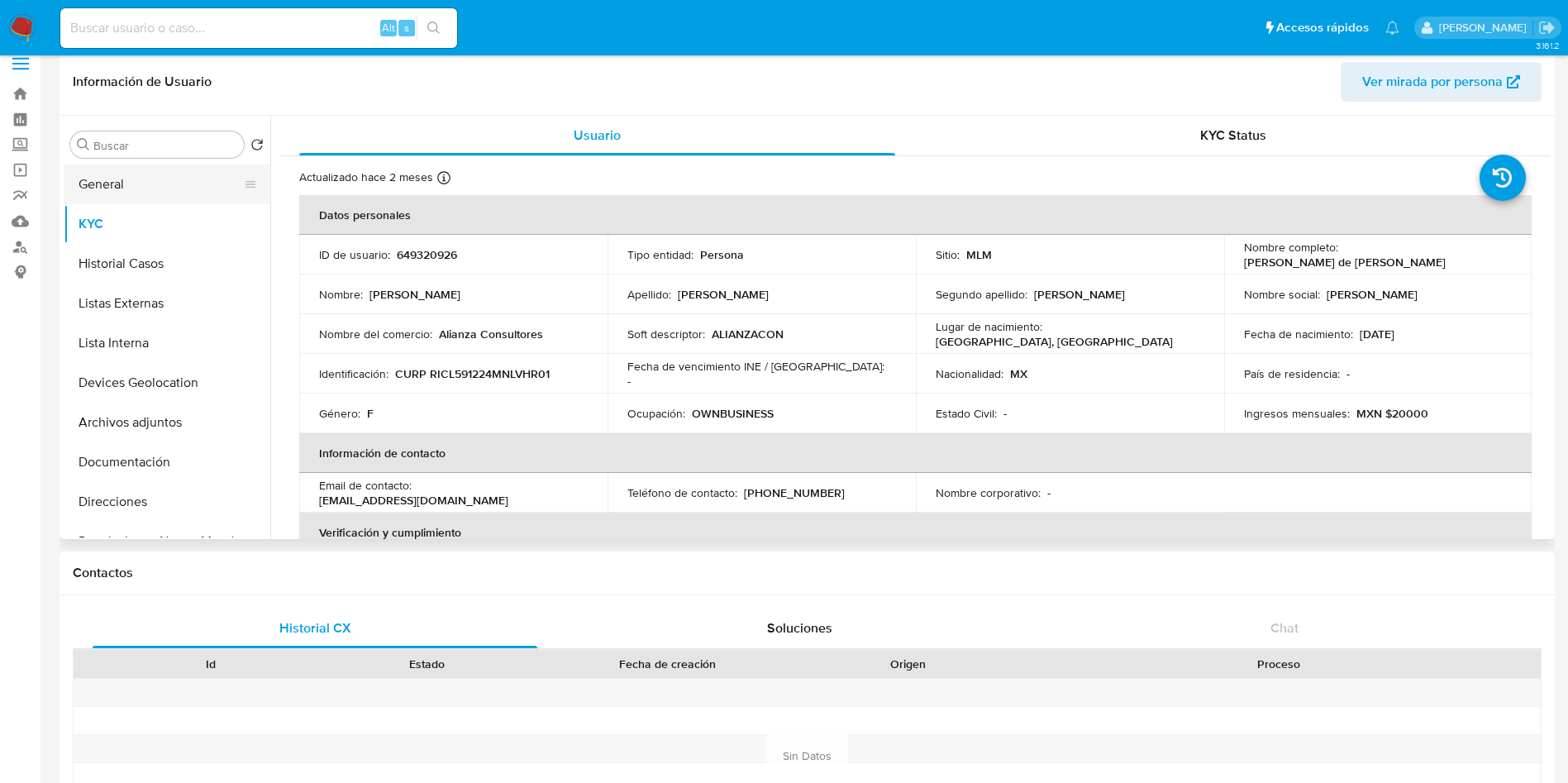
click at [183, 192] on button "General" at bounding box center [160, 185] width 193 height 40
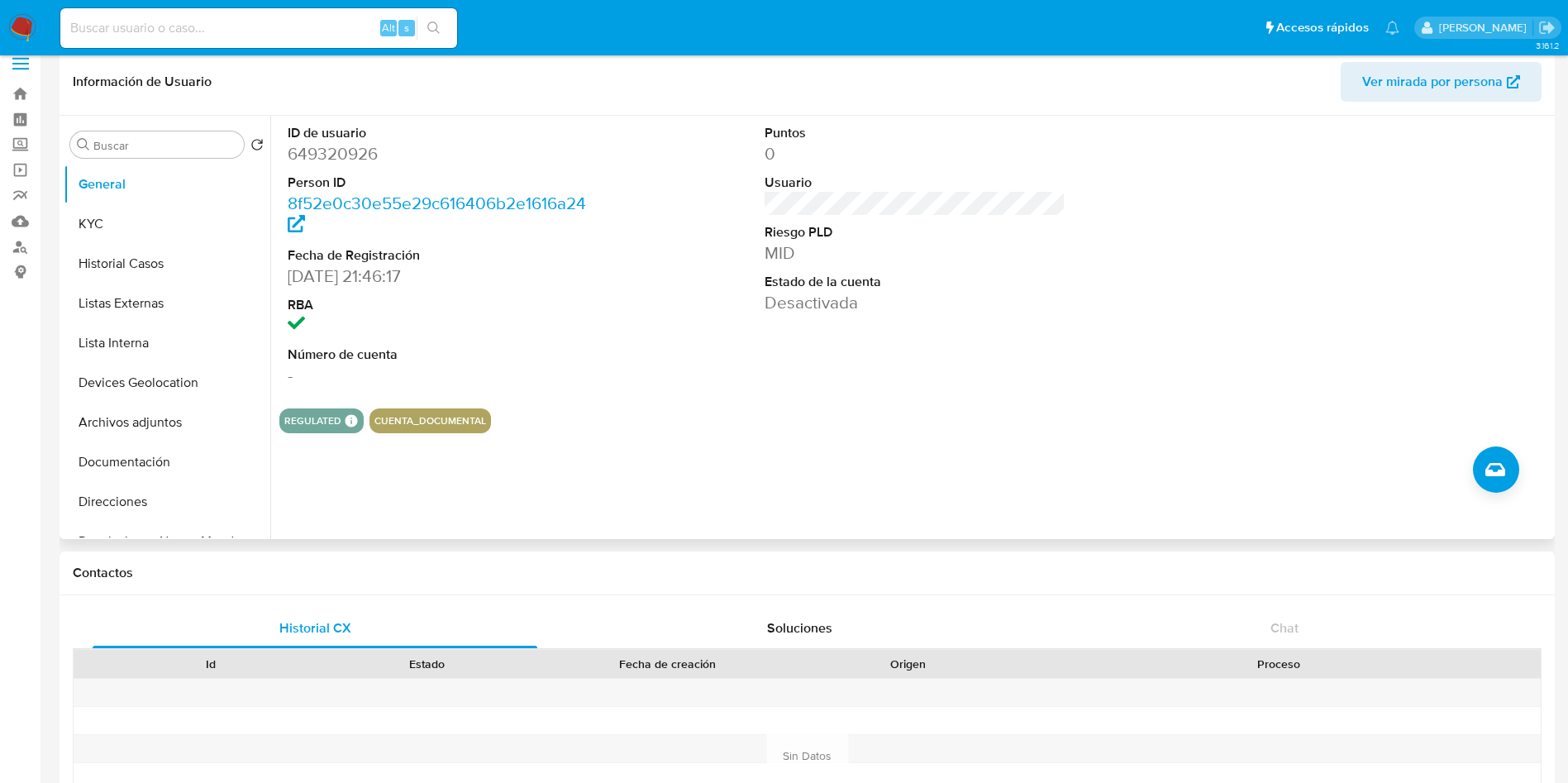
click at [356, 151] on dd "649320926" at bounding box center [438, 154] width 301 height 23
copy dd "649320926"
click at [186, 208] on button "KYC" at bounding box center [160, 224] width 193 height 40
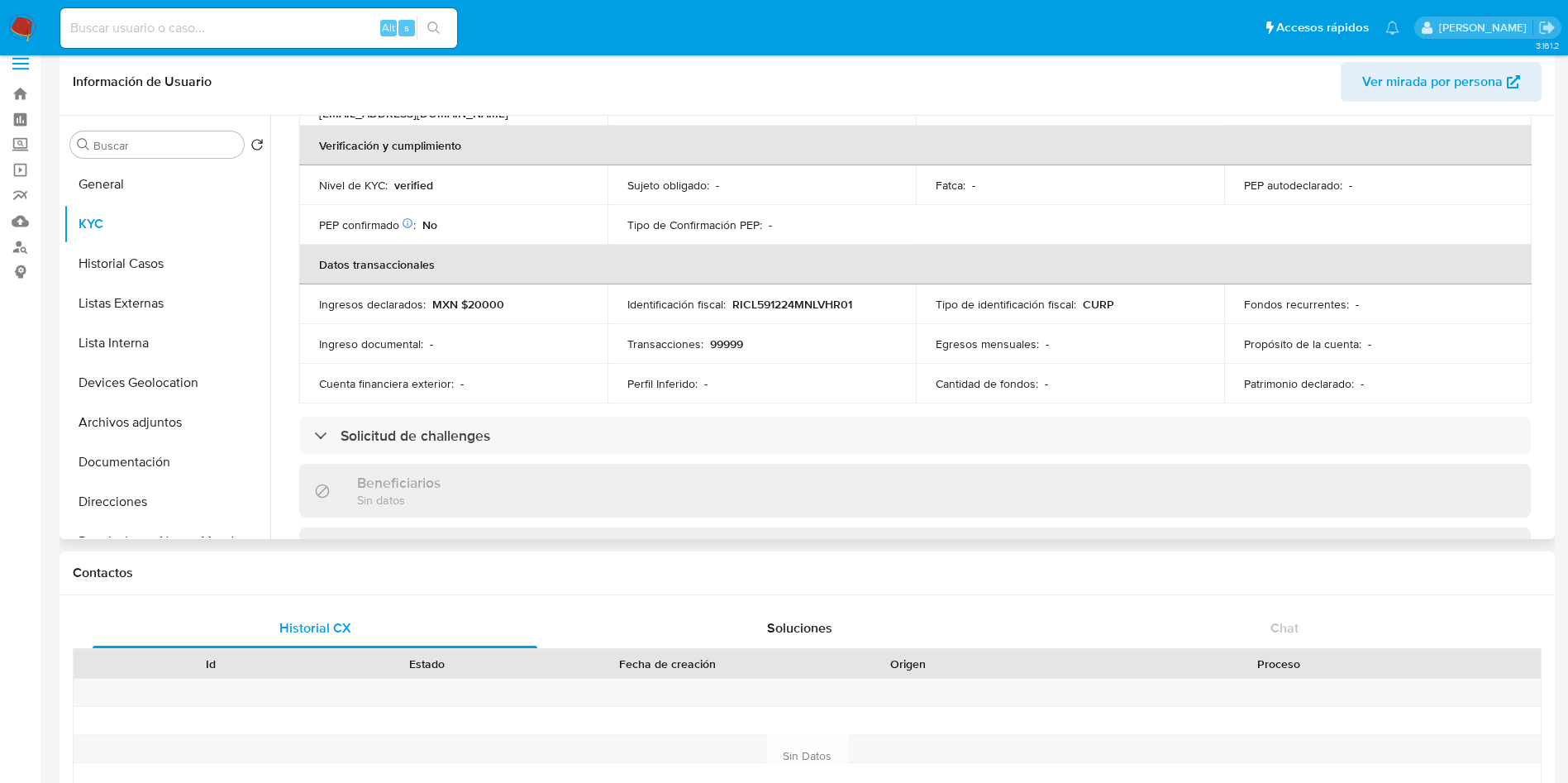
scroll to position [0, 0]
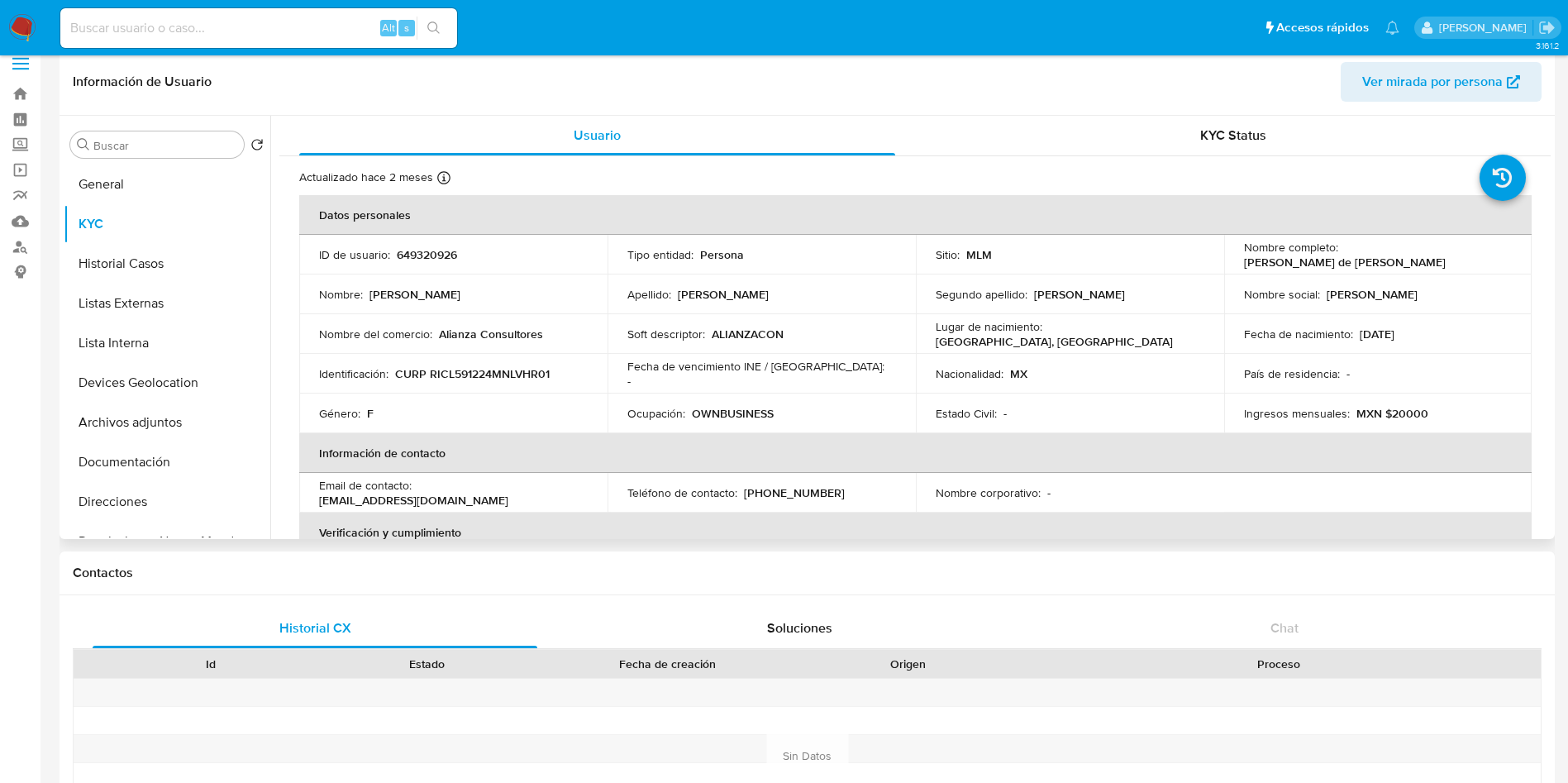
click at [430, 261] on p "649320926" at bounding box center [426, 255] width 60 height 15
copy p "649320926"
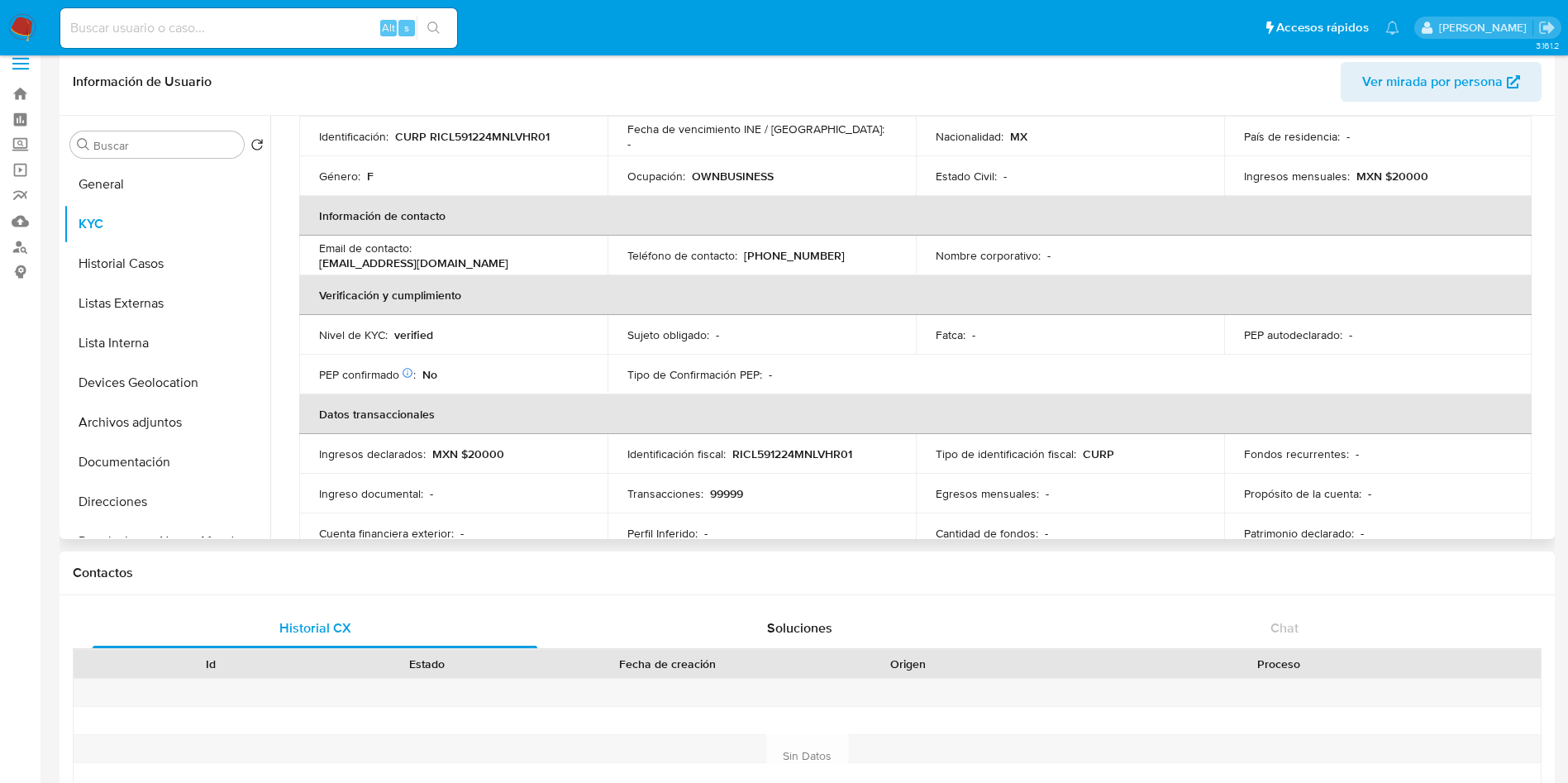
scroll to position [124, 0]
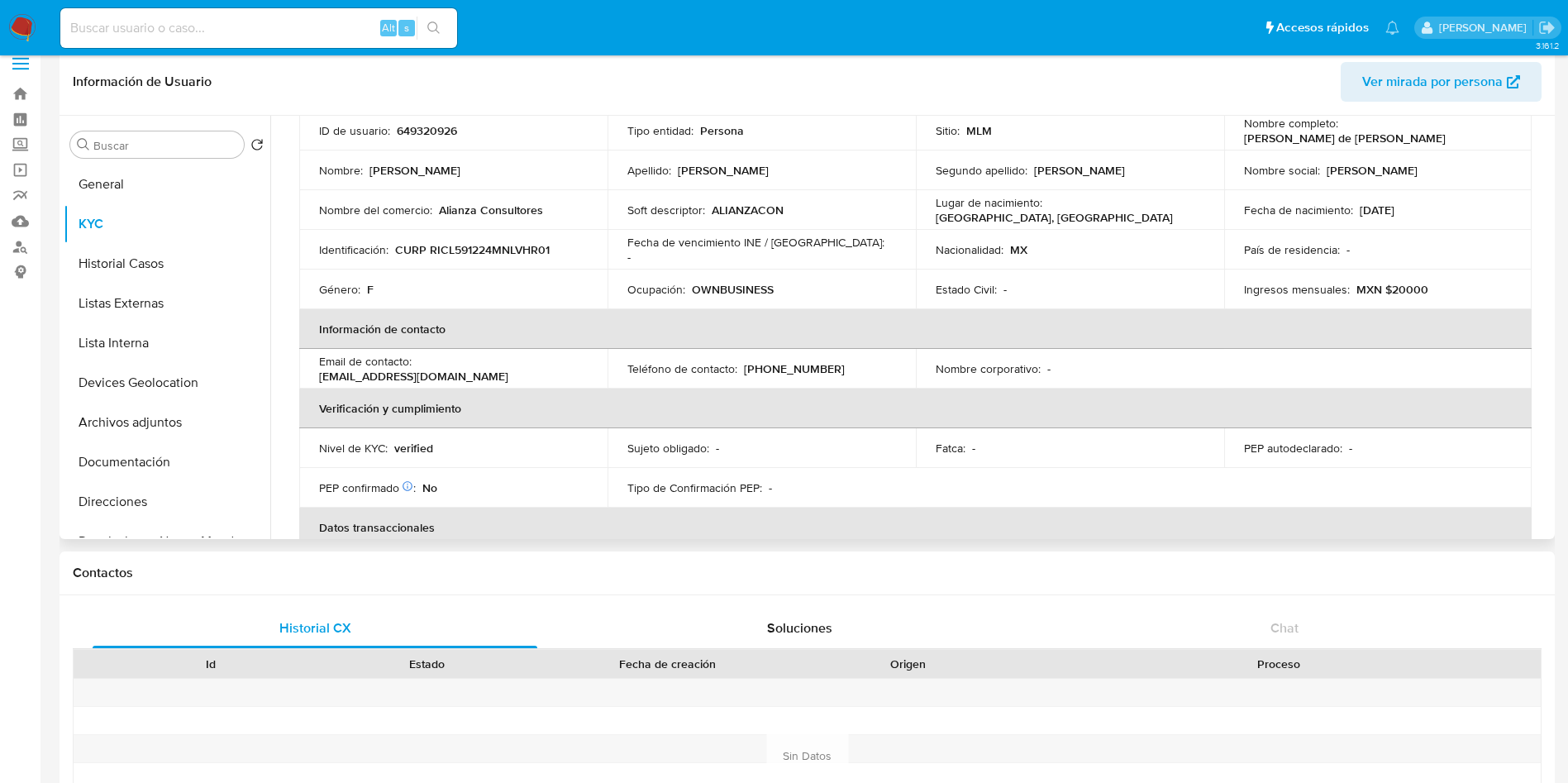
click at [793, 371] on p "[PHONE_NUMBER]" at bounding box center [794, 369] width 101 height 15
click at [721, 361] on p "Teléfono de contacto :" at bounding box center [682, 369] width 110 height 15
drag, startPoint x: 739, startPoint y: 371, endPoint x: 839, endPoint y: 358, distance: 100.8
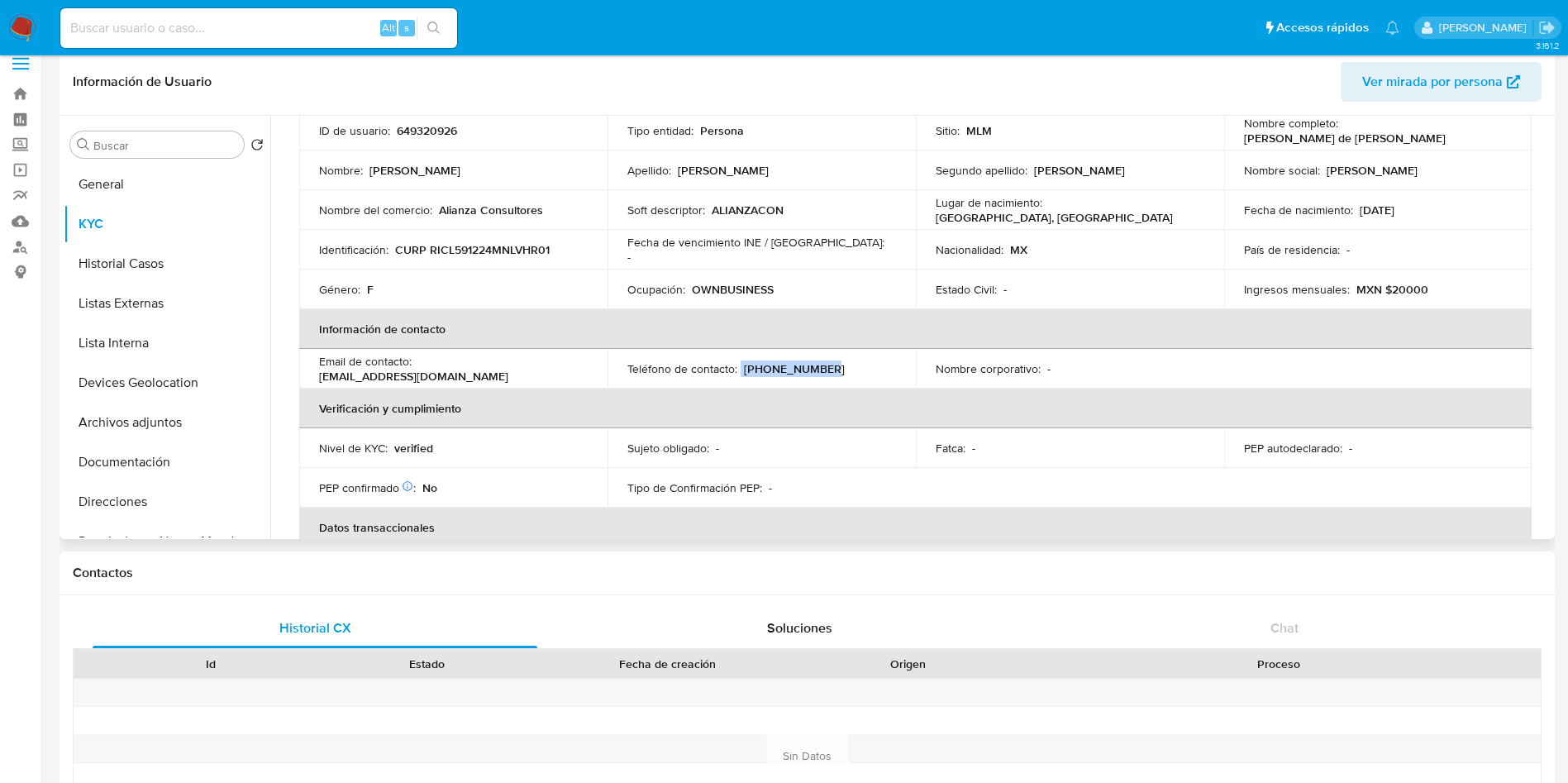
click at [839, 358] on td "Teléfono de contacto : (81) 13787276" at bounding box center [761, 369] width 308 height 40
copy div "[PHONE_NUMBER]"
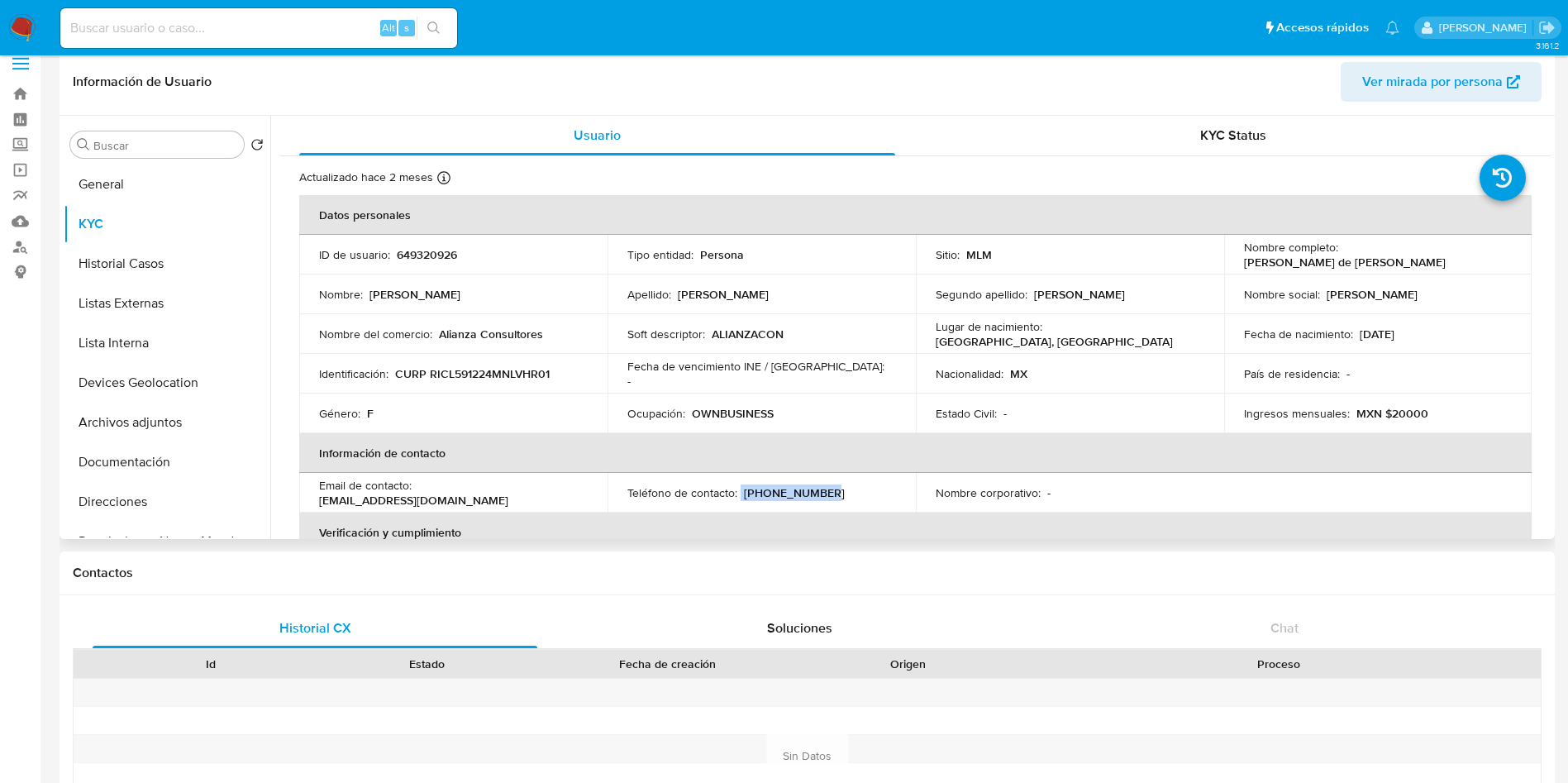
scroll to position [0, 0]
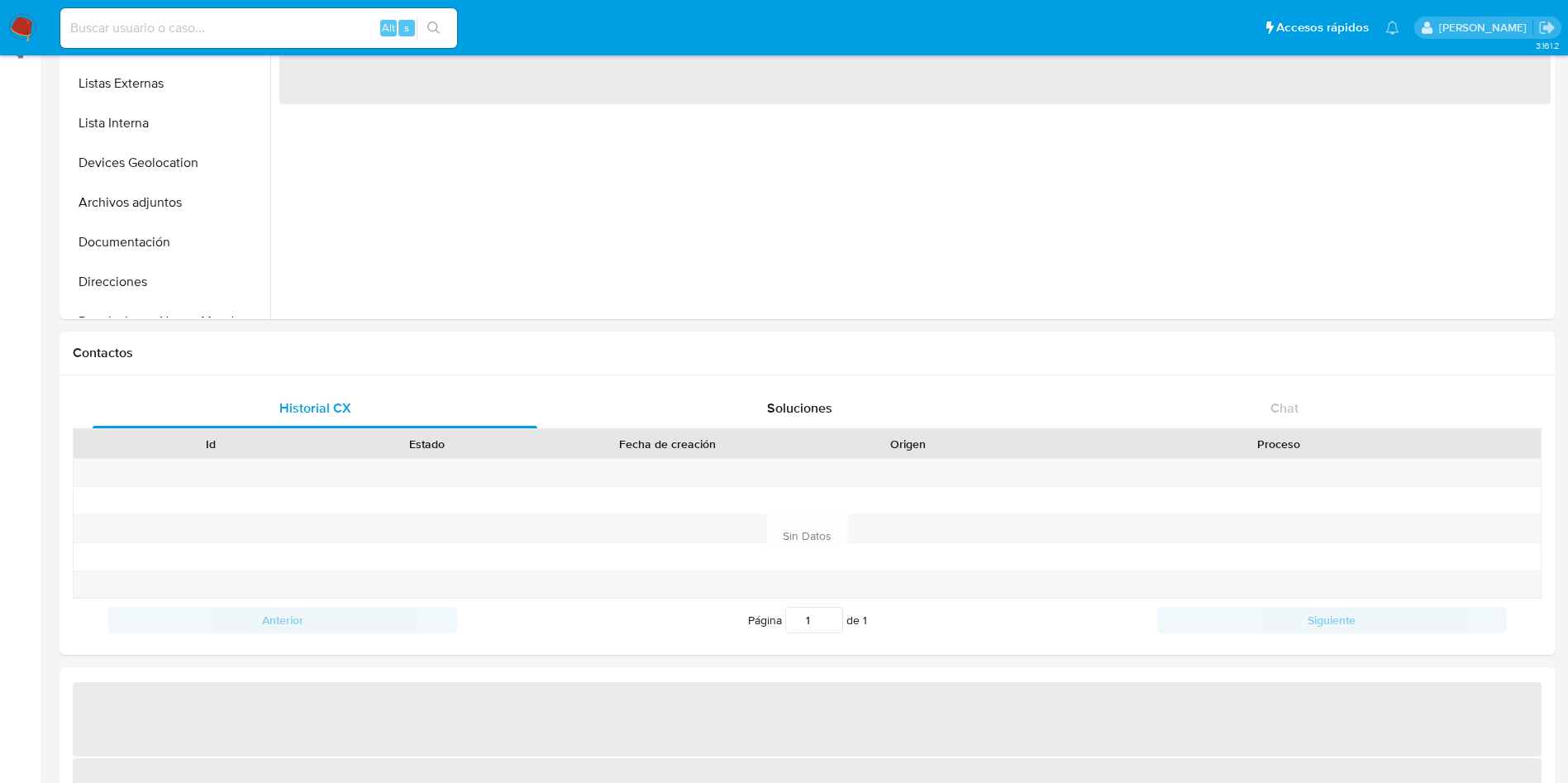
select select "10"
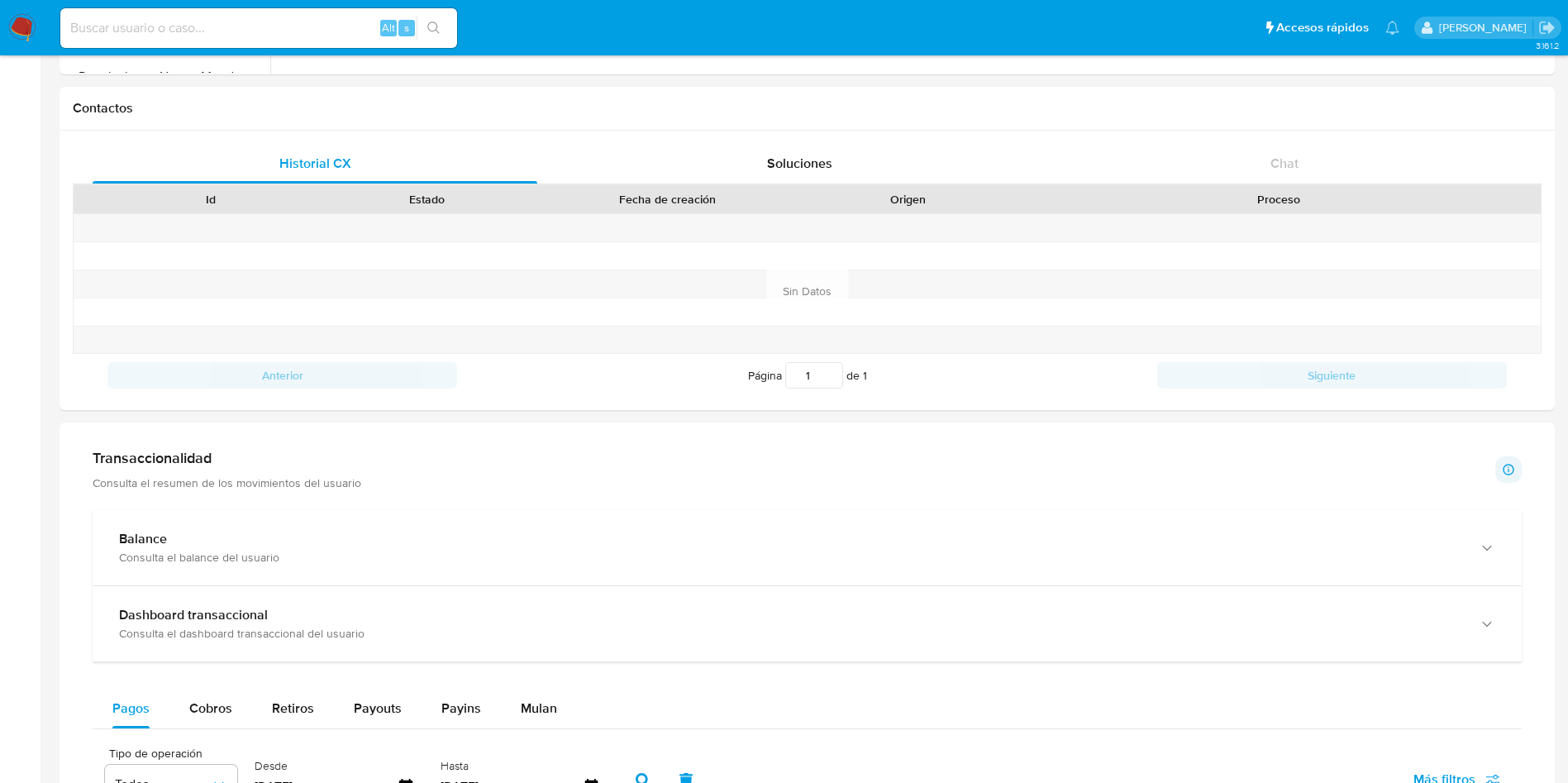
scroll to position [620, 0]
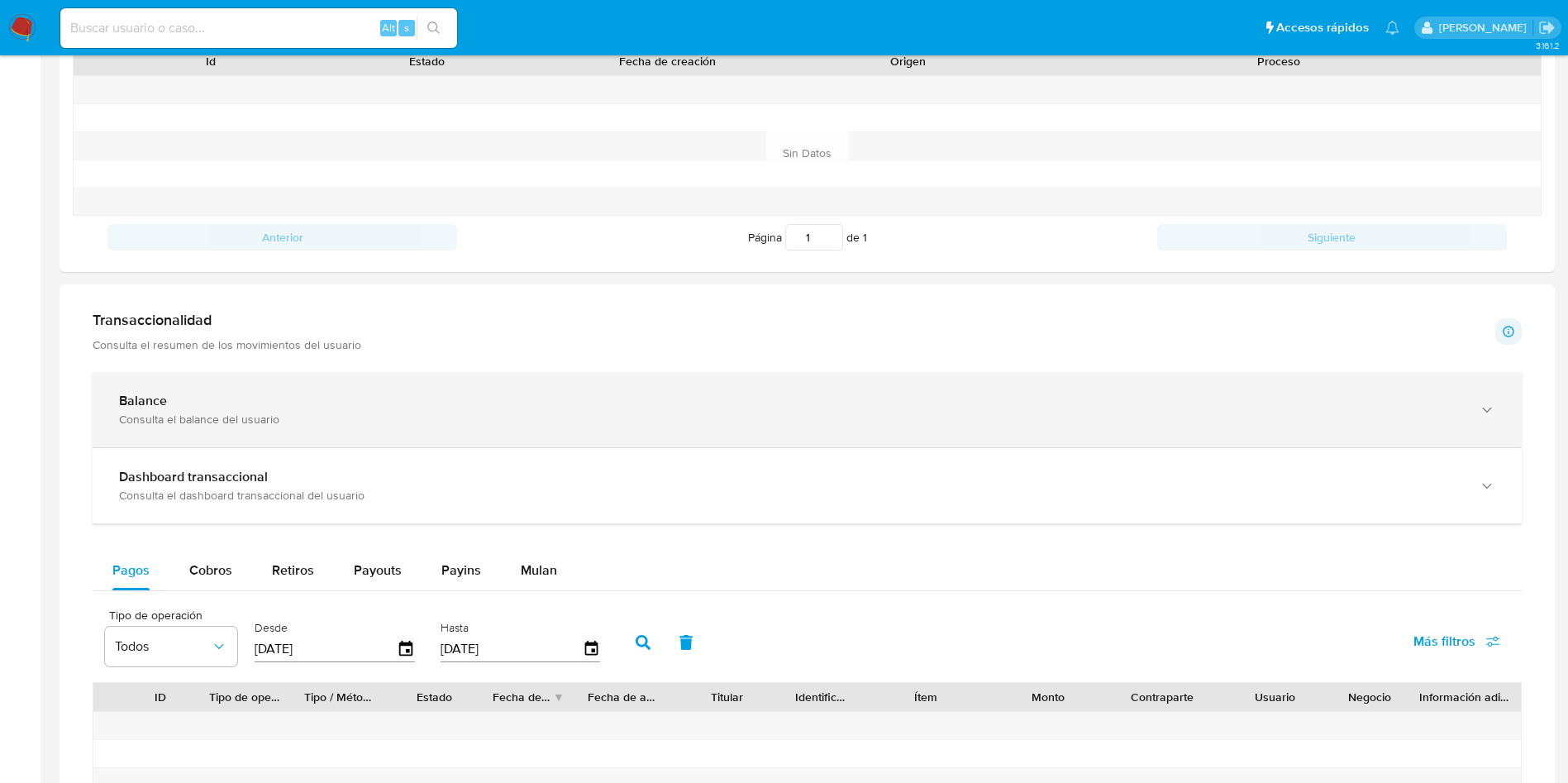
click at [396, 400] on div "Balance" at bounding box center [790, 401] width 1343 height 16
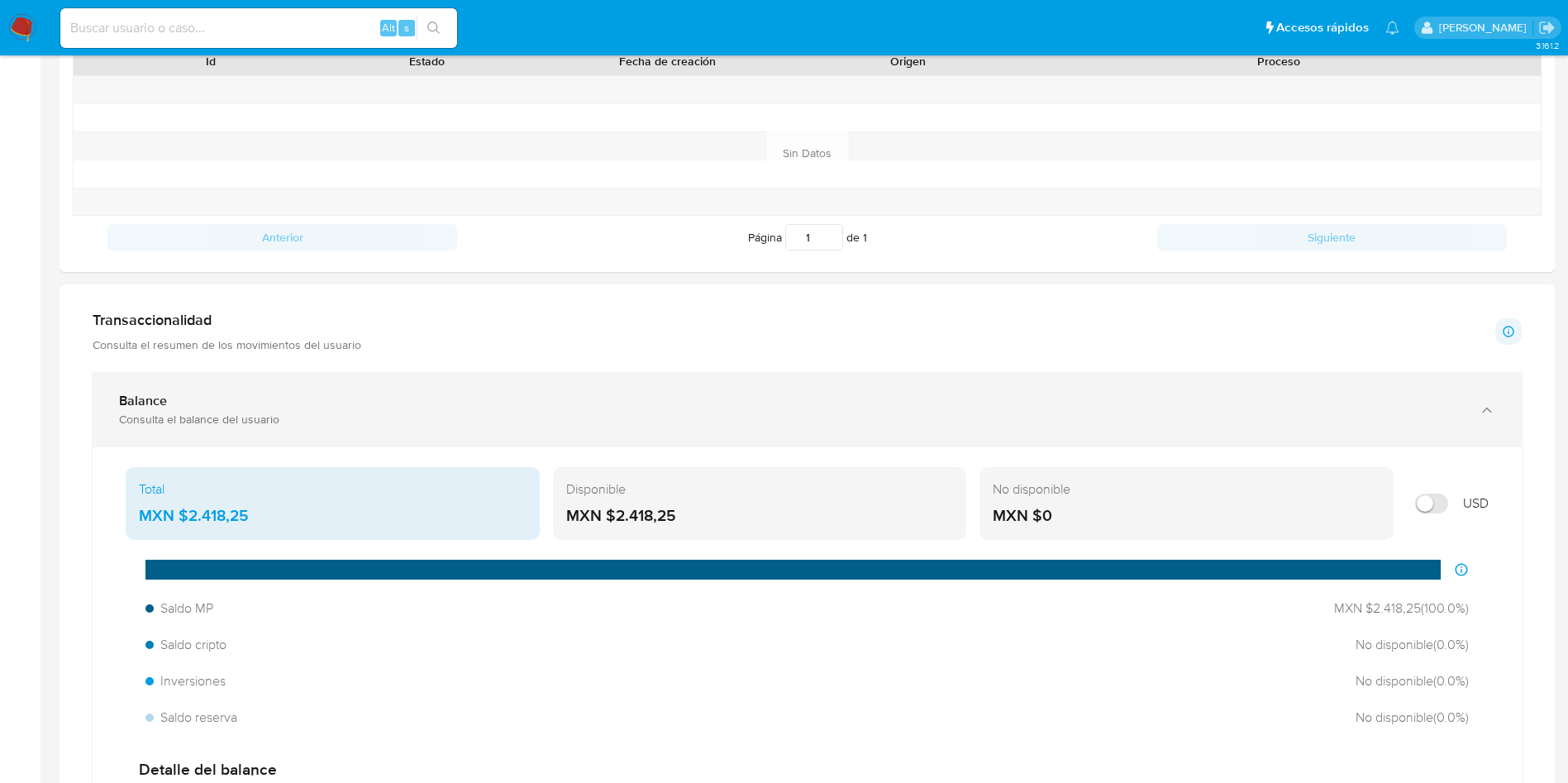
click at [426, 403] on div "Balance" at bounding box center [790, 401] width 1343 height 16
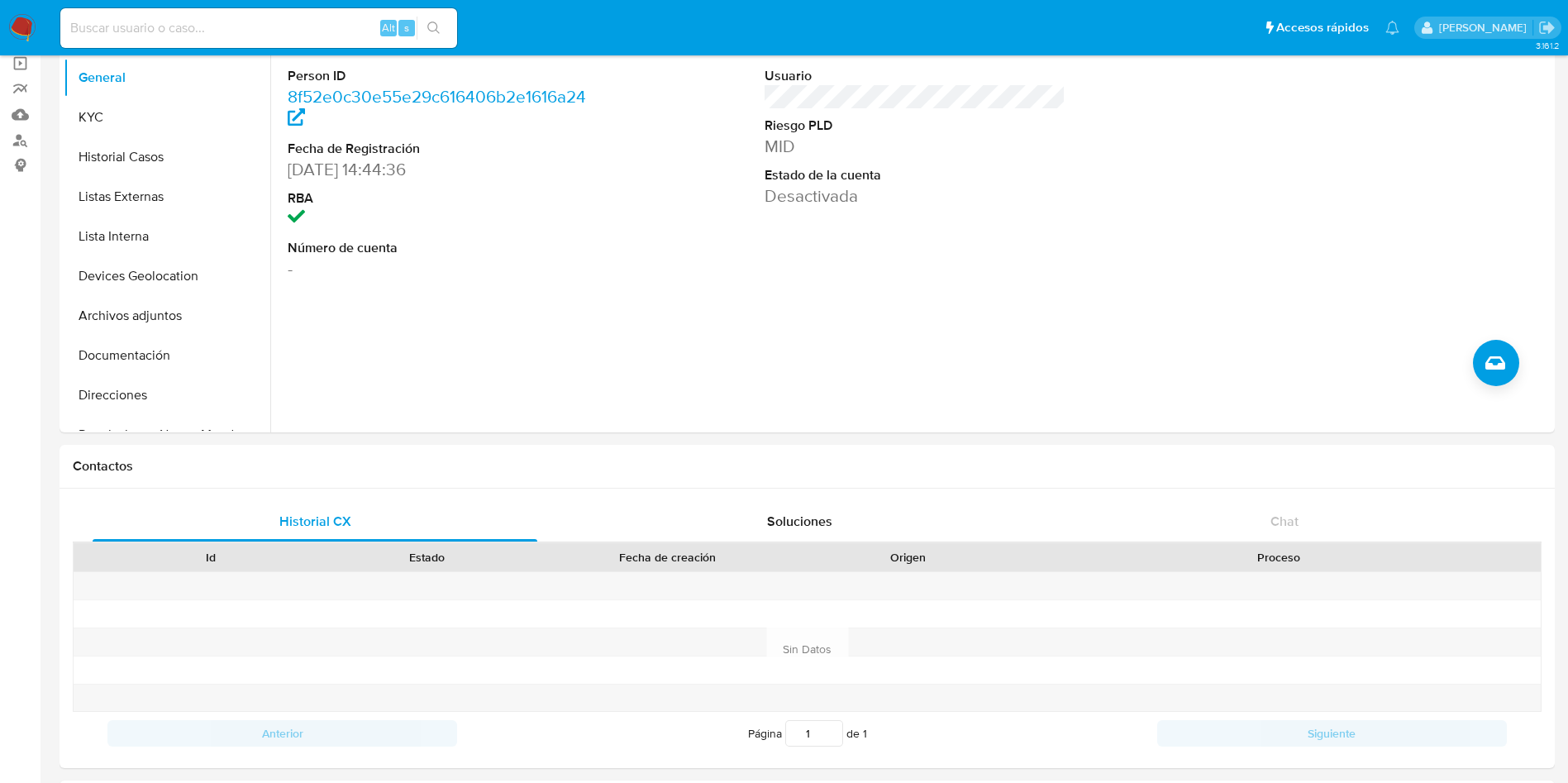
scroll to position [0, 0]
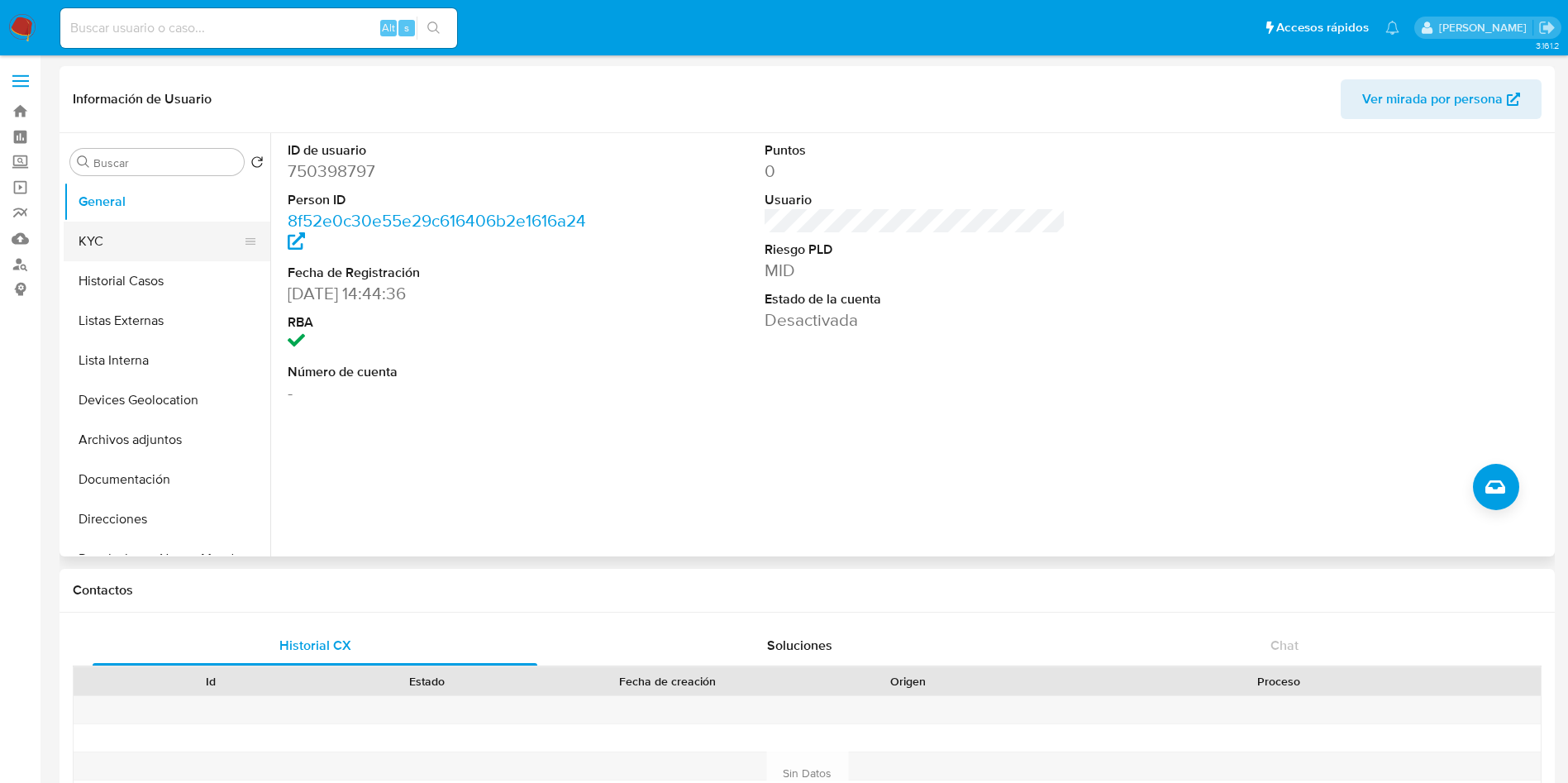
click at [121, 238] on button "KYC" at bounding box center [160, 241] width 193 height 40
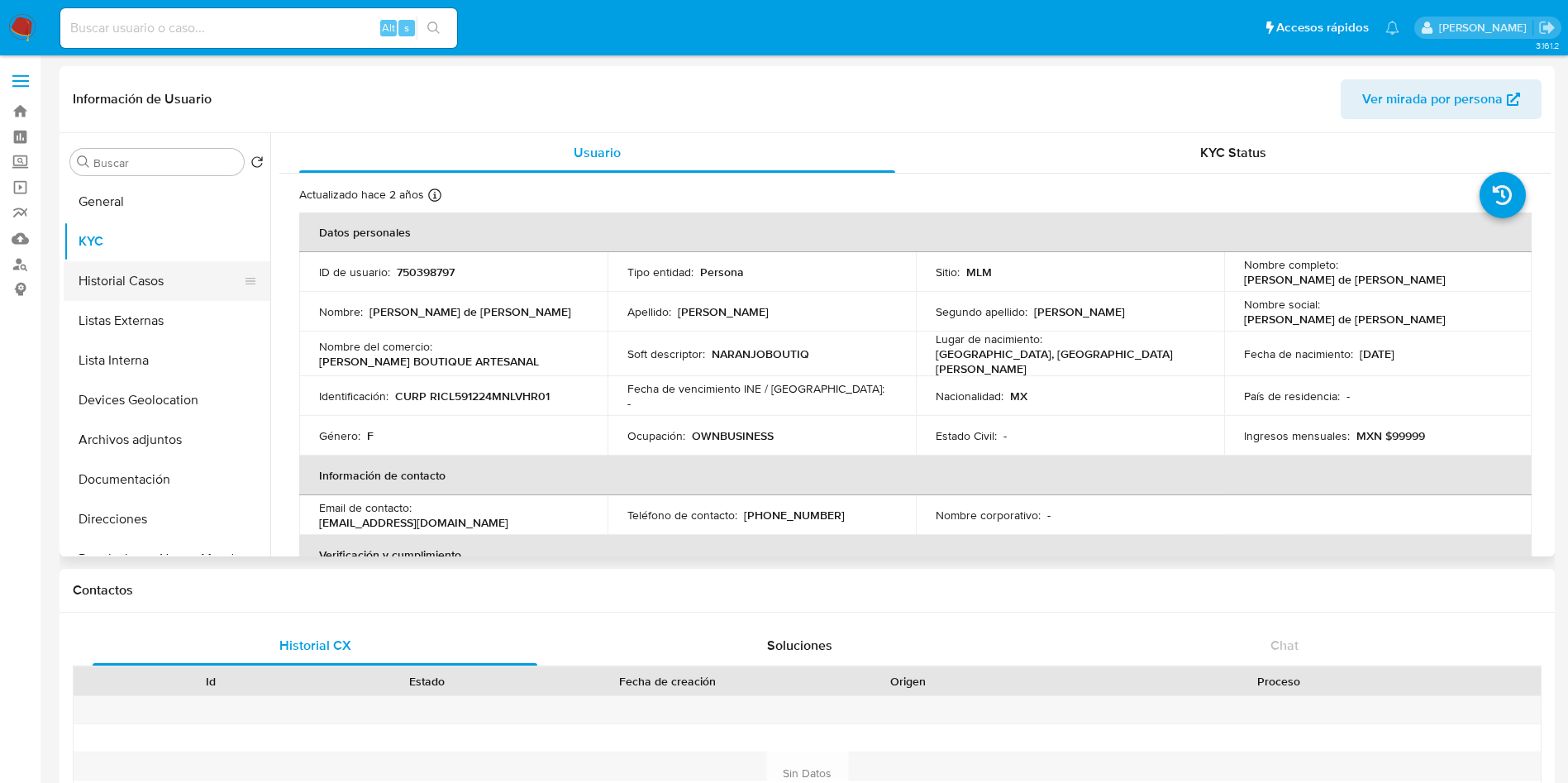
click at [135, 287] on button "Historial Casos" at bounding box center [160, 281] width 193 height 40
